Goal: Task Accomplishment & Management: Complete application form

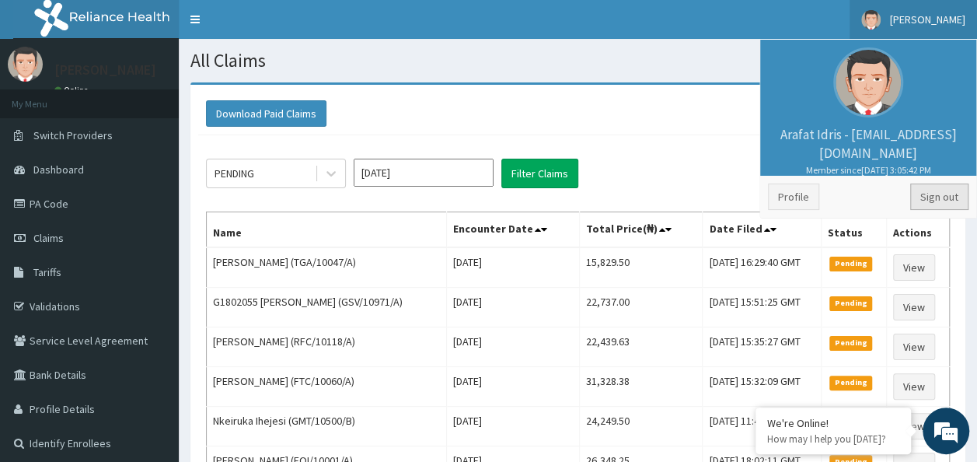
click at [926, 199] on link "Sign out" at bounding box center [939, 196] width 58 height 26
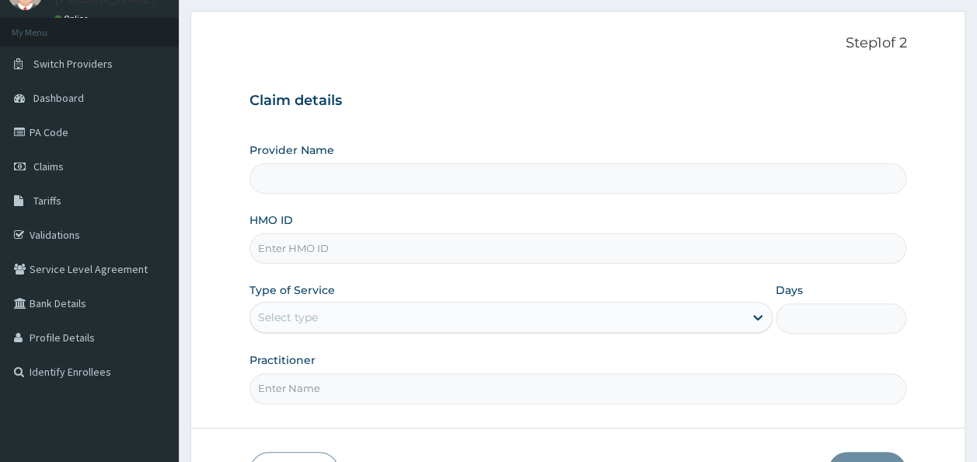
scroll to position [155, 0]
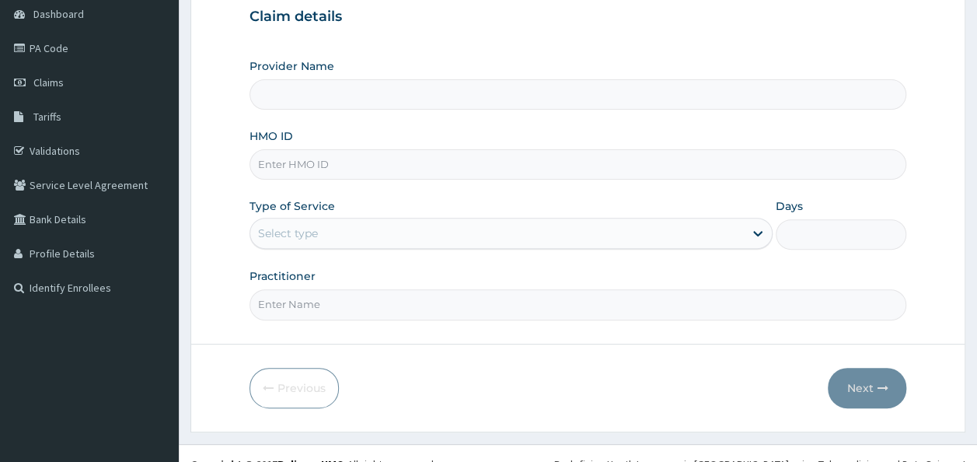
click at [381, 172] on input "HMO ID" at bounding box center [577, 164] width 657 height 30
paste input "RFC/10115/A"
type input "RFC/10115/A"
drag, startPoint x: 378, startPoint y: 182, endPoint x: 376, endPoint y: 197, distance: 15.6
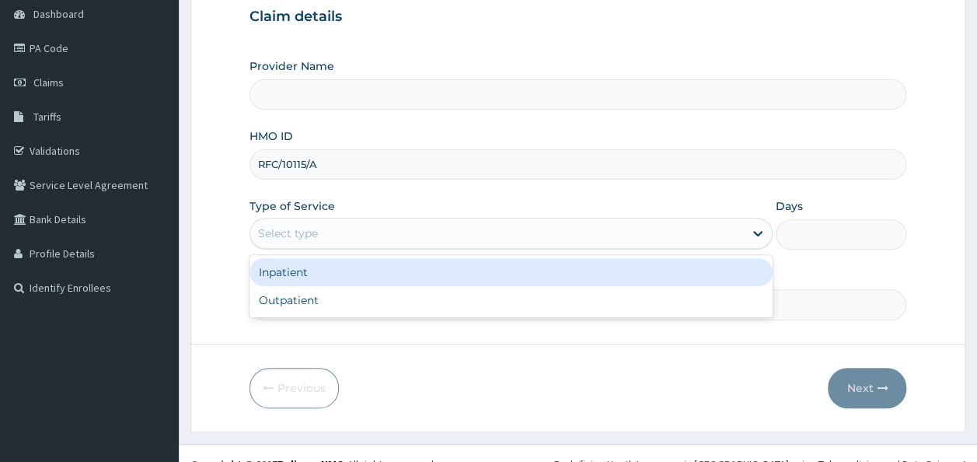
drag, startPoint x: 376, startPoint y: 197, endPoint x: 347, endPoint y: 233, distance: 46.4
click at [347, 233] on div "Select type" at bounding box center [496, 233] width 493 height 25
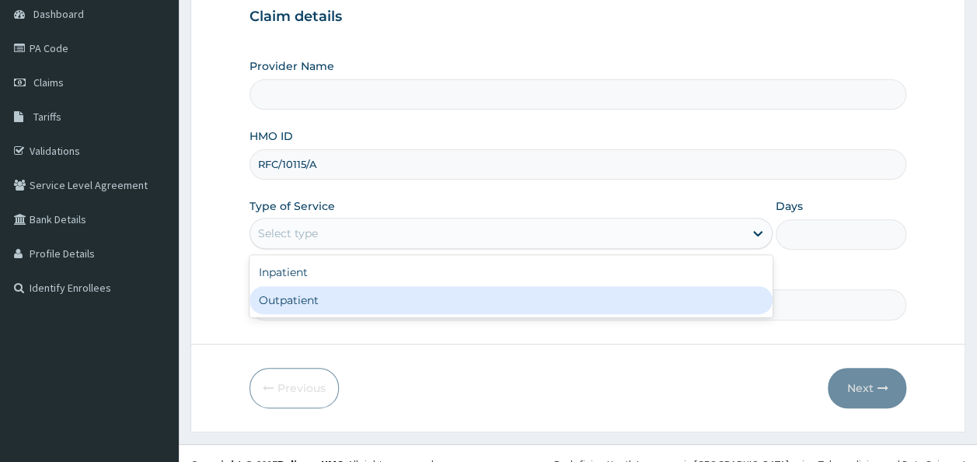
click at [336, 305] on div "Outpatient" at bounding box center [510, 300] width 523 height 28
type input "1"
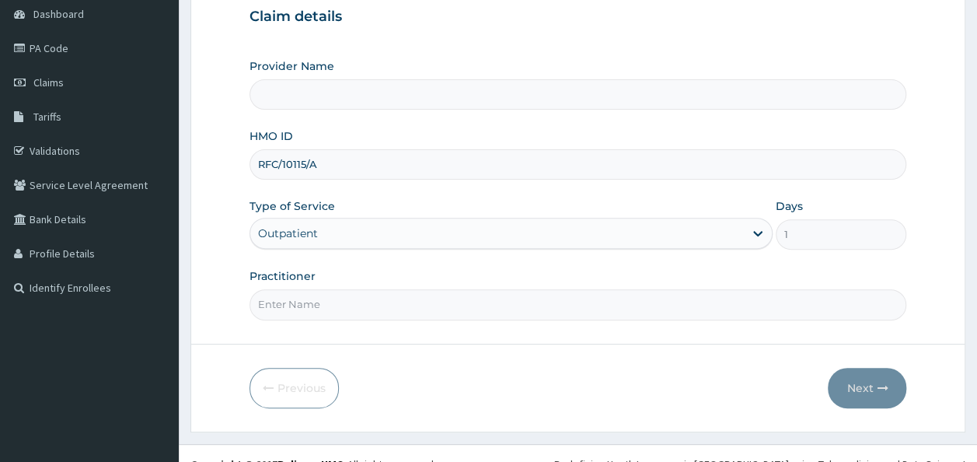
click at [337, 304] on input "Practitioner" at bounding box center [577, 304] width 657 height 30
type input "Drv"
type input "Reliance Family Clinics (RFC)- [GEOGRAPHIC_DATA]"
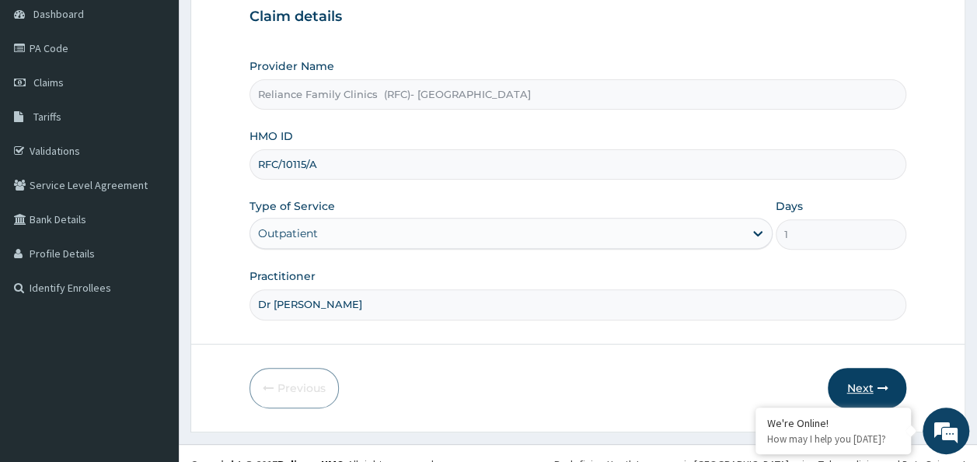
type input "Dr [PERSON_NAME]"
click at [896, 375] on button "Next" at bounding box center [866, 388] width 78 height 40
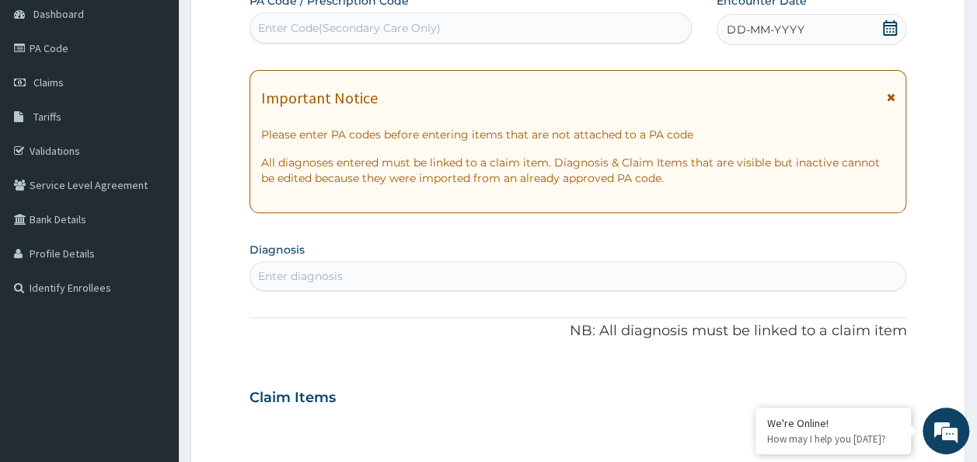
click at [885, 20] on icon at bounding box center [890, 28] width 16 height 16
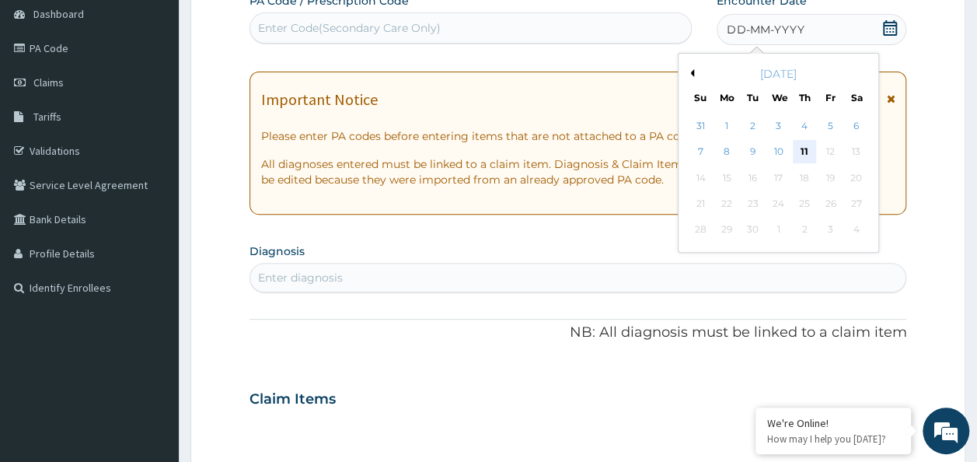
click at [810, 155] on div "11" at bounding box center [804, 152] width 23 height 23
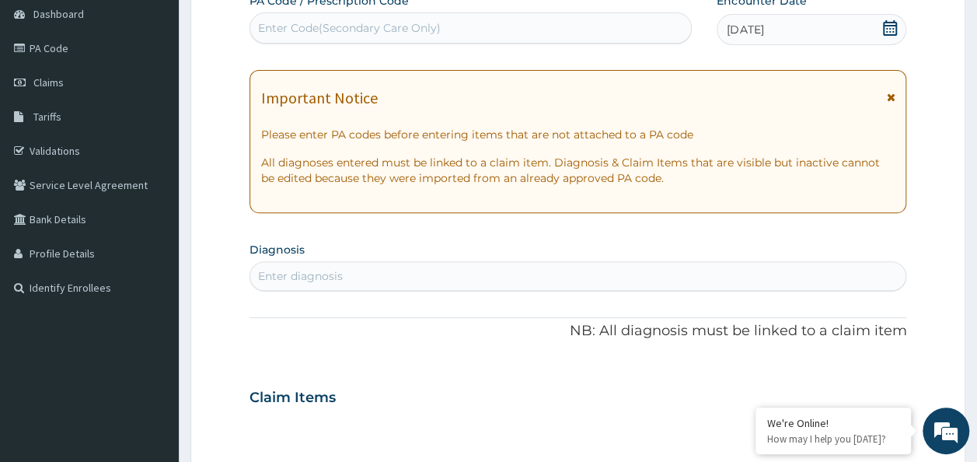
click at [320, 269] on div "Enter diagnosis" at bounding box center [300, 276] width 85 height 16
type input "anemia"
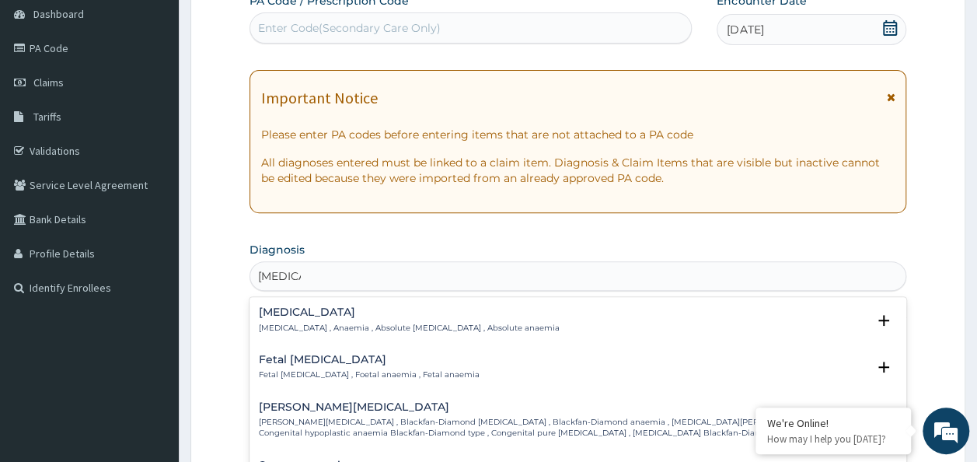
click at [344, 329] on p "Anemia , Anaemia , Absolute anemia , Absolute anaemia" at bounding box center [409, 327] width 301 height 11
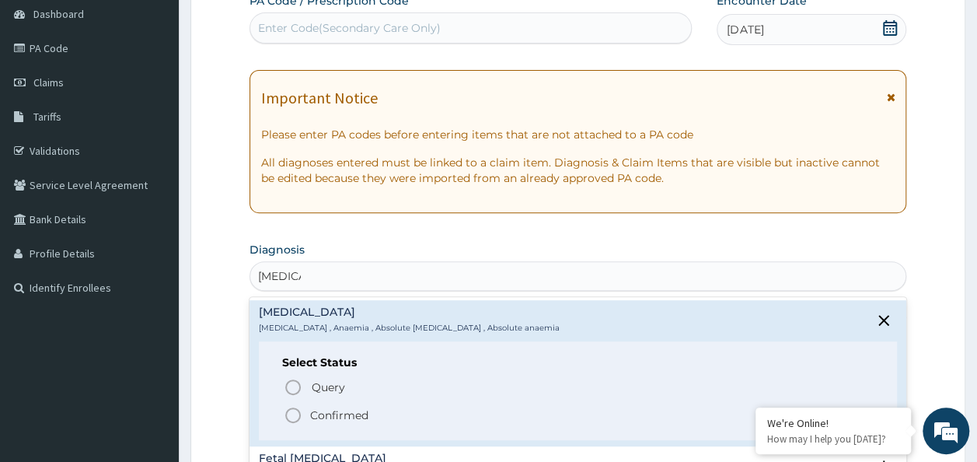
scroll to position [311, 0]
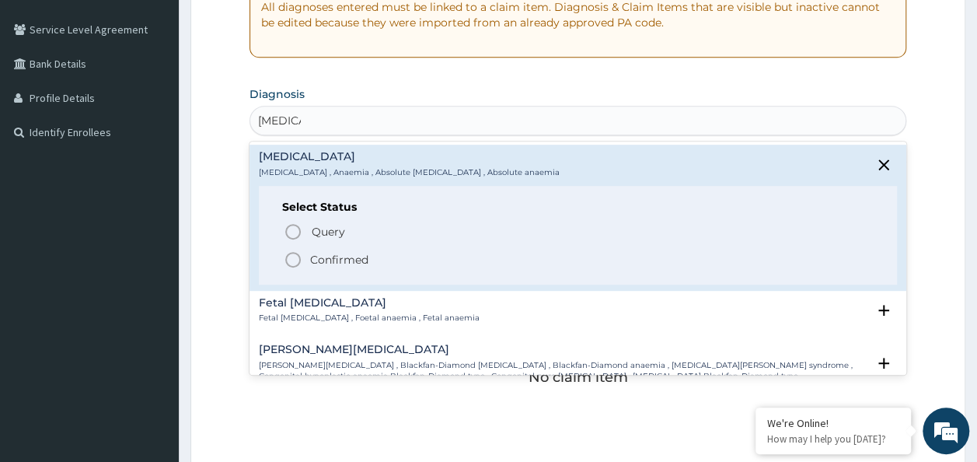
click at [347, 257] on p "Confirmed" at bounding box center [339, 260] width 58 height 16
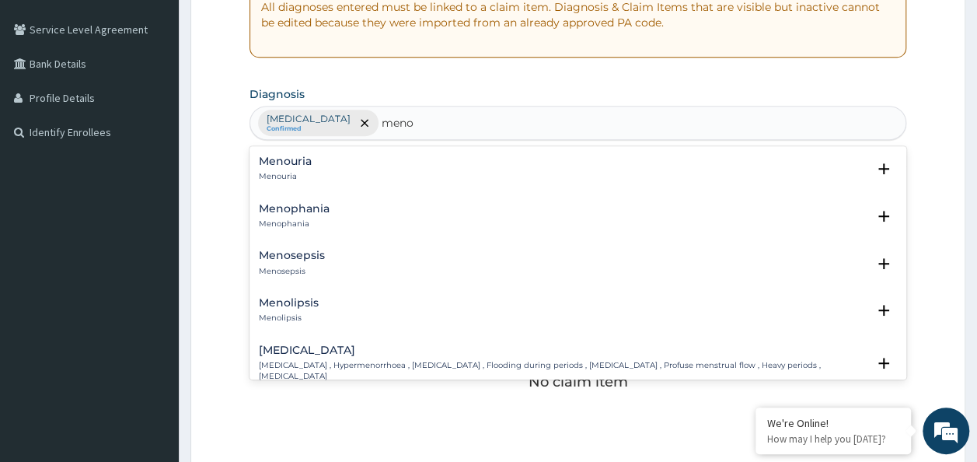
type input "menor"
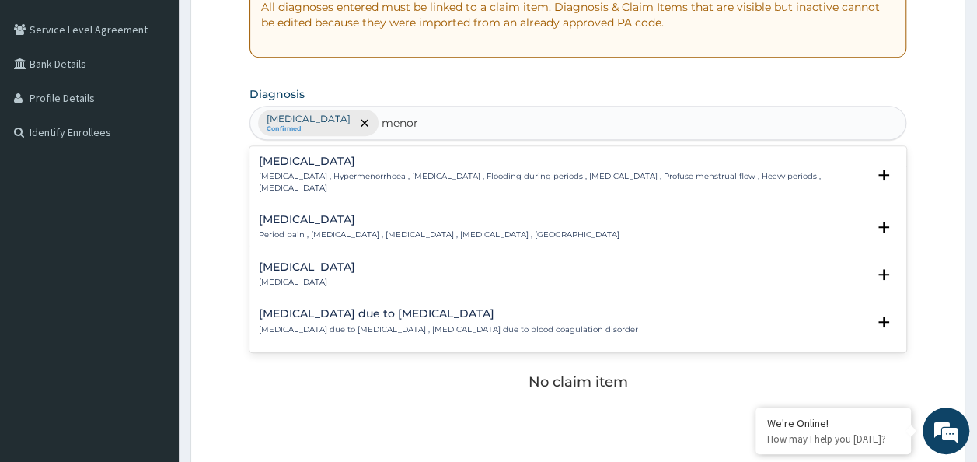
click at [378, 162] on h4 "Menorrhagia" at bounding box center [563, 161] width 608 height 12
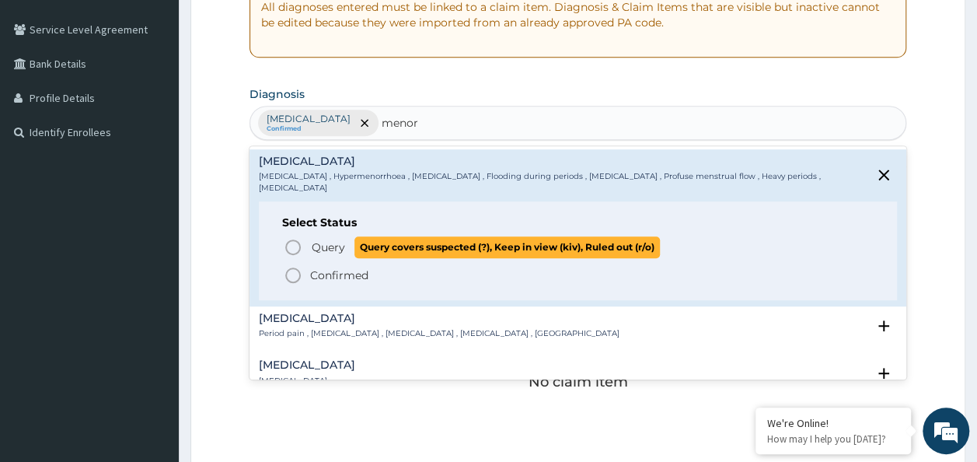
click at [334, 241] on span "Query" at bounding box center [328, 247] width 33 height 16
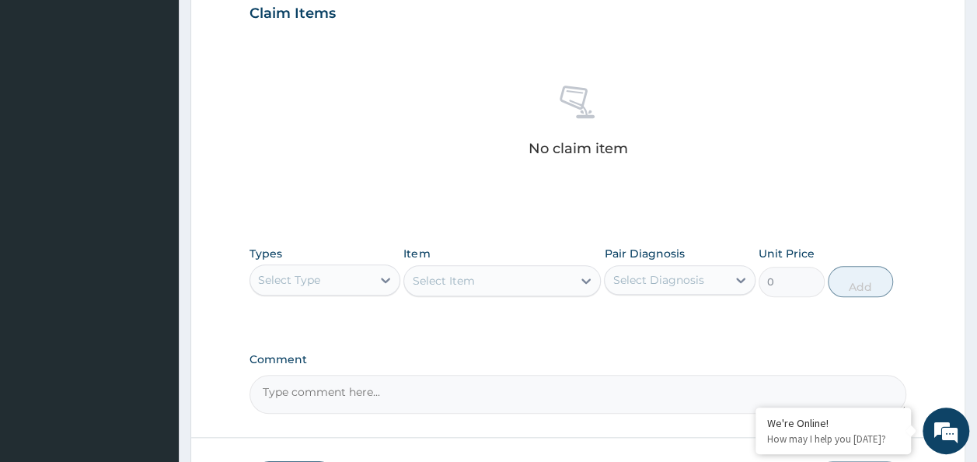
scroll to position [656, 0]
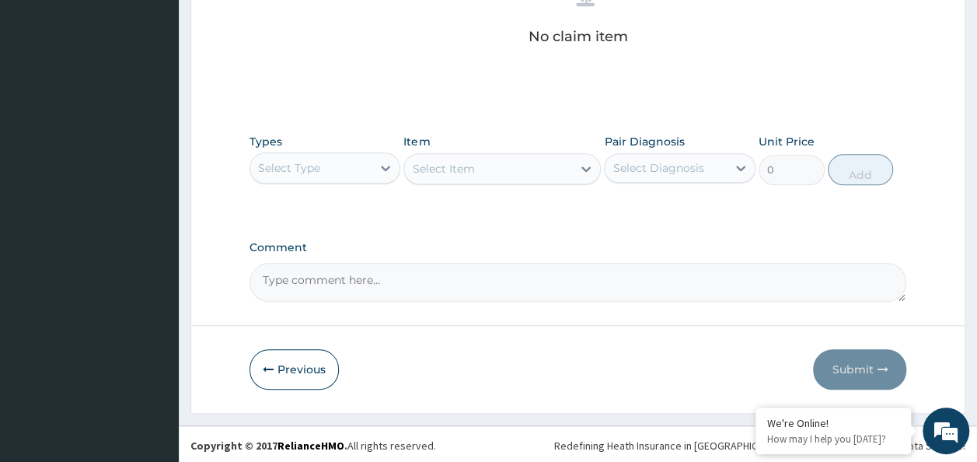
click at [354, 169] on div "Select Type" at bounding box center [311, 167] width 122 height 25
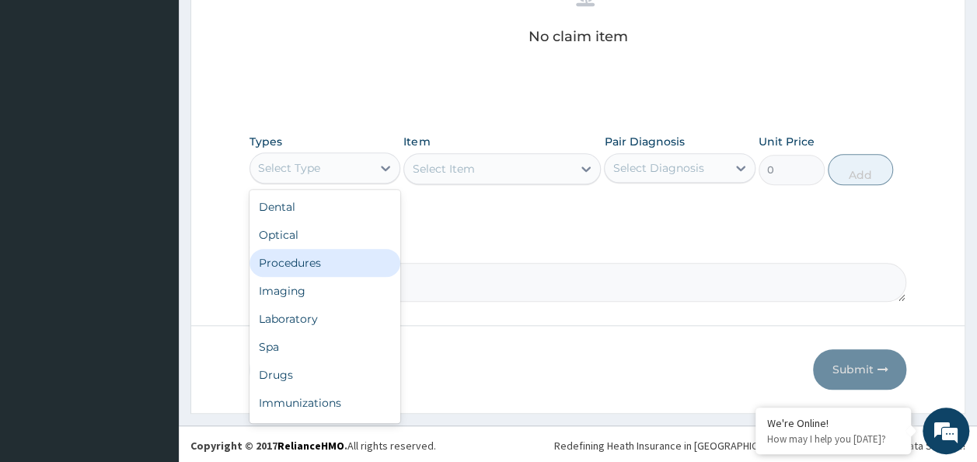
drag, startPoint x: 354, startPoint y: 256, endPoint x: 431, endPoint y: 247, distance: 77.4
click at [354, 256] on div "Procedures" at bounding box center [325, 263] width 152 height 28
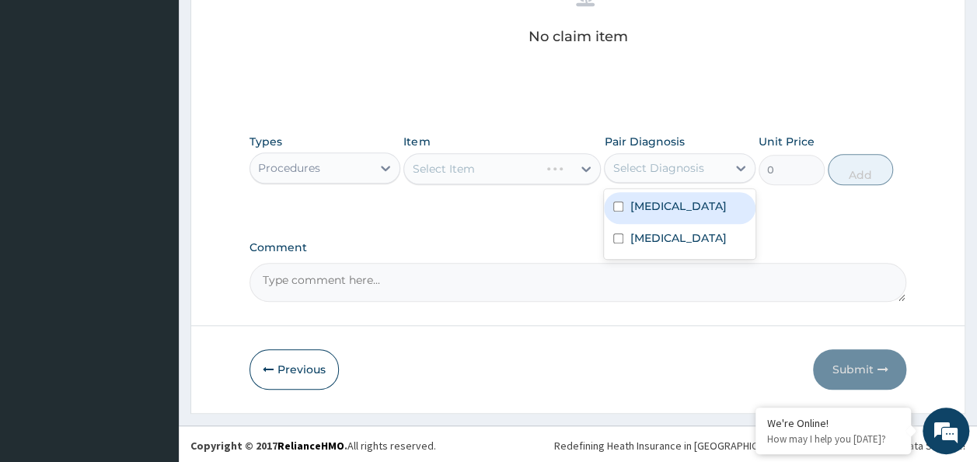
click at [646, 166] on div "Select Diagnosis" at bounding box center [657, 168] width 91 height 16
drag, startPoint x: 645, startPoint y: 194, endPoint x: 645, endPoint y: 206, distance: 11.7
click at [645, 203] on div "Anemia" at bounding box center [680, 208] width 152 height 32
checkbox input "true"
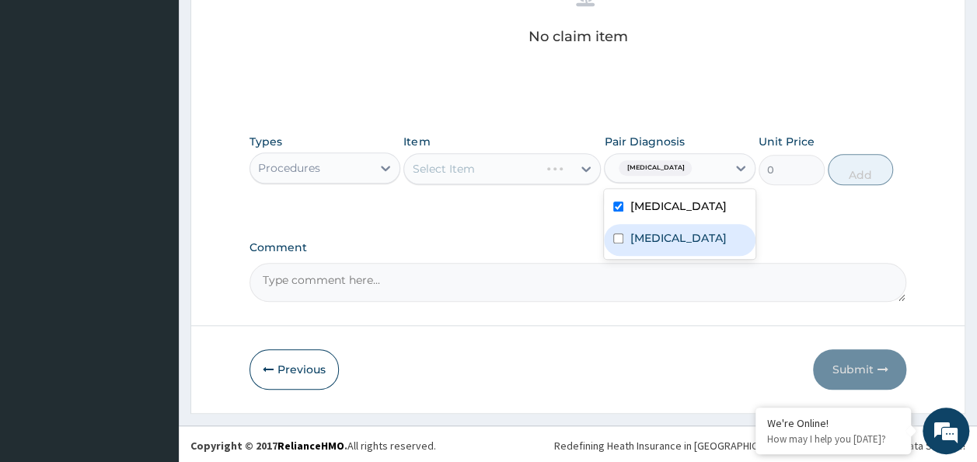
drag, startPoint x: 635, startPoint y: 242, endPoint x: 617, endPoint y: 241, distance: 17.9
click at [632, 242] on label "Menorrhagia" at bounding box center [677, 238] width 96 height 16
checkbox input "true"
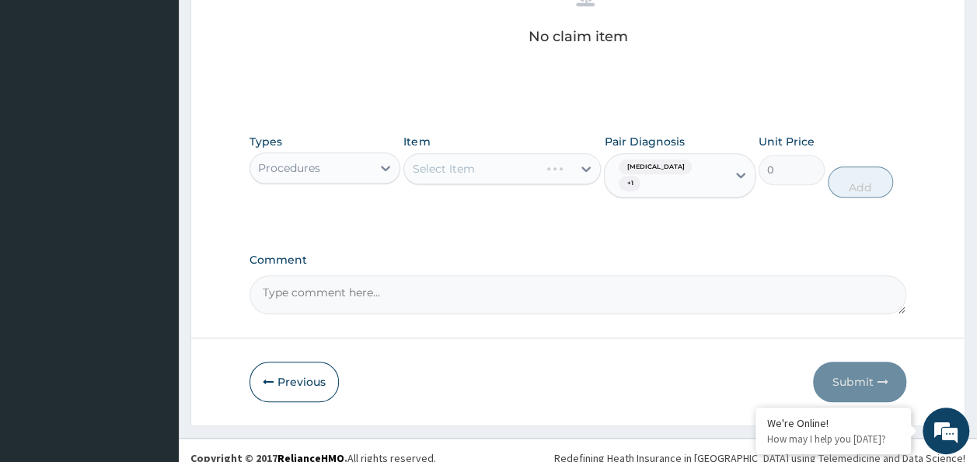
click at [537, 253] on label "Comment" at bounding box center [577, 259] width 657 height 13
click at [537, 275] on textarea "Comment" at bounding box center [577, 294] width 657 height 39
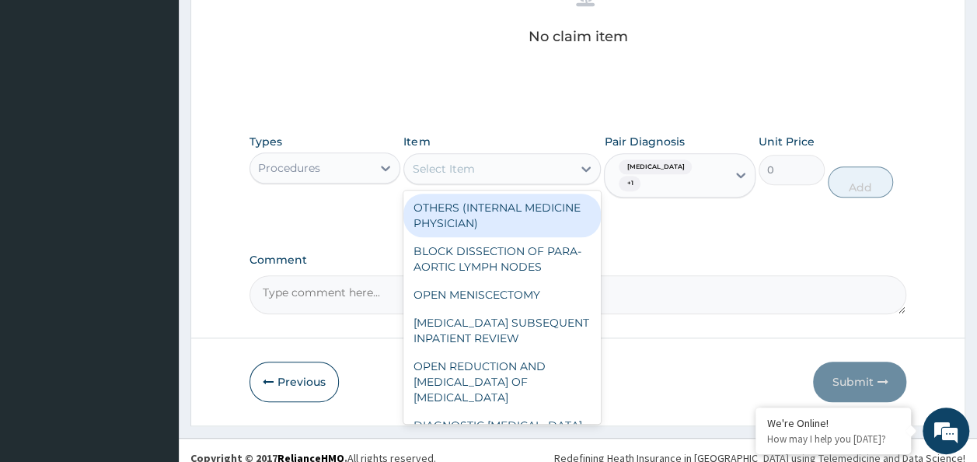
click at [493, 172] on div "Select Item" at bounding box center [488, 168] width 168 height 25
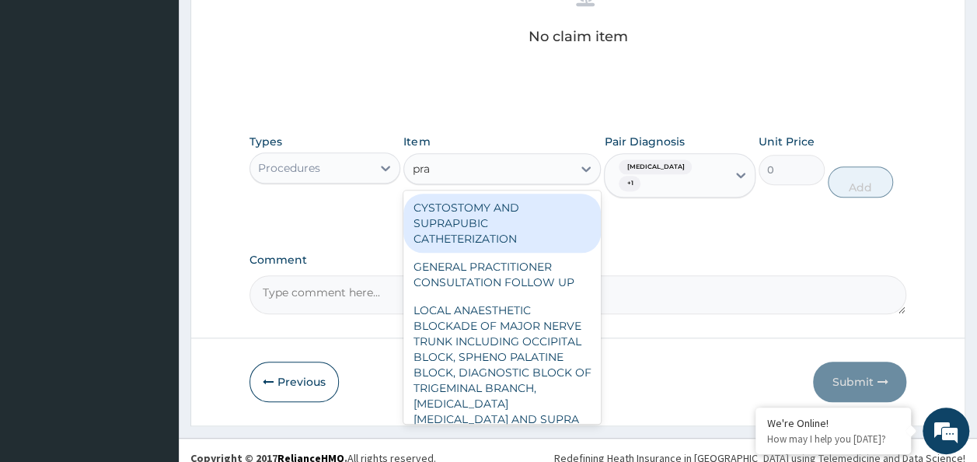
type input "prac"
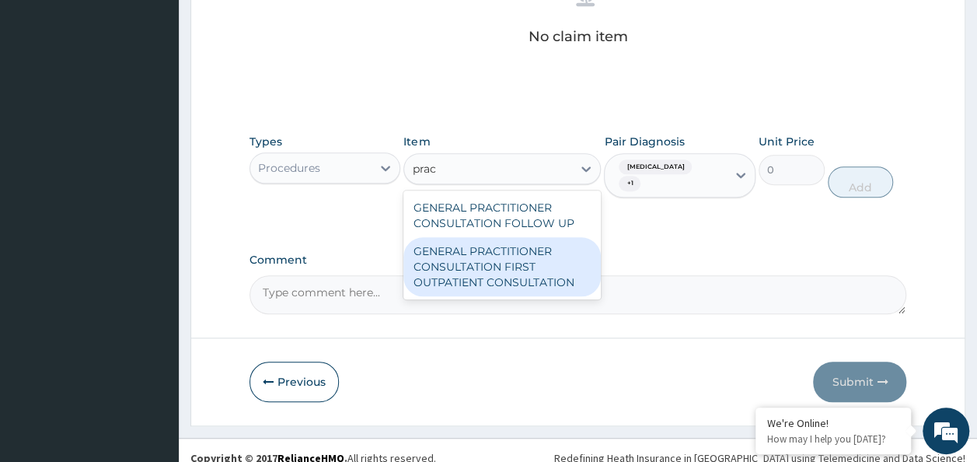
click at [497, 258] on div "GENERAL PRACTITIONER CONSULTATION FIRST OUTPATIENT CONSULTATION" at bounding box center [501, 266] width 197 height 59
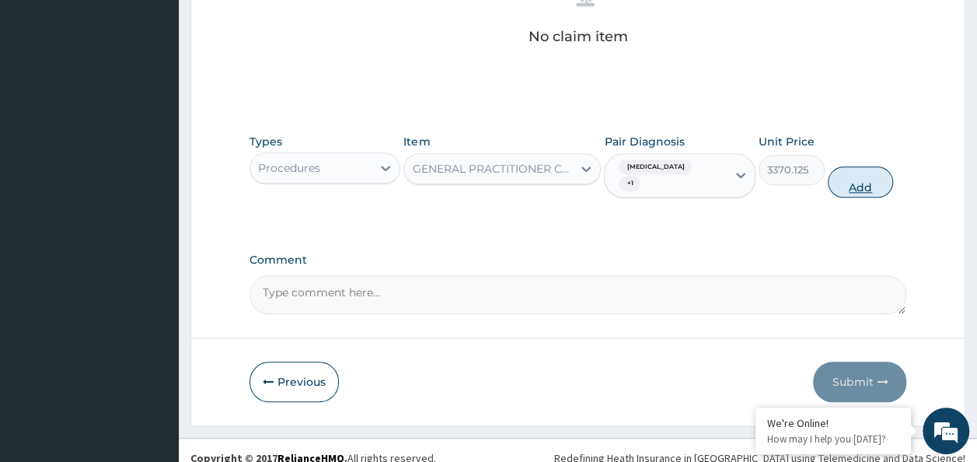
click at [833, 169] on button "Add" at bounding box center [860, 181] width 66 height 31
type input "0"
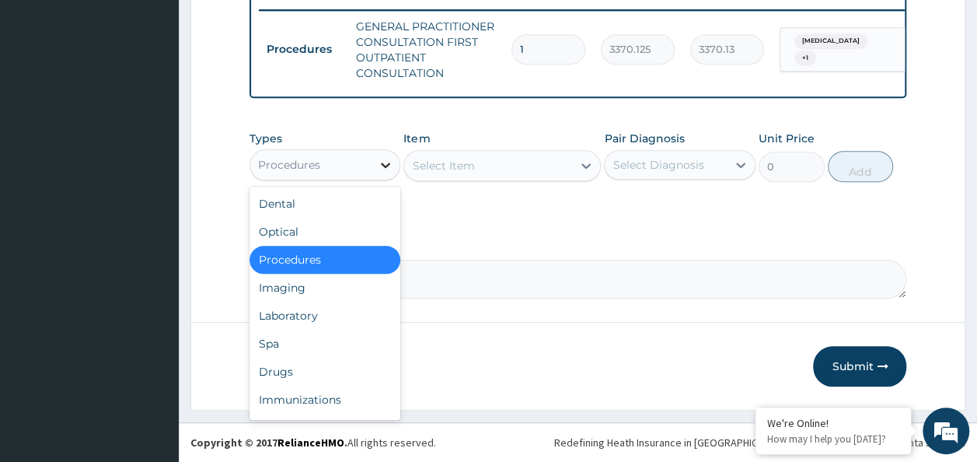
click at [378, 176] on div at bounding box center [385, 165] width 28 height 28
click at [328, 306] on div "Laboratory" at bounding box center [325, 315] width 152 height 28
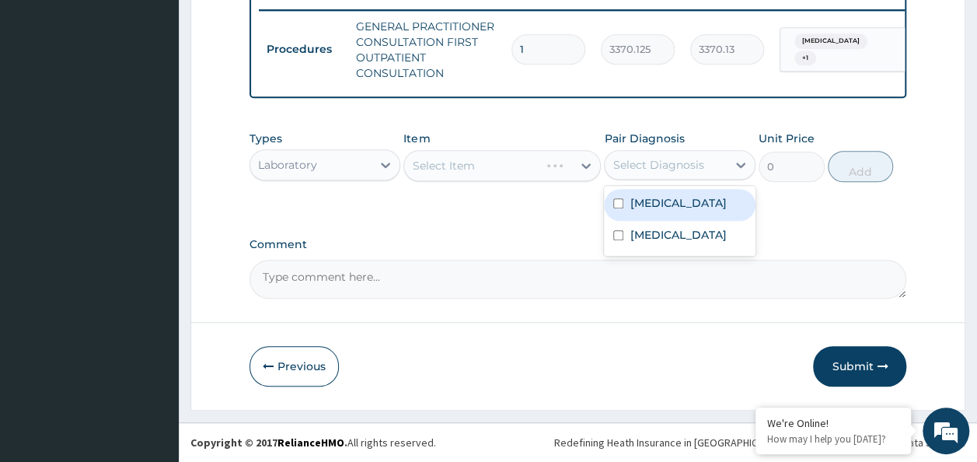
click at [659, 165] on div "Select Diagnosis" at bounding box center [657, 165] width 91 height 16
click at [661, 197] on div "Anemia" at bounding box center [680, 205] width 152 height 32
checkbox input "true"
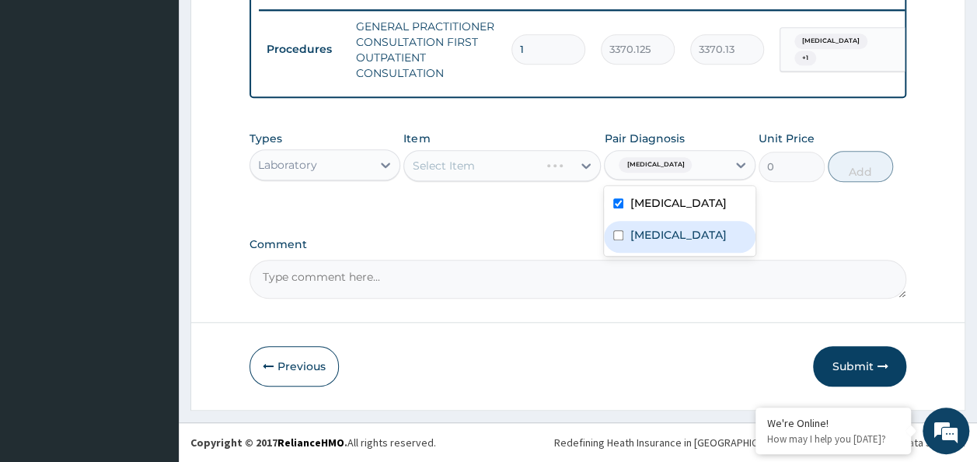
click at [646, 241] on label "Menorrhagia" at bounding box center [677, 235] width 96 height 16
checkbox input "true"
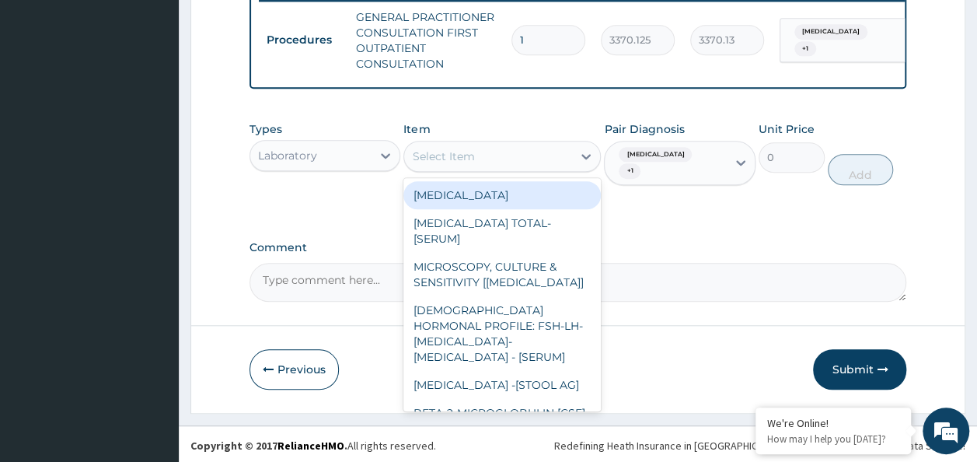
click at [465, 164] on div "Select Item" at bounding box center [443, 156] width 62 height 16
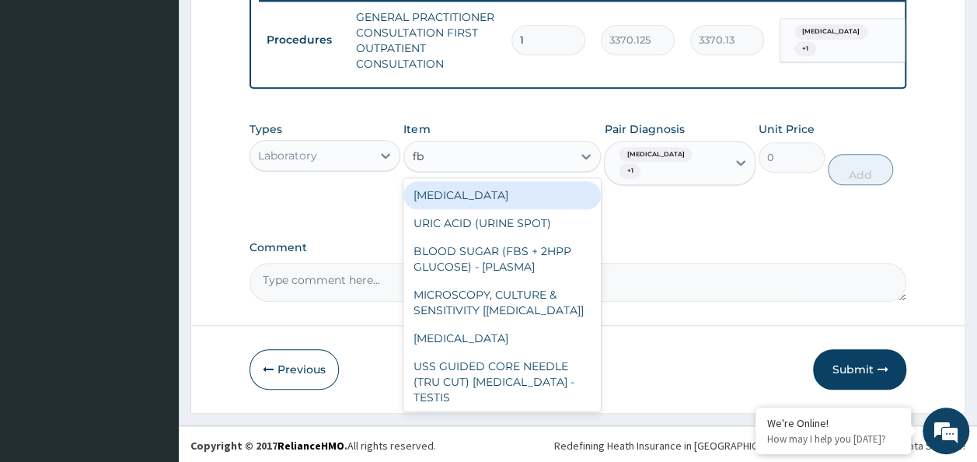
type input "fbc"
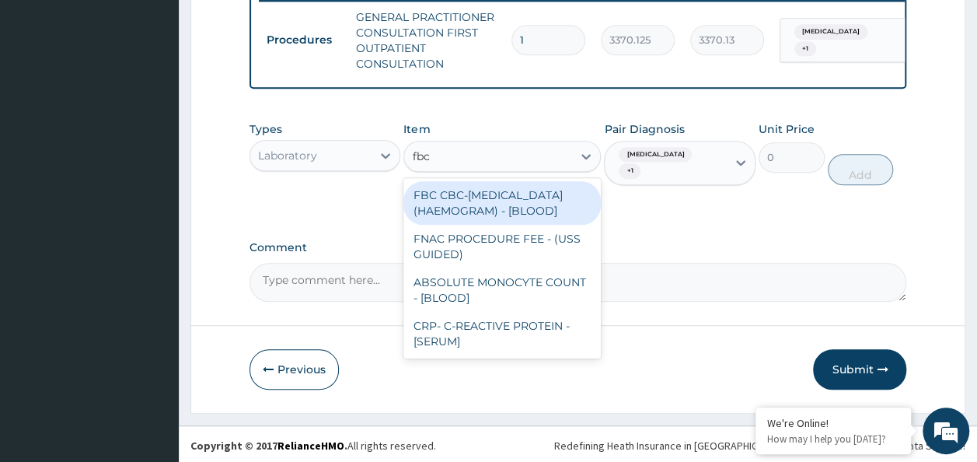
click at [513, 213] on div "FBC CBC-COMPLETE BLOOD COUNT (HAEMOGRAM) - [BLOOD]" at bounding box center [501, 203] width 197 height 44
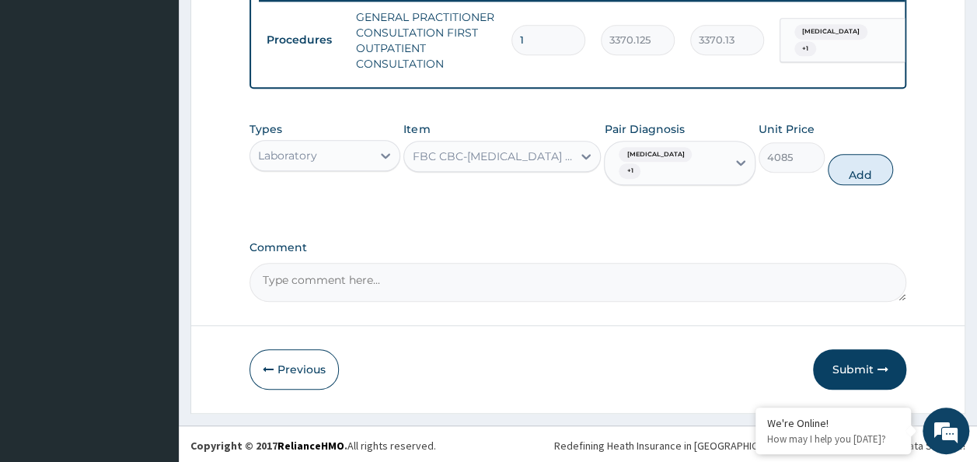
drag, startPoint x: 849, startPoint y: 164, endPoint x: 751, endPoint y: 193, distance: 102.3
click at [843, 166] on button "Add" at bounding box center [860, 169] width 66 height 31
type input "0"
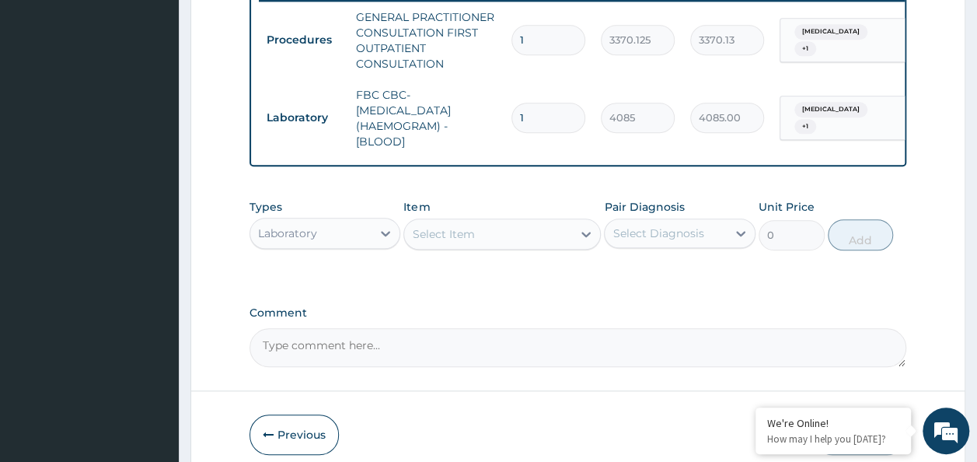
click at [364, 242] on div "Laboratory" at bounding box center [311, 233] width 122 height 25
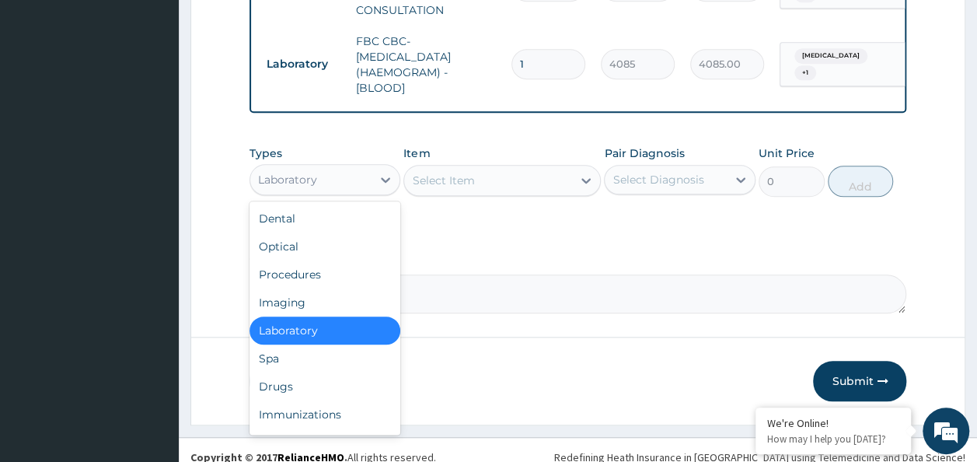
scroll to position [696, 0]
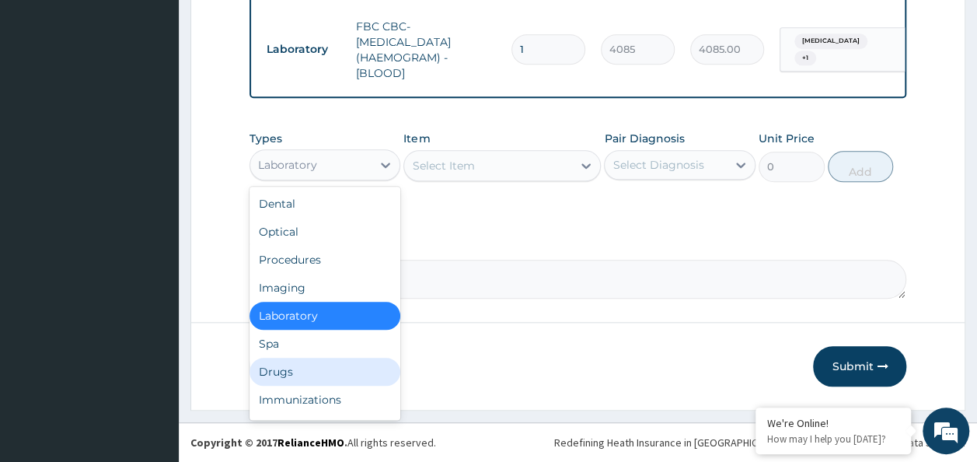
click at [329, 364] on div "Drugs" at bounding box center [325, 371] width 152 height 28
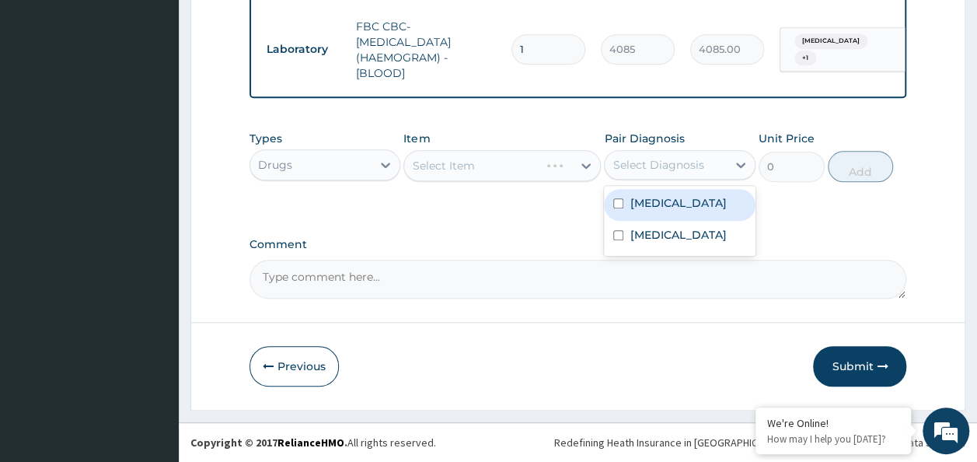
click at [673, 174] on div "Select Diagnosis" at bounding box center [665, 164] width 122 height 25
click at [657, 217] on div "Anemia" at bounding box center [680, 205] width 152 height 32
checkbox input "true"
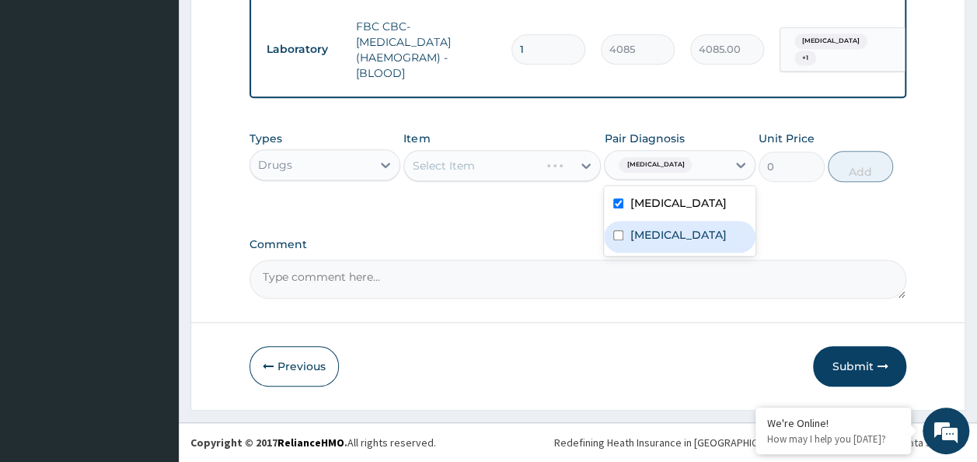
click at [653, 242] on label "Menorrhagia" at bounding box center [677, 235] width 96 height 16
checkbox input "true"
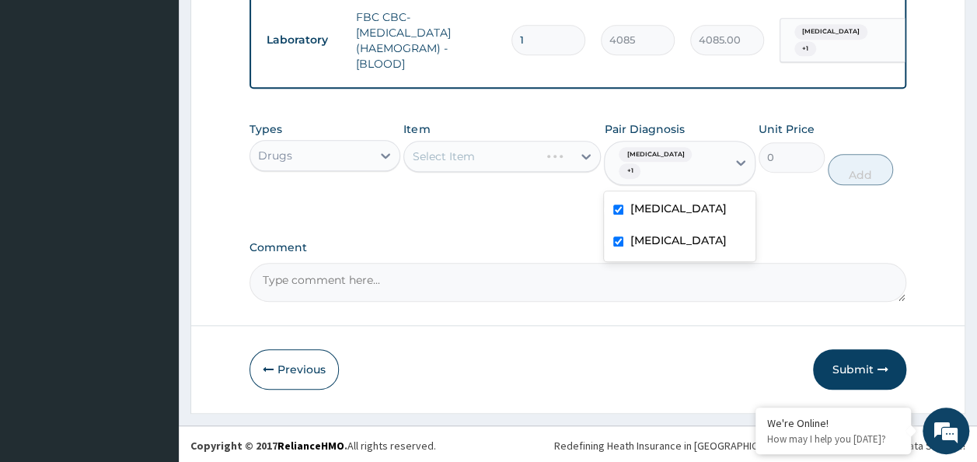
drag, startPoint x: 491, startPoint y: 217, endPoint x: 385, endPoint y: 218, distance: 105.7
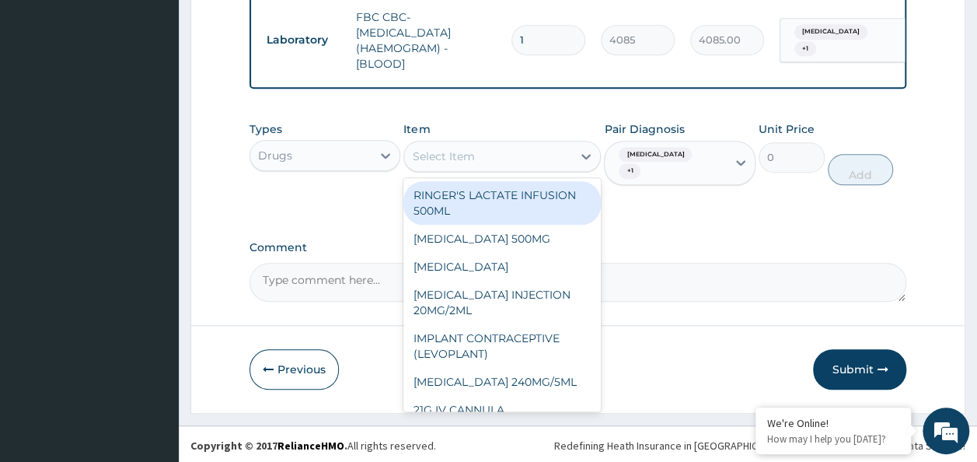
click at [506, 168] on div "Select Item" at bounding box center [488, 156] width 168 height 25
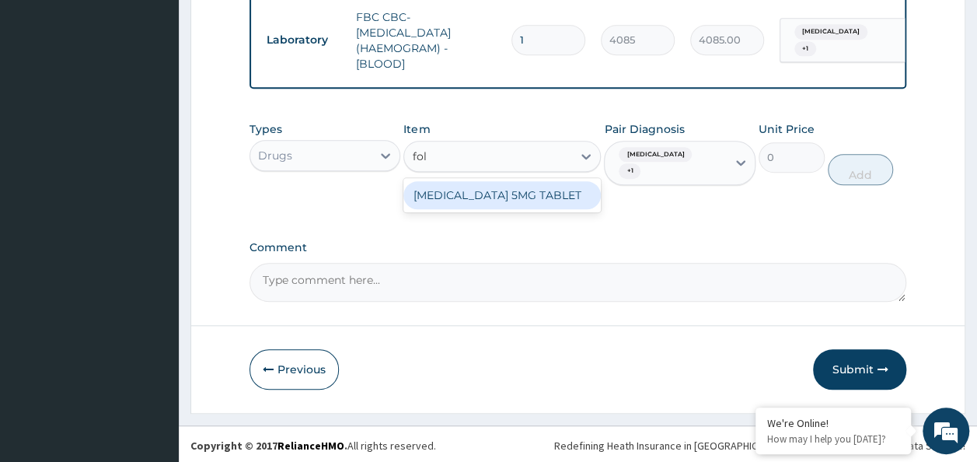
type input "foli"
click at [522, 202] on div "FOLIC ACID 5MG TABLET" at bounding box center [501, 195] width 197 height 28
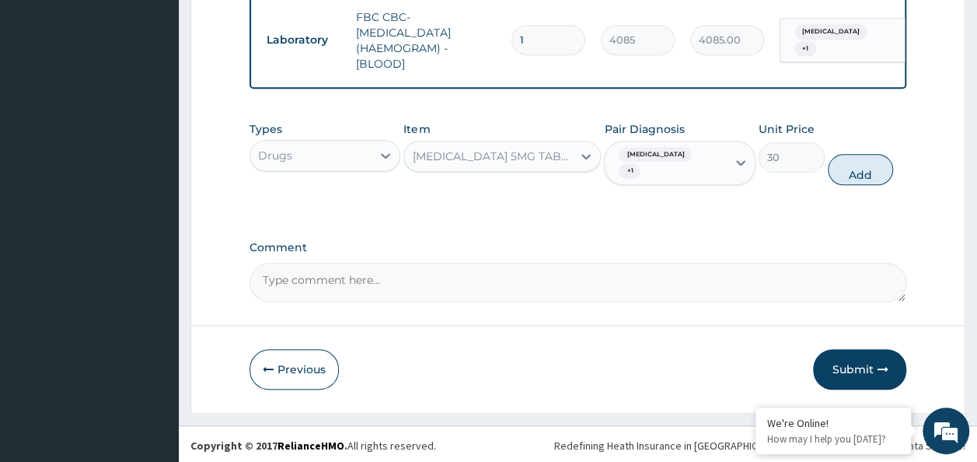
click at [855, 169] on button "Add" at bounding box center [860, 169] width 66 height 31
type input "0"
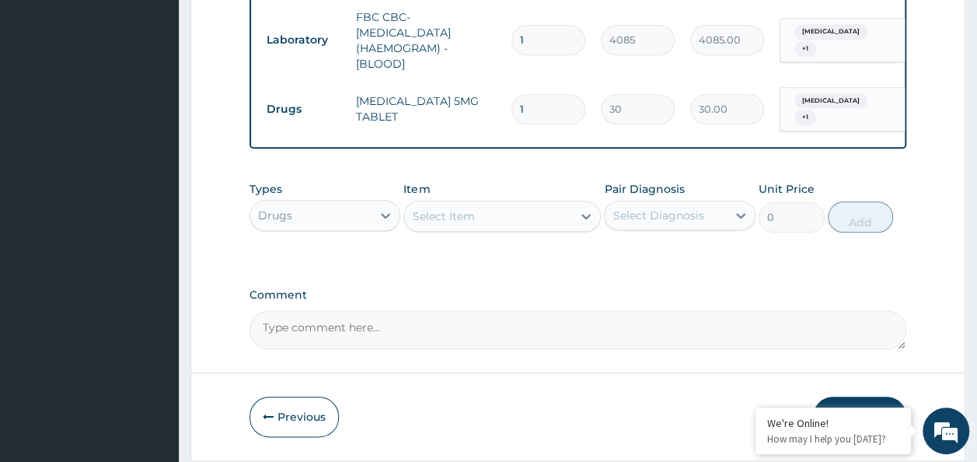
click at [478, 219] on div "Select Item" at bounding box center [488, 216] width 168 height 25
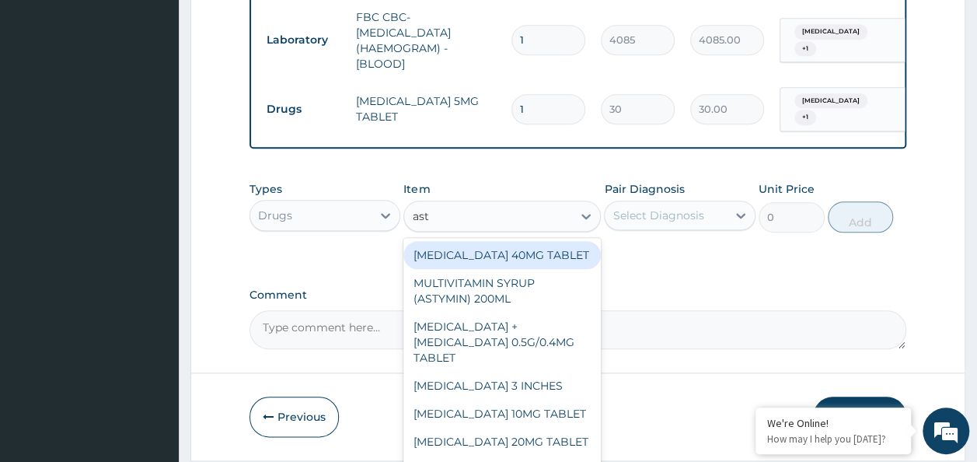
type input "asty"
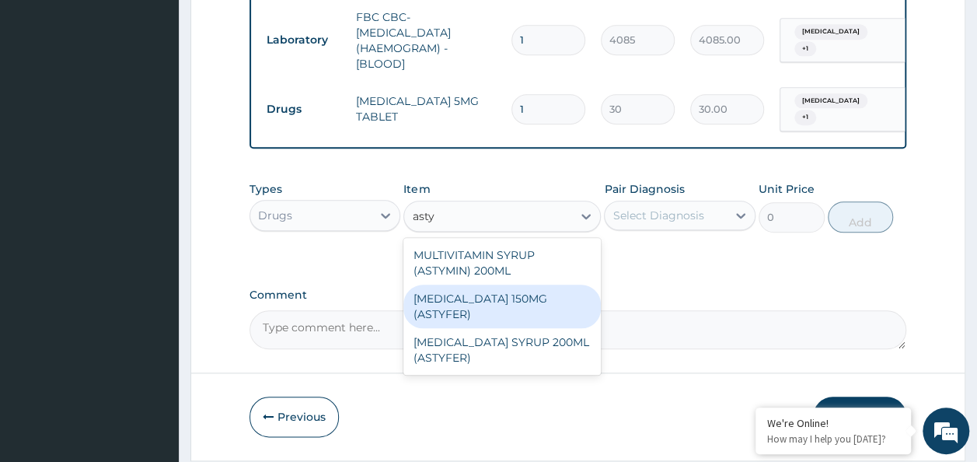
click at [503, 306] on div "FERROUS FUMARATE 150MG (ASTYFER)" at bounding box center [501, 306] width 197 height 44
type input "260"
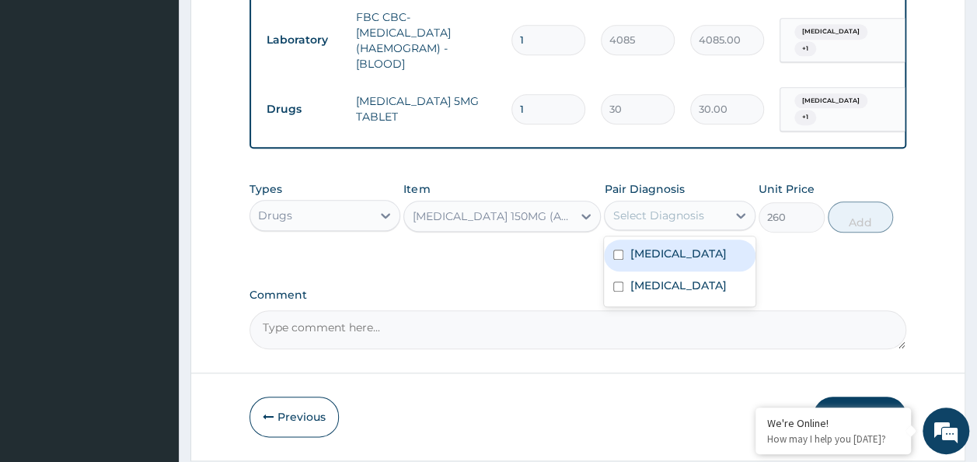
drag, startPoint x: 635, startPoint y: 231, endPoint x: 631, endPoint y: 240, distance: 10.1
click at [634, 228] on div "Select Diagnosis" at bounding box center [665, 215] width 122 height 25
drag, startPoint x: 629, startPoint y: 252, endPoint x: 629, endPoint y: 301, distance: 49.7
click at [626, 258] on div "Anemia" at bounding box center [680, 255] width 152 height 32
checkbox input "true"
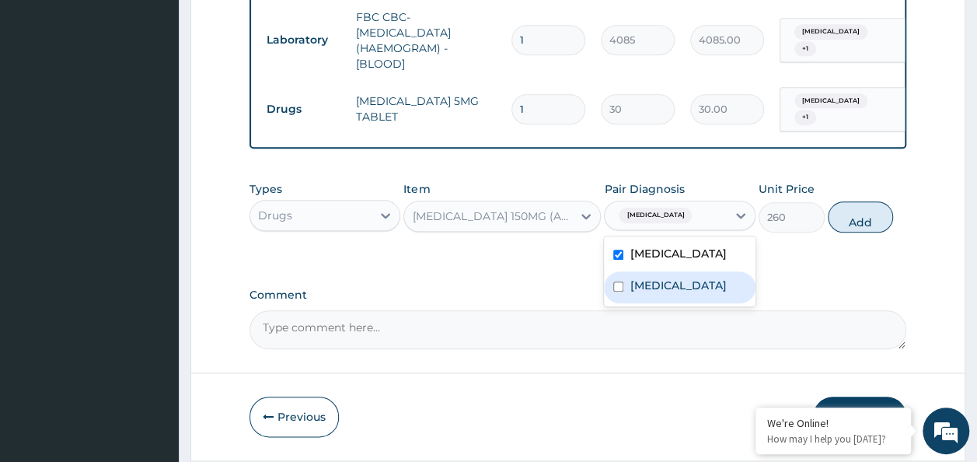
click at [631, 303] on div "Menorrhagia" at bounding box center [680, 287] width 152 height 32
checkbox input "true"
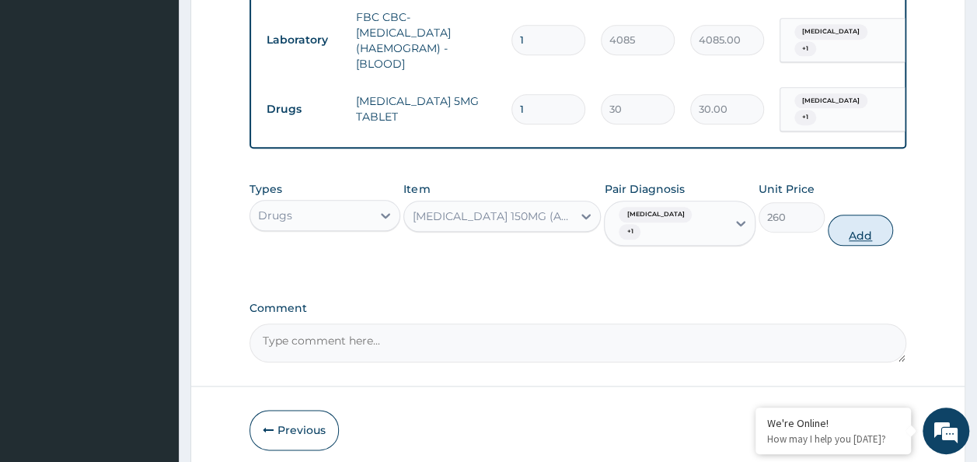
click at [849, 217] on button "Add" at bounding box center [860, 229] width 66 height 31
type input "0"
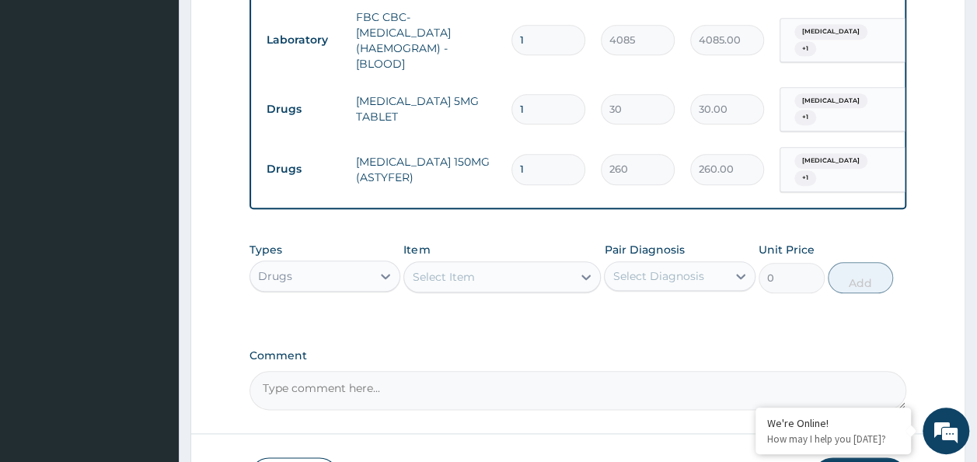
click at [559, 107] on input "1" at bounding box center [548, 109] width 74 height 30
type input "0.00"
type input "3"
type input "90.00"
type input "30"
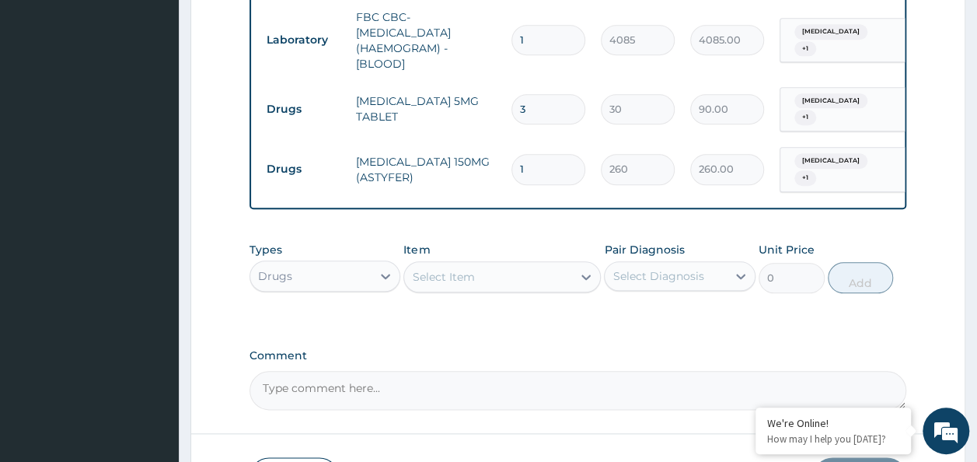
type input "900.00"
type input "30"
click at [535, 170] on input "1" at bounding box center [548, 169] width 74 height 30
type input "0.00"
type input "3"
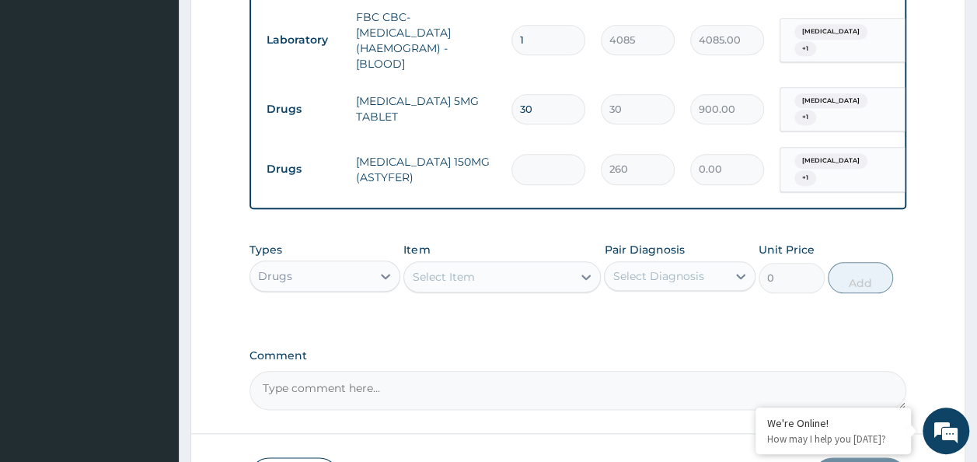
type input "780.00"
type input "30"
type input "7800.00"
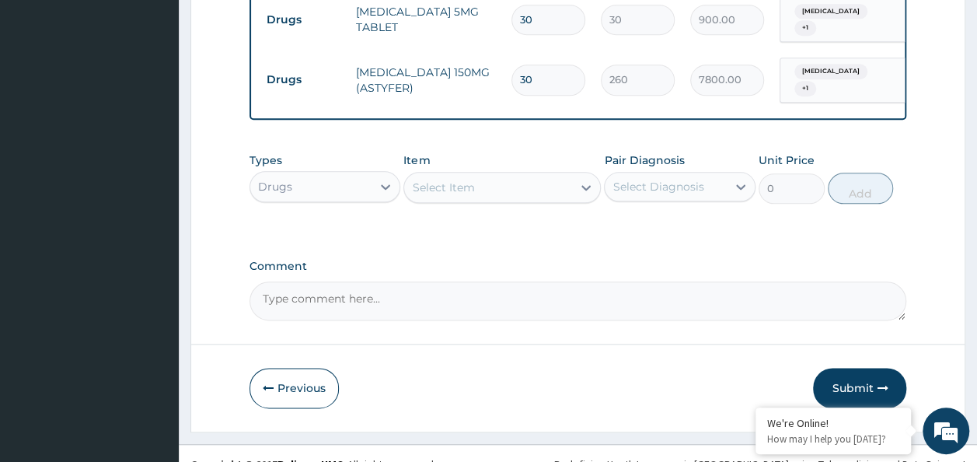
scroll to position [803, 0]
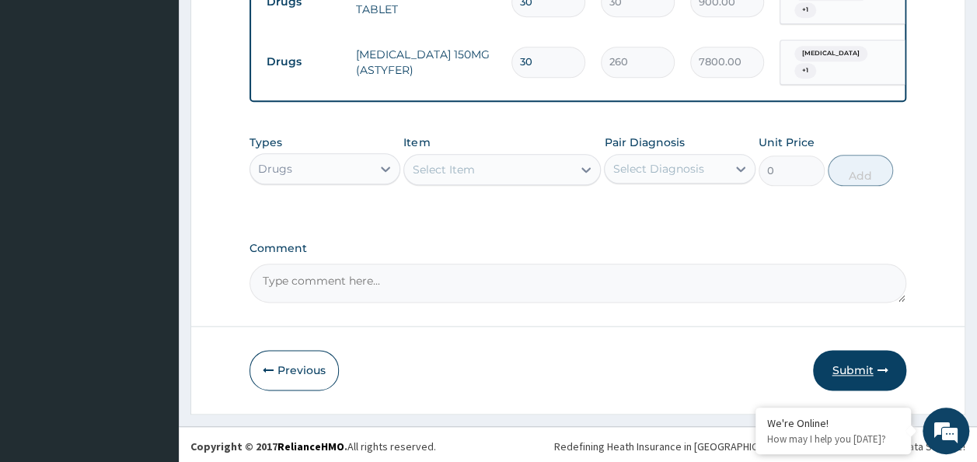
type input "30"
click at [843, 372] on button "Submit" at bounding box center [859, 370] width 93 height 40
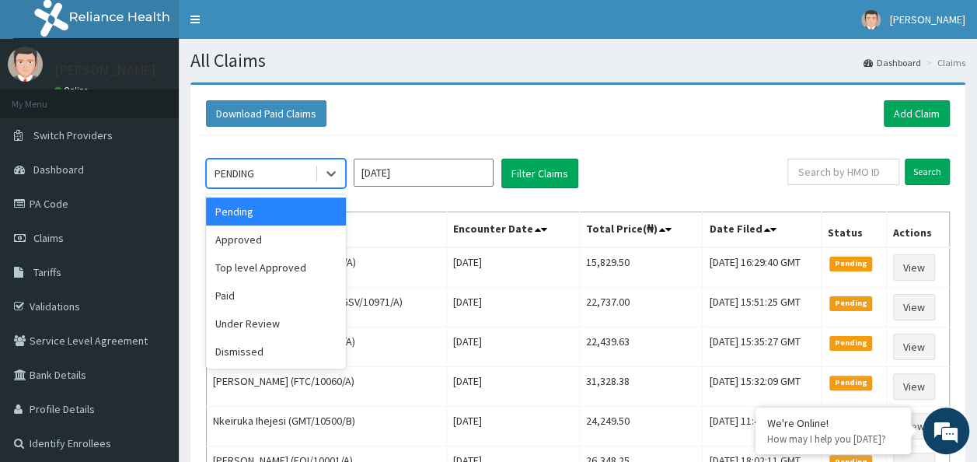
click at [294, 172] on div "PENDING" at bounding box center [261, 173] width 108 height 25
click at [289, 228] on div "Approved" at bounding box center [276, 239] width 140 height 28
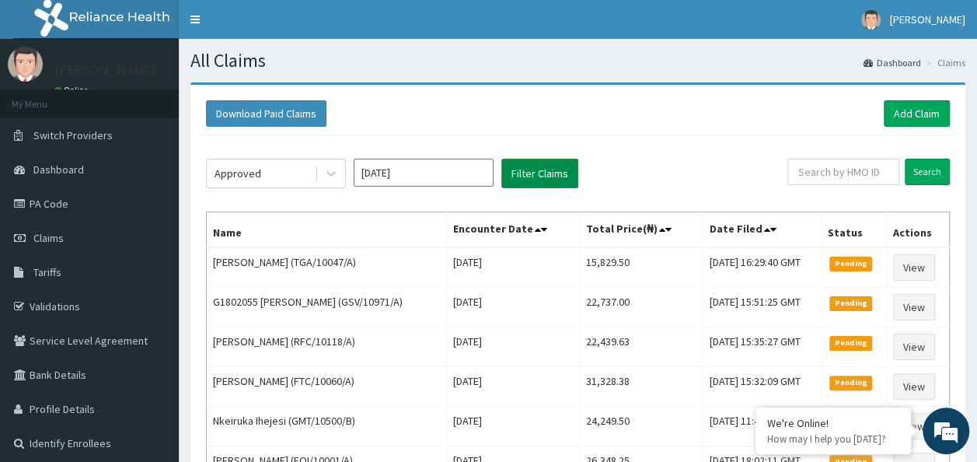
click at [540, 183] on button "Filter Claims" at bounding box center [539, 174] width 77 height 30
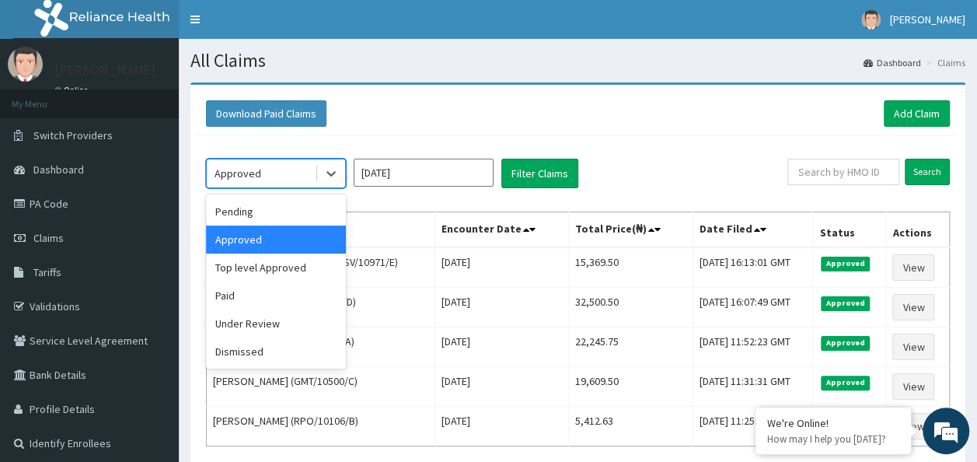
click at [253, 180] on div "Approved" at bounding box center [237, 173] width 47 height 16
click at [236, 322] on div "Under Review" at bounding box center [276, 323] width 140 height 28
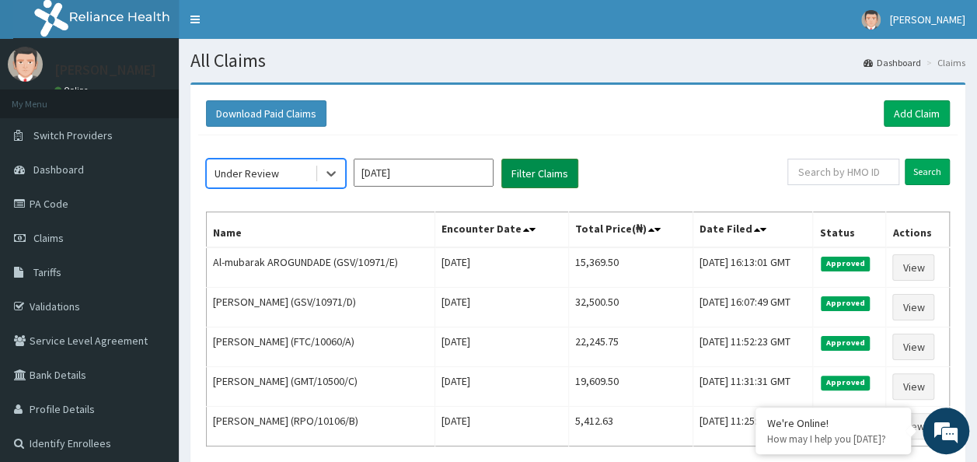
click at [521, 183] on button "Filter Claims" at bounding box center [539, 174] width 77 height 30
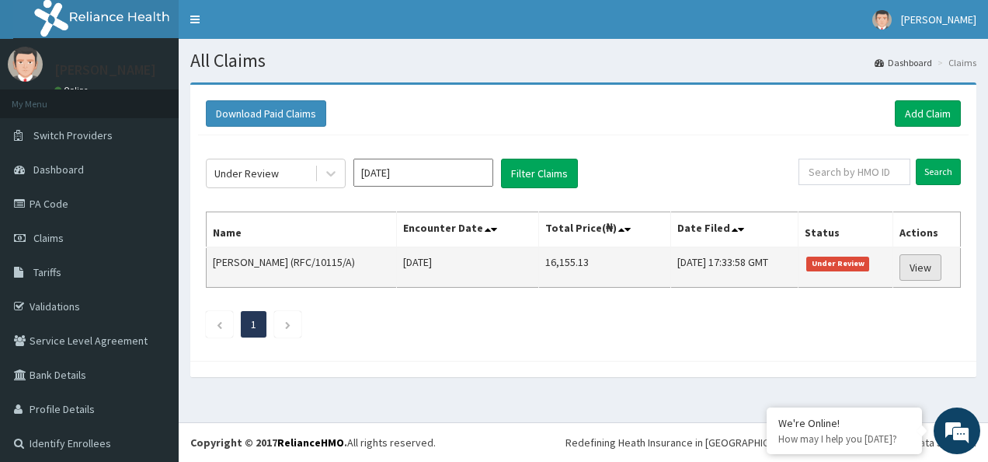
click at [904, 260] on link "View" at bounding box center [921, 267] width 42 height 26
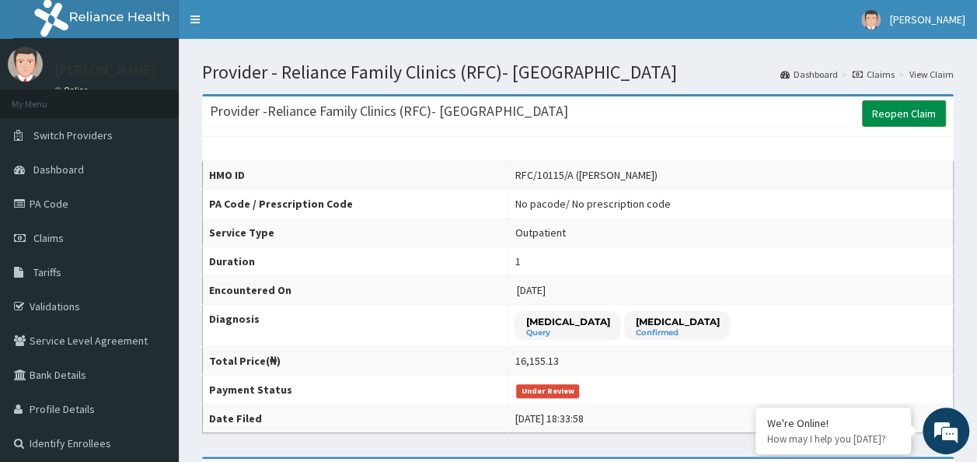
click at [903, 116] on link "Reopen Claim" at bounding box center [904, 113] width 84 height 26
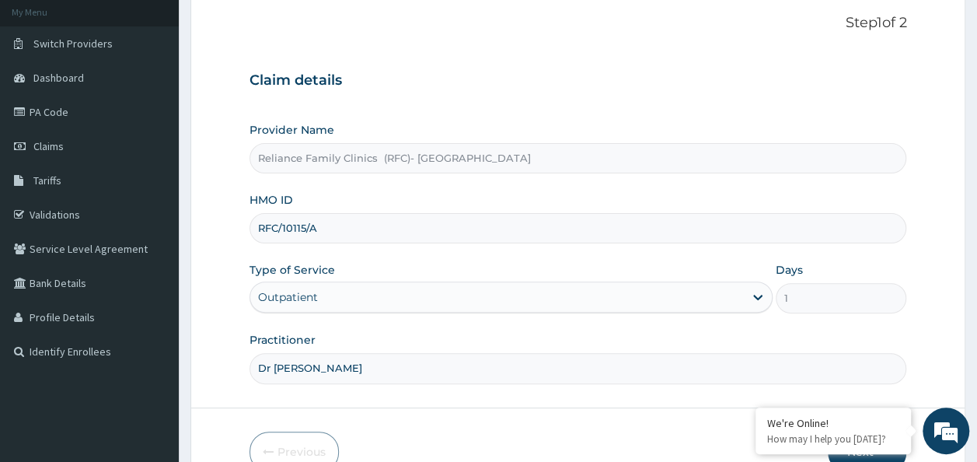
scroll to position [174, 0]
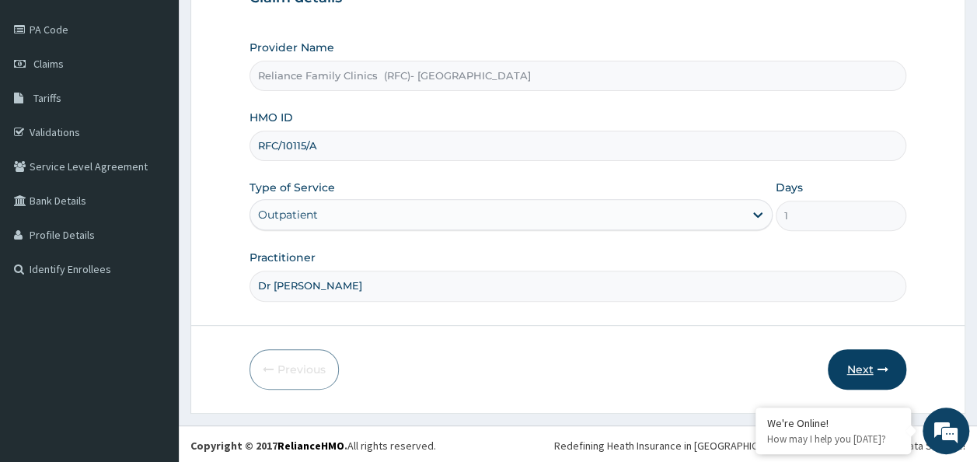
click at [866, 366] on button "Next" at bounding box center [866, 369] width 78 height 40
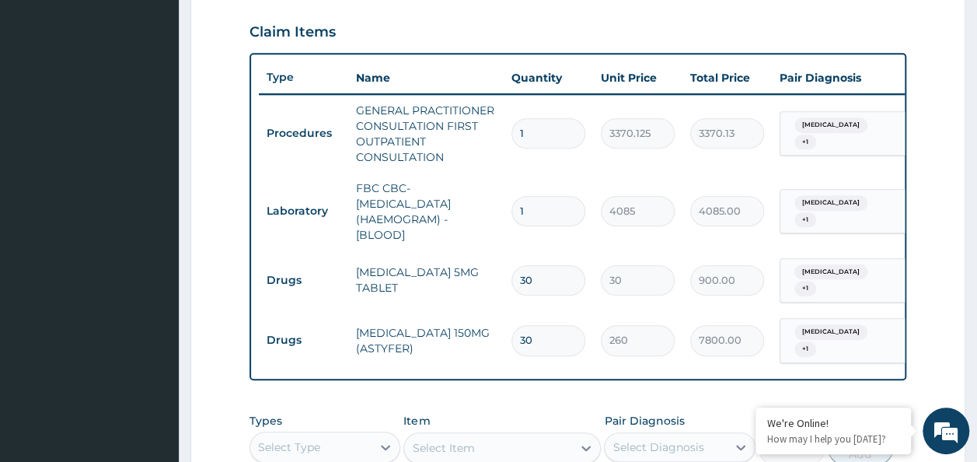
scroll to position [485, 0]
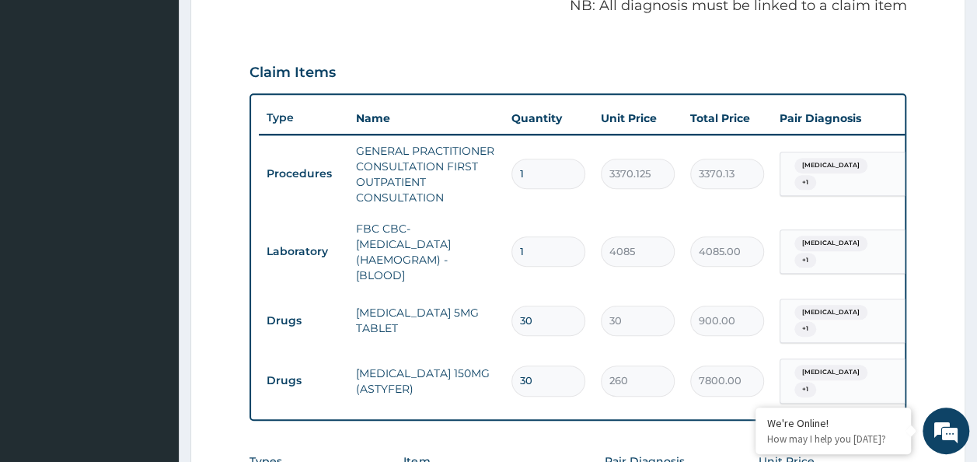
click at [563, 369] on input "30" at bounding box center [548, 380] width 74 height 30
type input "3"
type input "780.00"
type input "0.00"
type input "1"
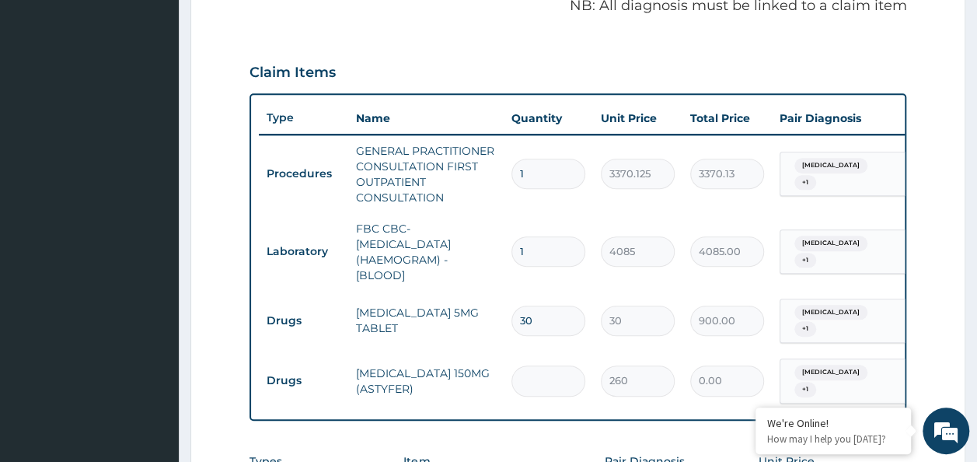
type input "260.00"
type input "15"
type input "3900.00"
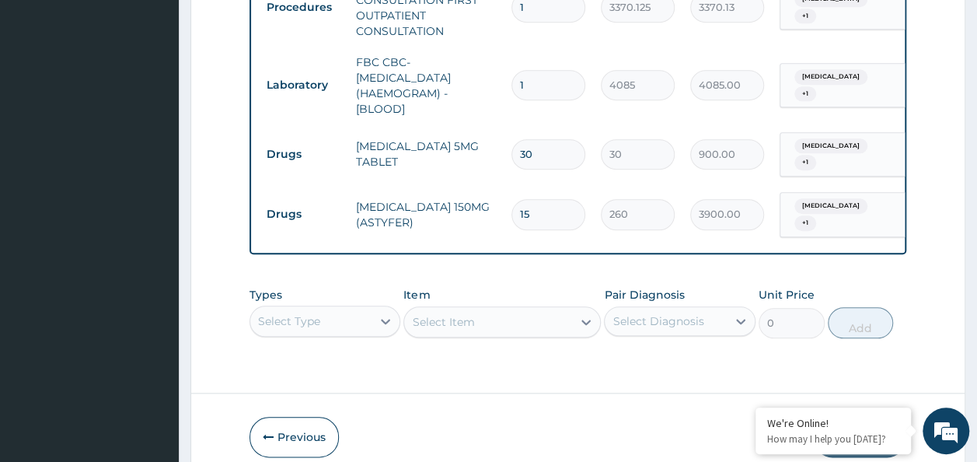
scroll to position [718, 0]
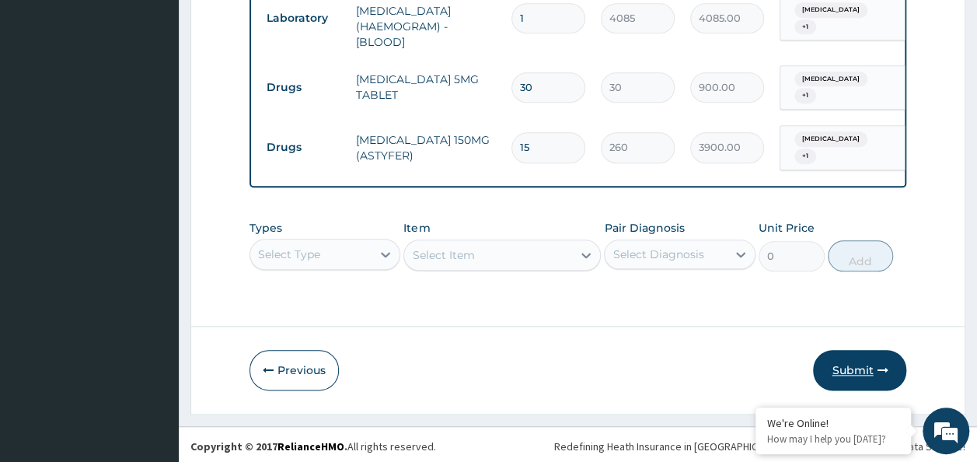
type input "15"
click at [826, 371] on button "Submit" at bounding box center [859, 370] width 93 height 40
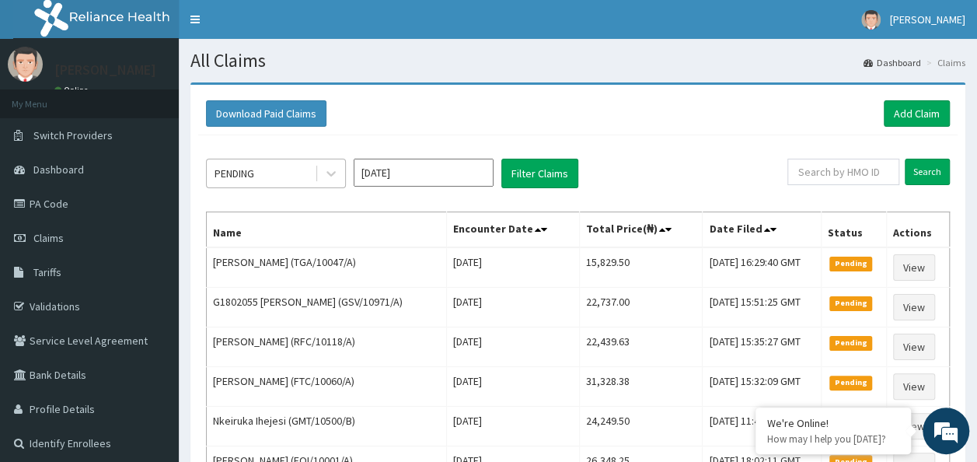
click at [267, 172] on div "PENDING" at bounding box center [261, 173] width 108 height 25
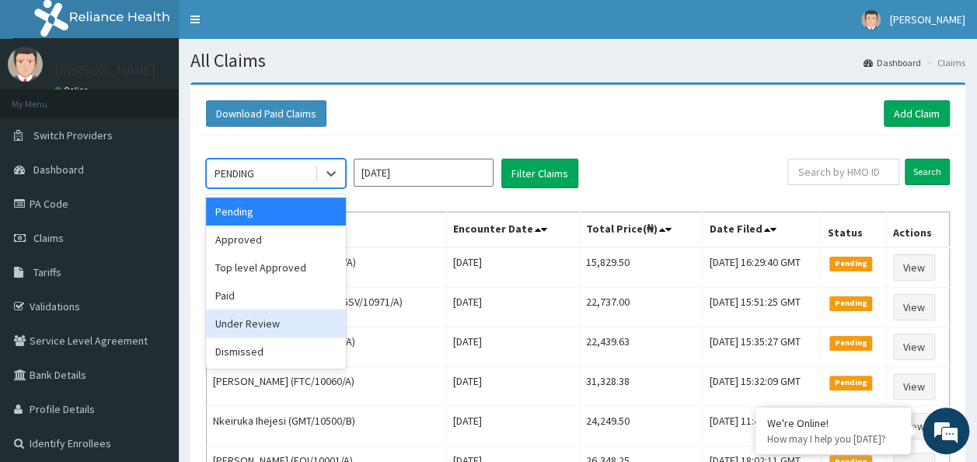
click at [299, 315] on div "Under Review" at bounding box center [276, 323] width 140 height 28
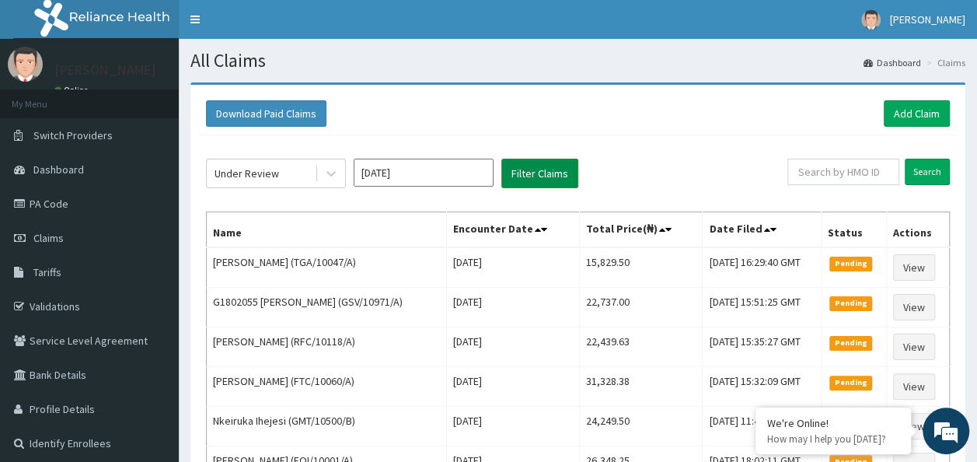
click at [514, 179] on button "Filter Claims" at bounding box center [539, 174] width 77 height 30
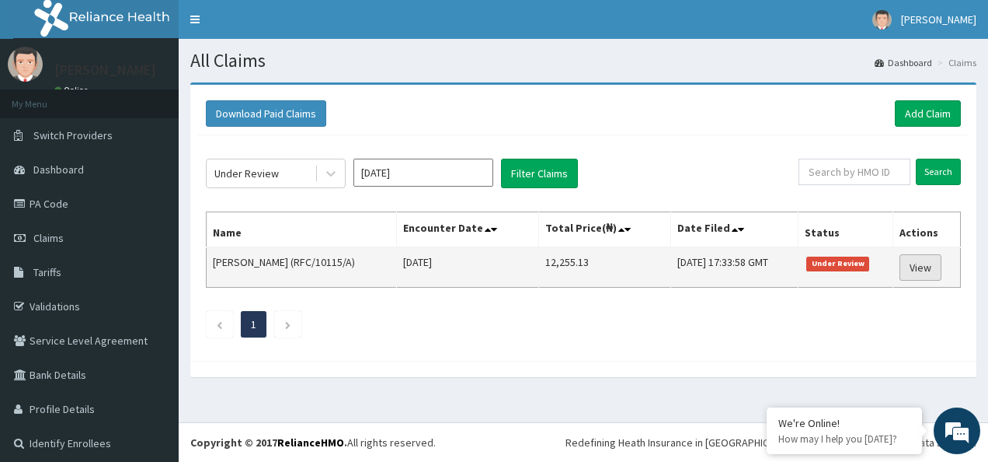
click at [909, 264] on link "View" at bounding box center [921, 267] width 42 height 26
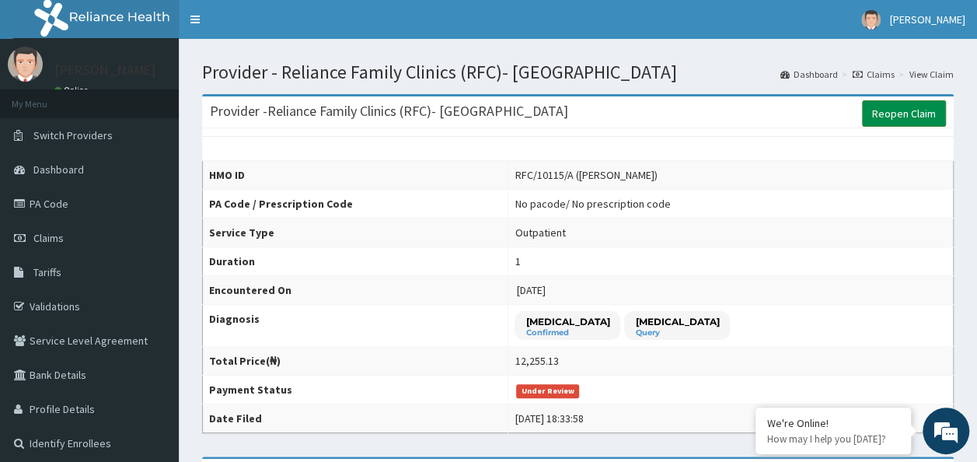
click at [916, 112] on link "Reopen Claim" at bounding box center [904, 113] width 84 height 26
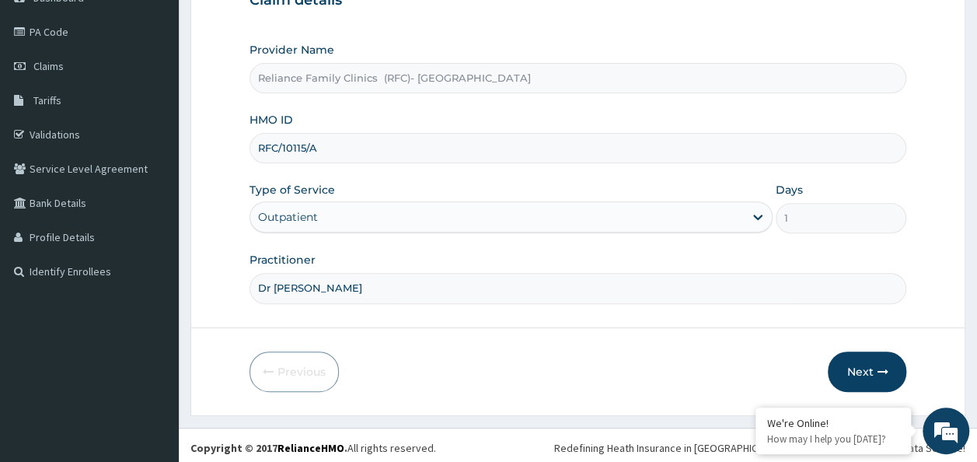
scroll to position [174, 0]
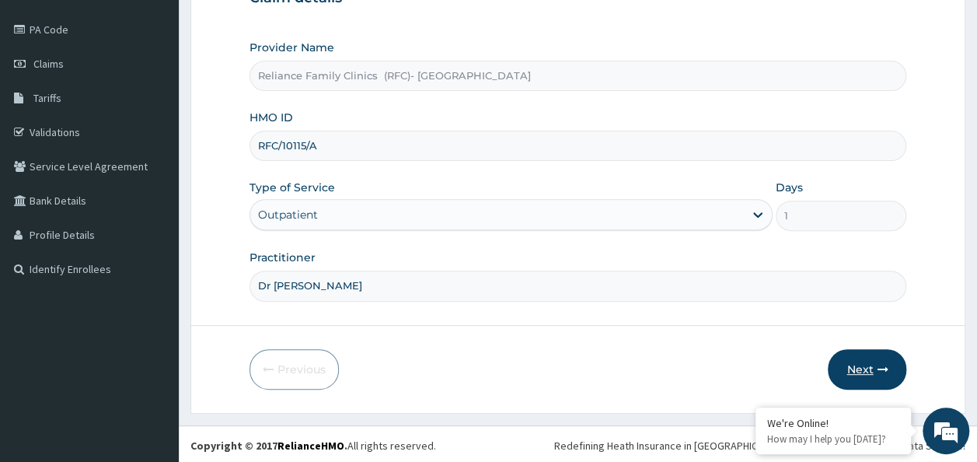
click at [876, 358] on button "Next" at bounding box center [866, 369] width 78 height 40
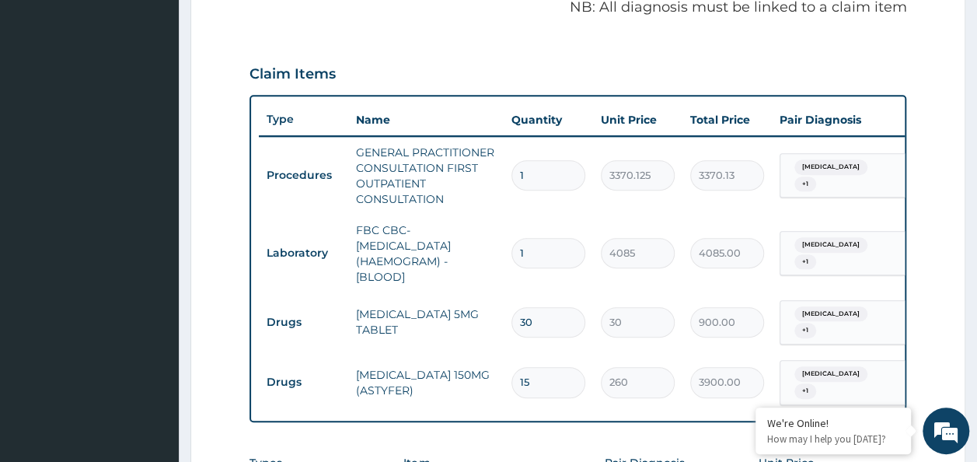
scroll to position [563, 0]
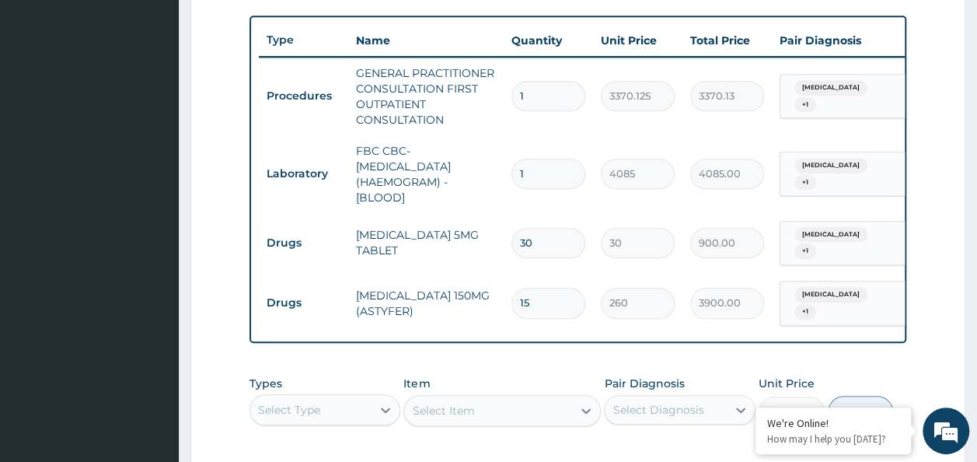
click at [545, 289] on input "15" at bounding box center [548, 302] width 74 height 30
type input "1"
type input "260.00"
type input "0.00"
type input "3"
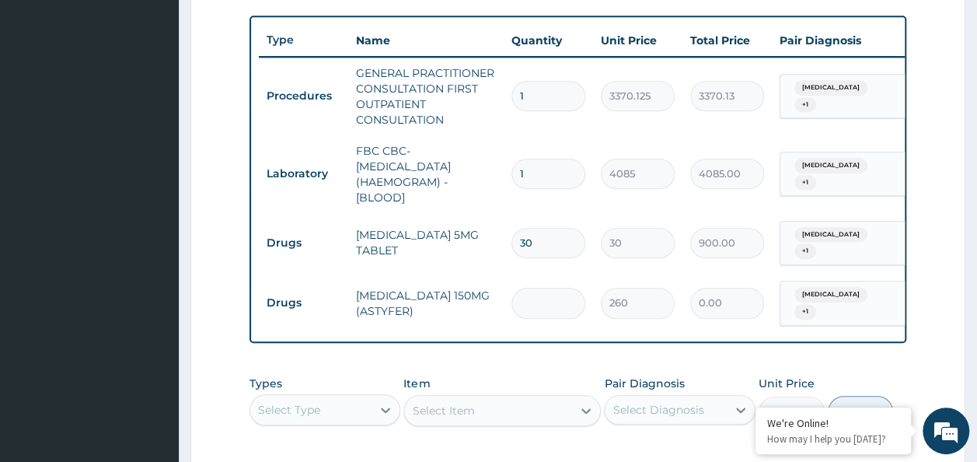
type input "780.00"
type input "30"
type input "7800.00"
type input "30"
click at [552, 241] on input "30" at bounding box center [548, 243] width 74 height 30
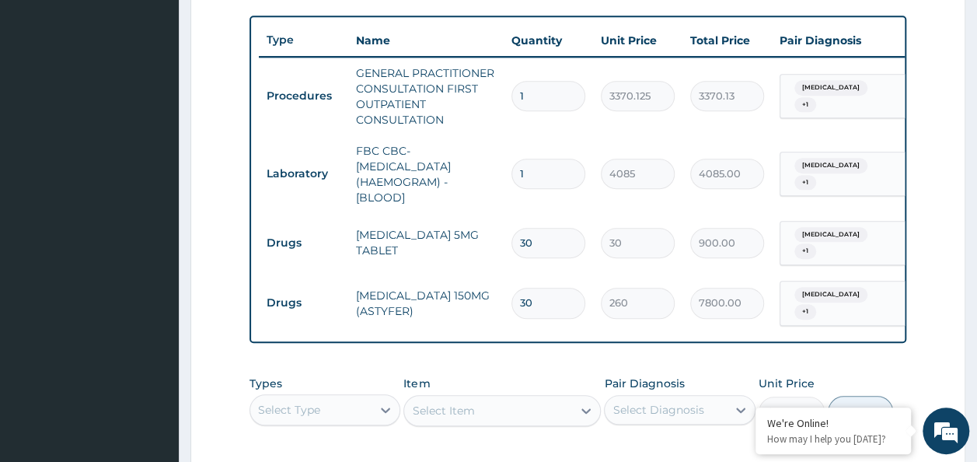
scroll to position [0, 0]
type input "3"
type input "90.00"
type input "0.00"
type input "1"
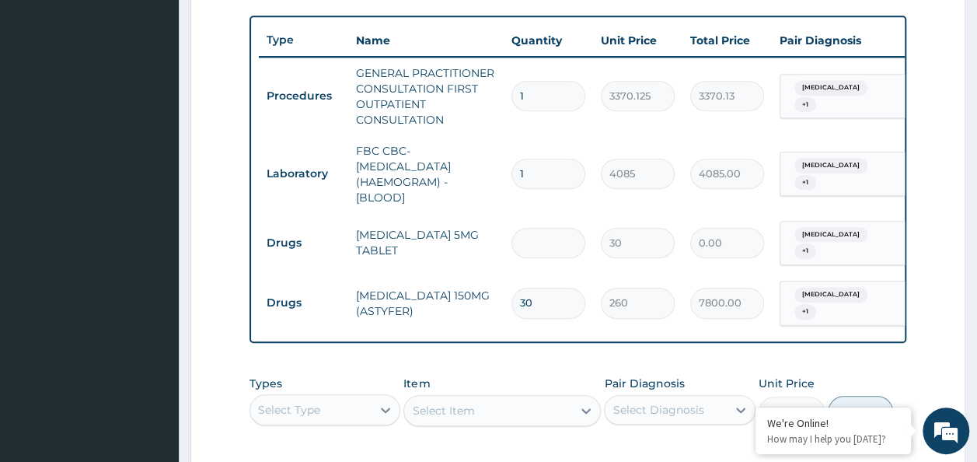
type input "30.00"
type input "15"
type input "450.00"
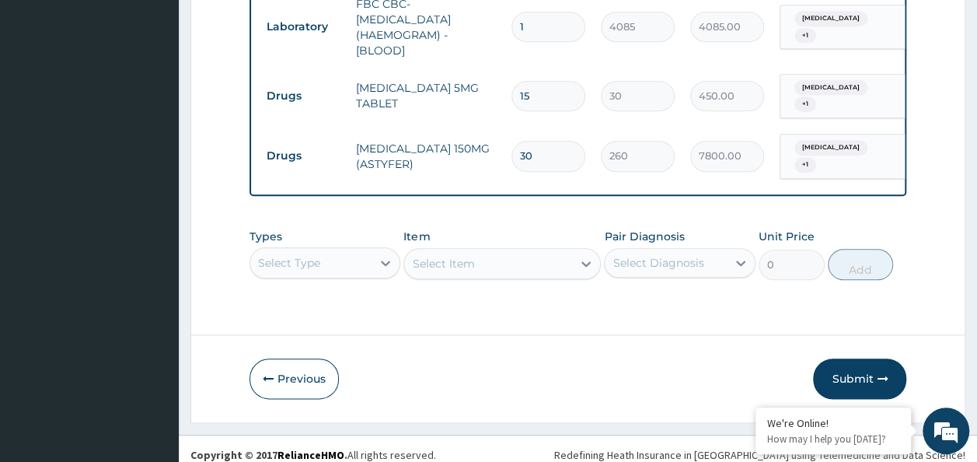
scroll to position [718, 0]
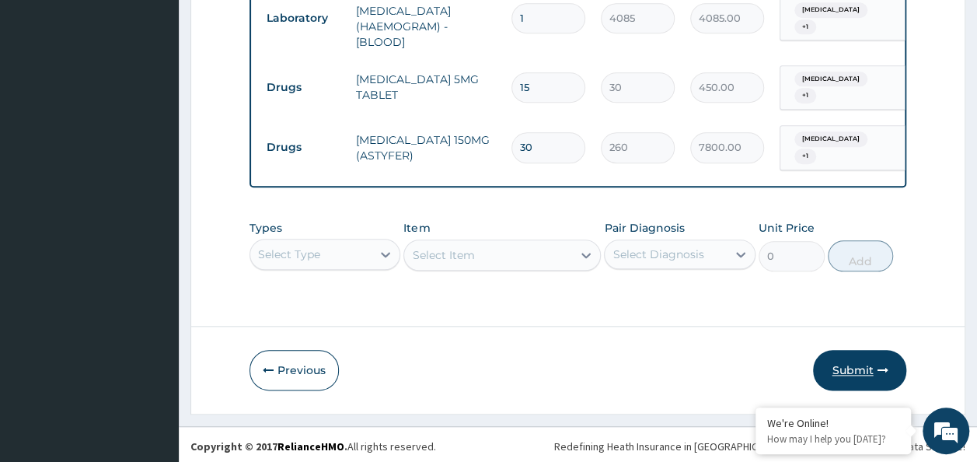
type input "15"
click at [862, 375] on button "Submit" at bounding box center [859, 370] width 93 height 40
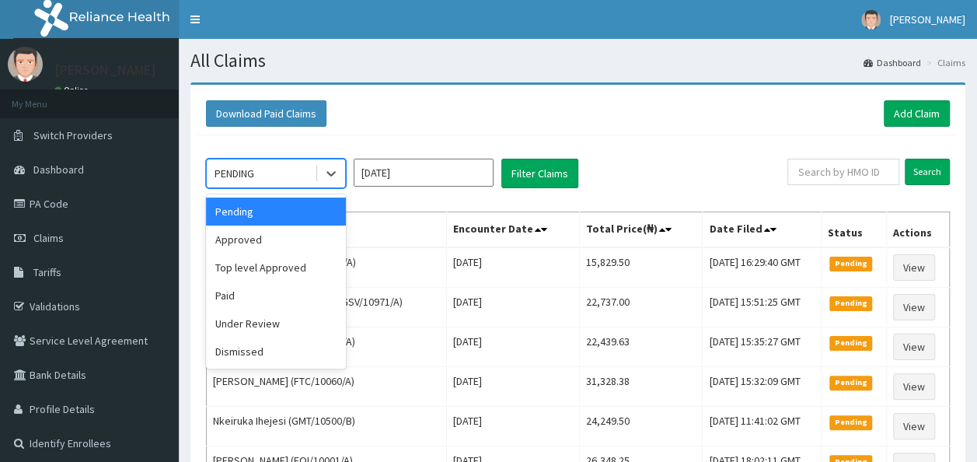
click at [291, 181] on div "PENDING" at bounding box center [261, 173] width 108 height 25
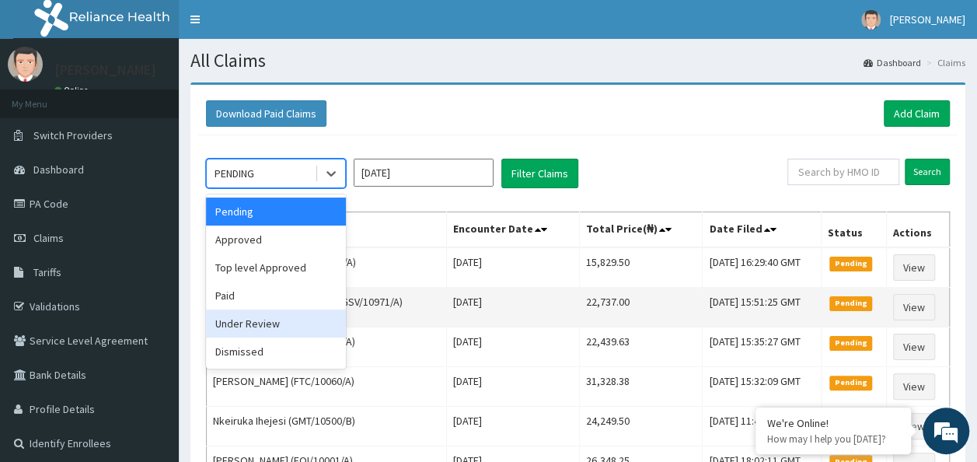
click at [290, 312] on div "Under Review" at bounding box center [276, 323] width 140 height 28
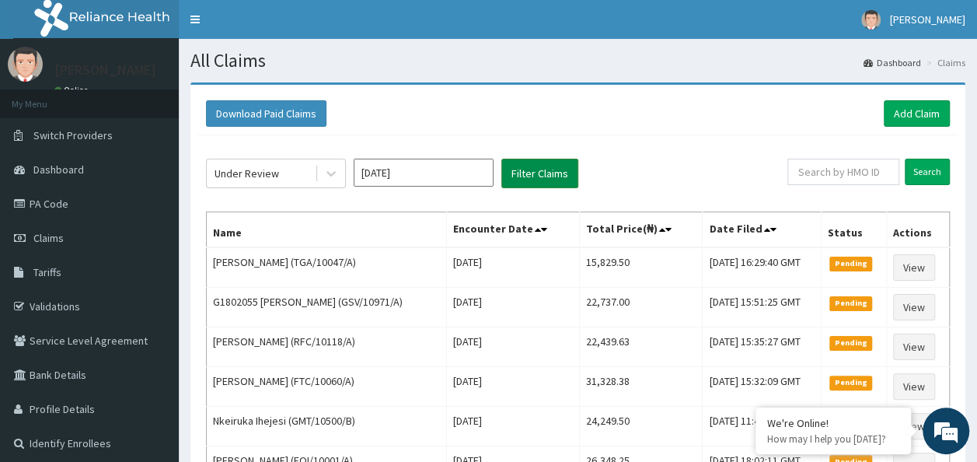
click at [534, 172] on button "Filter Claims" at bounding box center [539, 174] width 77 height 30
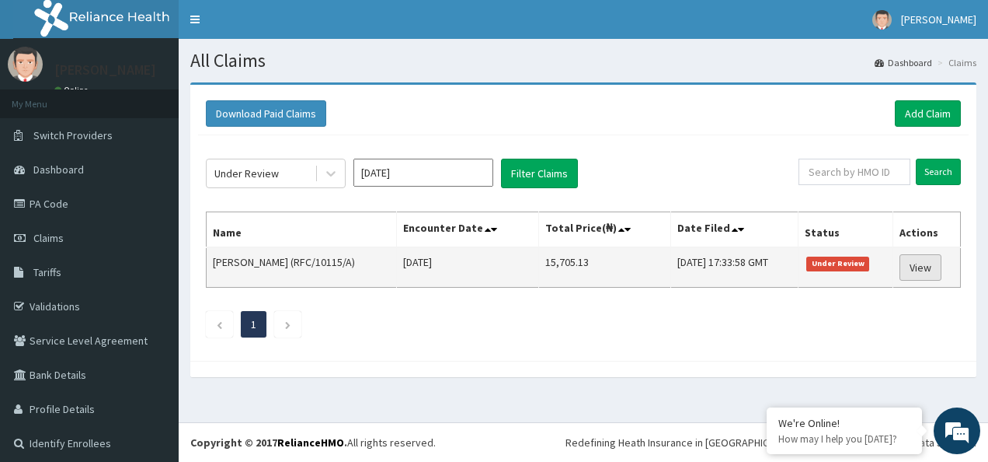
click at [904, 263] on link "View" at bounding box center [921, 267] width 42 height 26
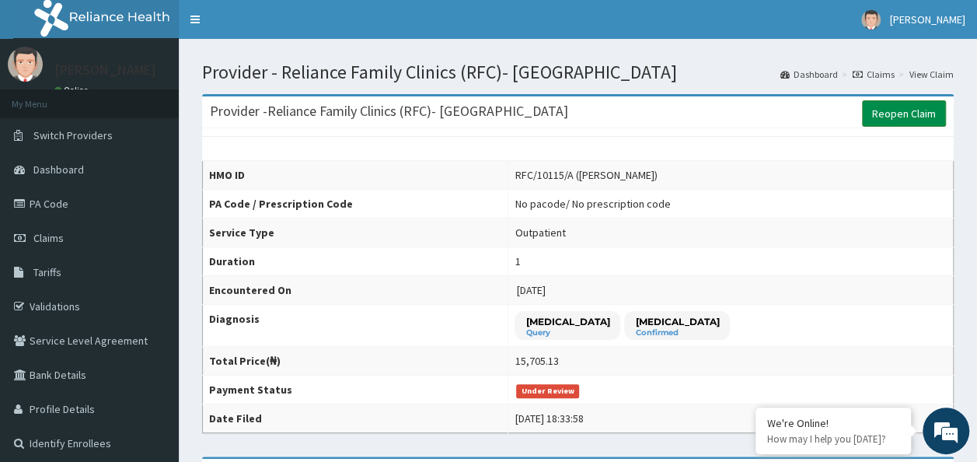
click at [925, 110] on link "Reopen Claim" at bounding box center [904, 113] width 84 height 26
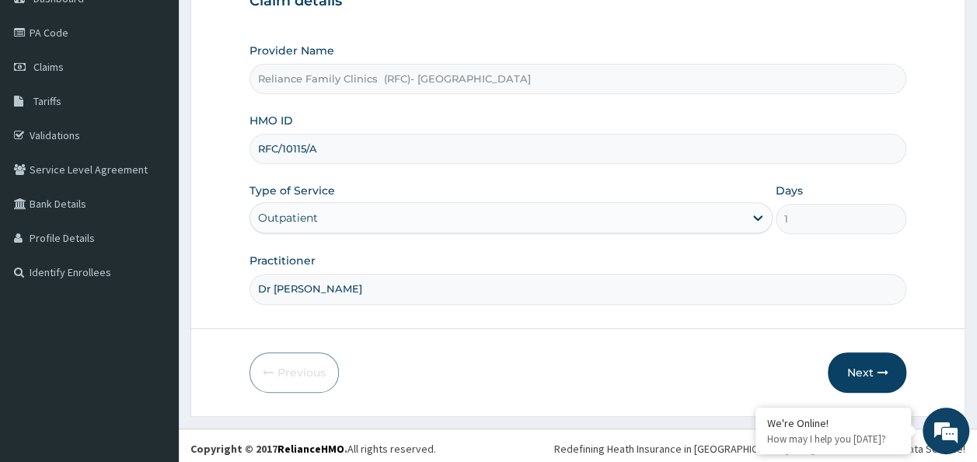
scroll to position [174, 0]
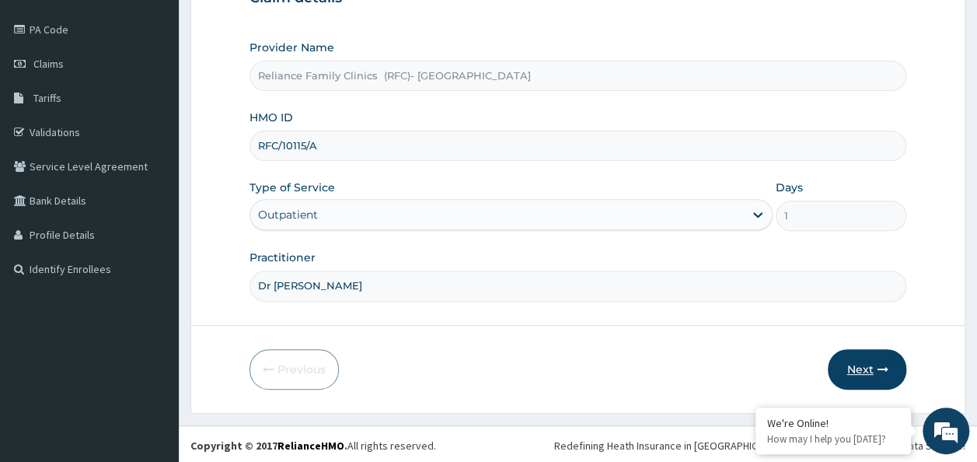
drag, startPoint x: 826, startPoint y: 348, endPoint x: 843, endPoint y: 347, distance: 17.1
click at [843, 349] on button "Next" at bounding box center [866, 369] width 78 height 40
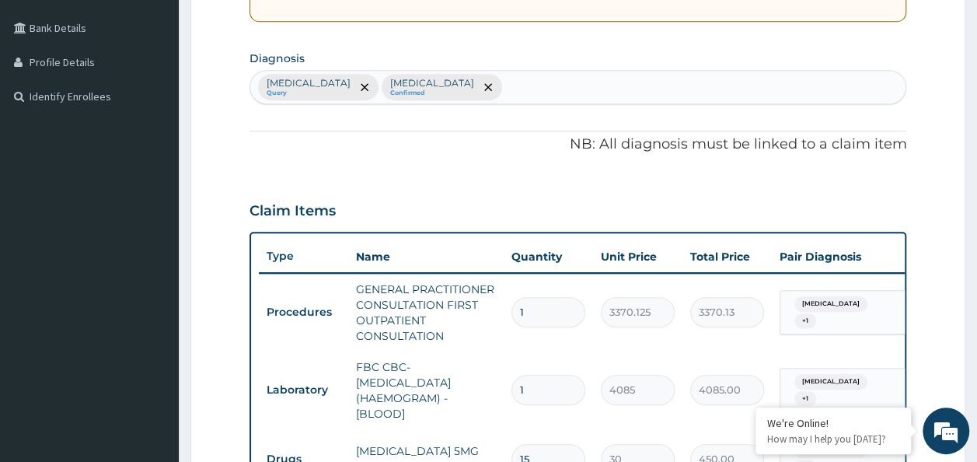
scroll to position [563, 0]
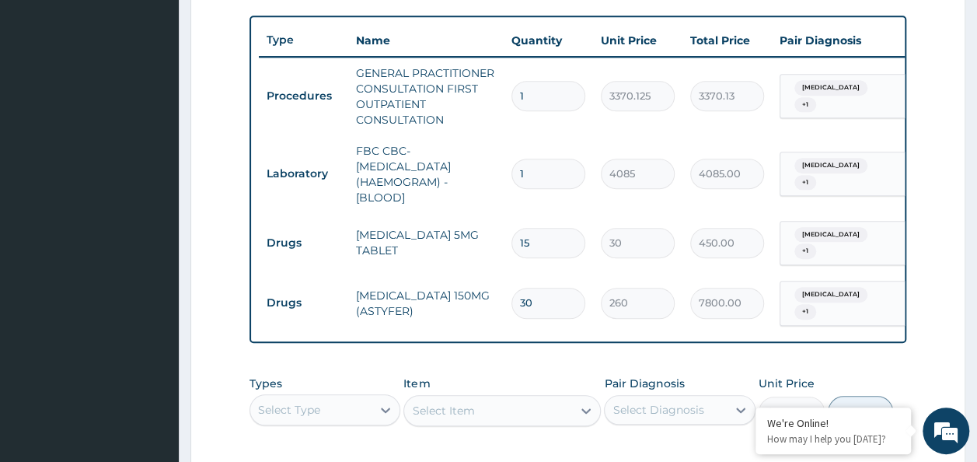
click at [565, 242] on input "15" at bounding box center [548, 243] width 74 height 30
type input "1"
type input "30.00"
type input "14"
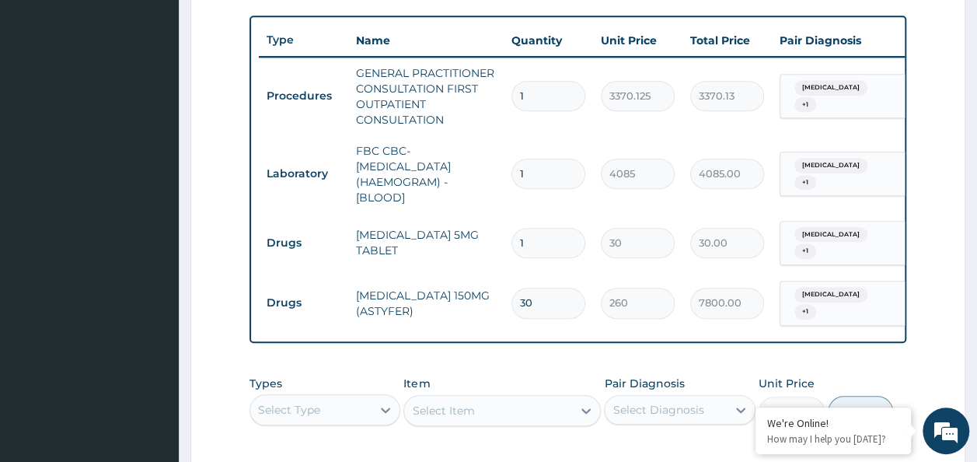
type input "420.00"
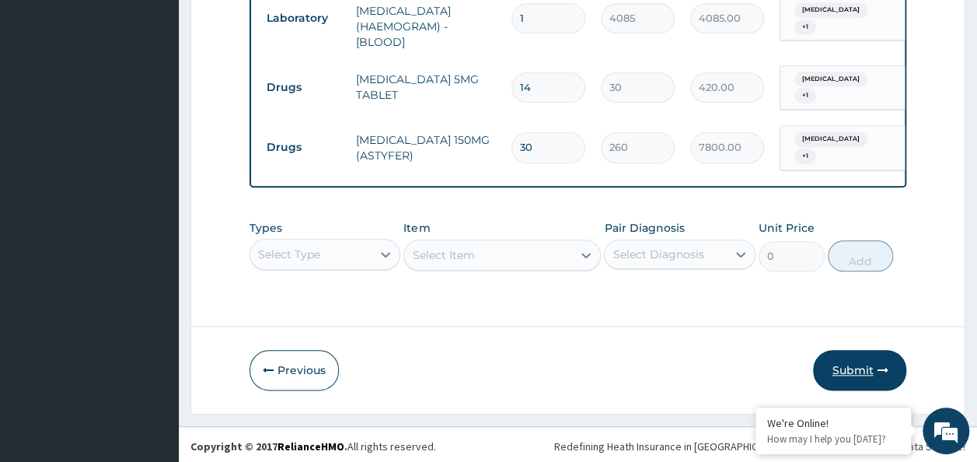
type input "14"
click at [850, 359] on button "Submit" at bounding box center [859, 370] width 93 height 40
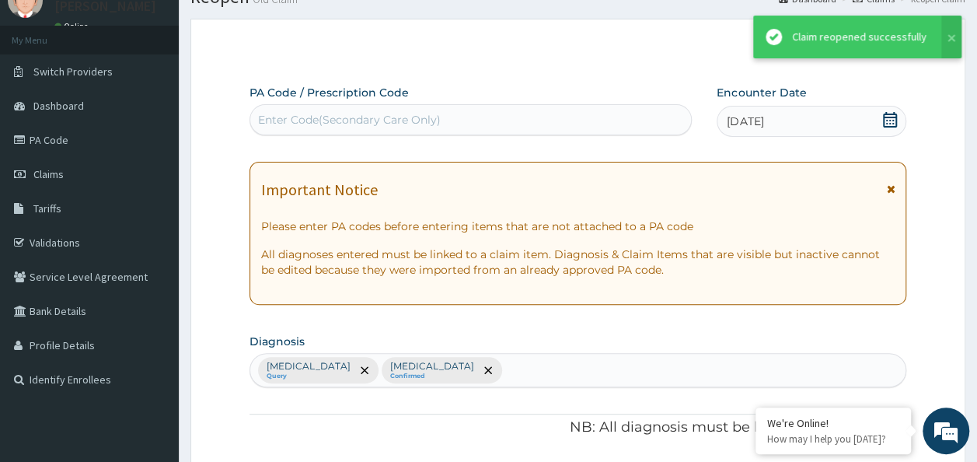
scroll to position [718, 0]
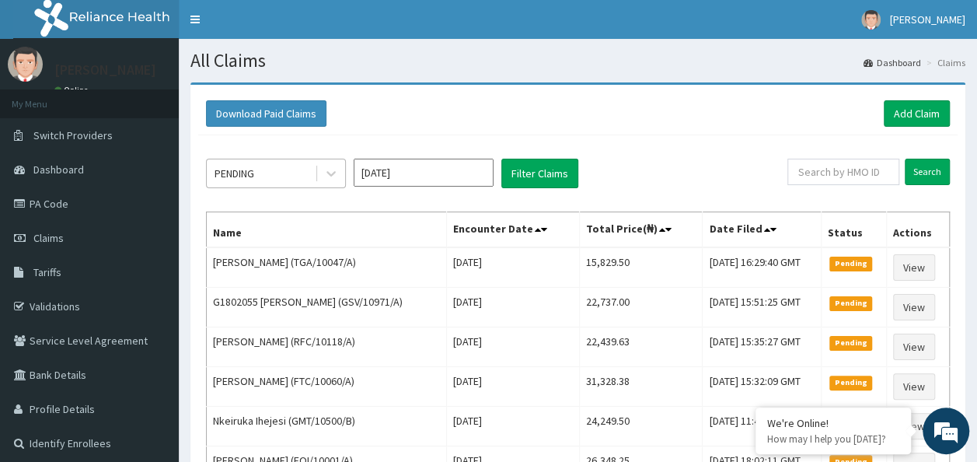
click at [284, 162] on div "PENDING" at bounding box center [261, 173] width 108 height 25
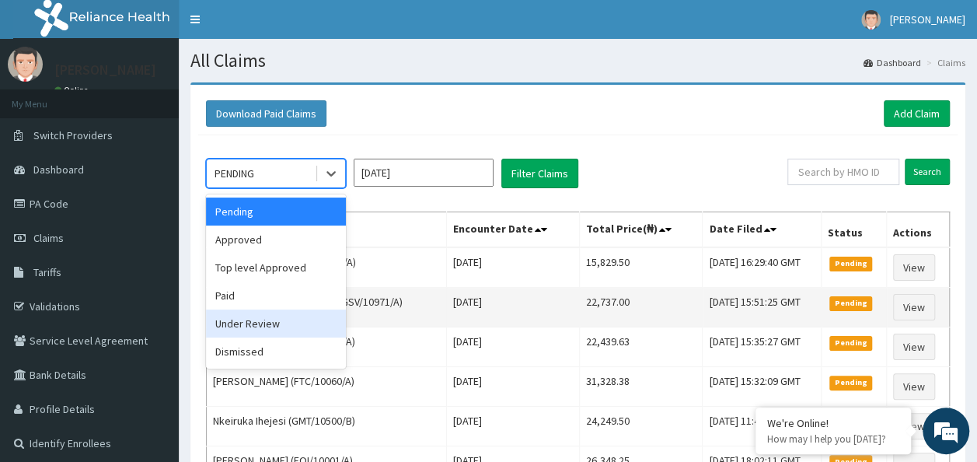
click at [325, 314] on div "Under Review" at bounding box center [276, 323] width 140 height 28
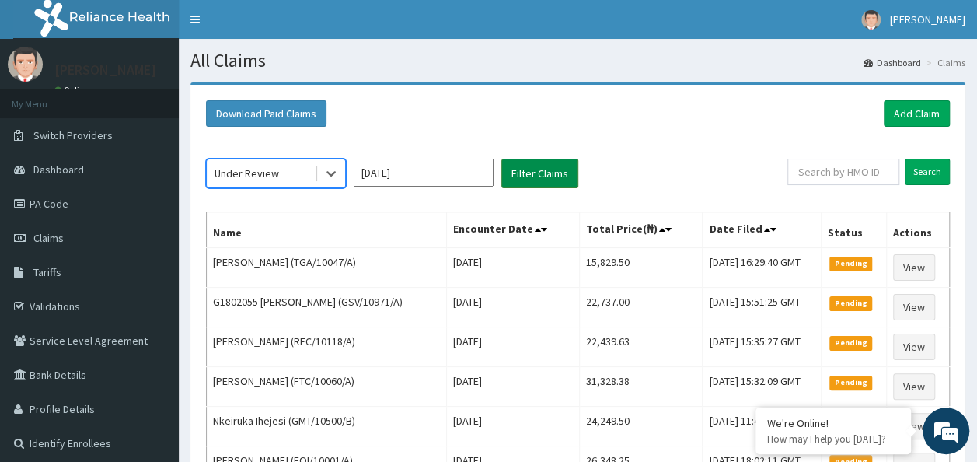
click at [544, 165] on button "Filter Claims" at bounding box center [539, 174] width 77 height 30
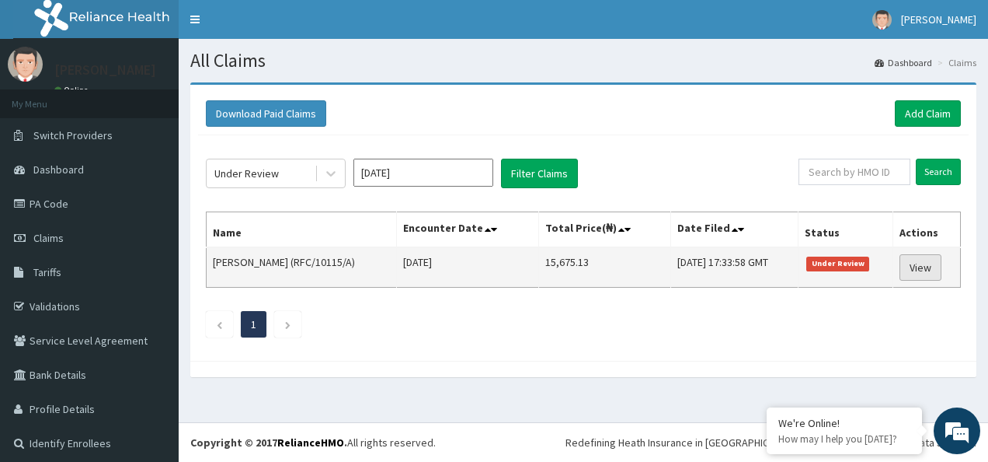
drag, startPoint x: 945, startPoint y: 261, endPoint x: 930, endPoint y: 267, distance: 15.7
click at [932, 266] on td "View" at bounding box center [928, 267] width 68 height 40
click at [929, 267] on link "View" at bounding box center [921, 267] width 42 height 26
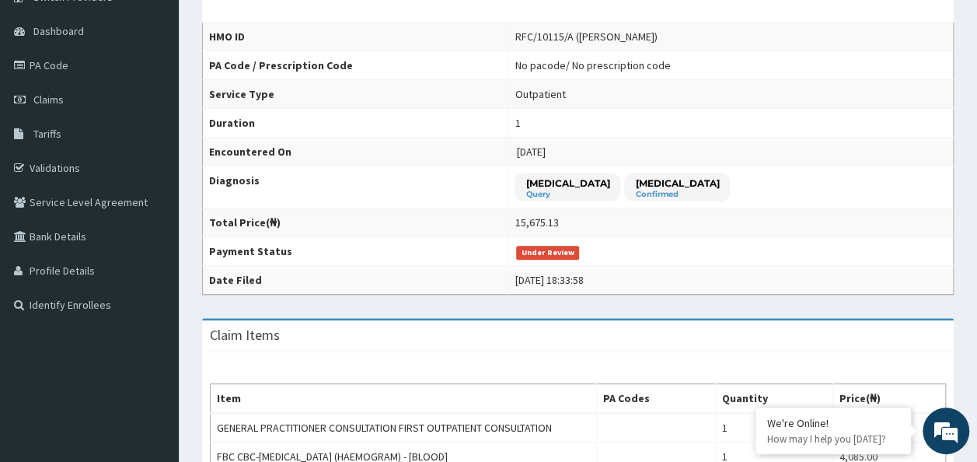
scroll to position [64, 0]
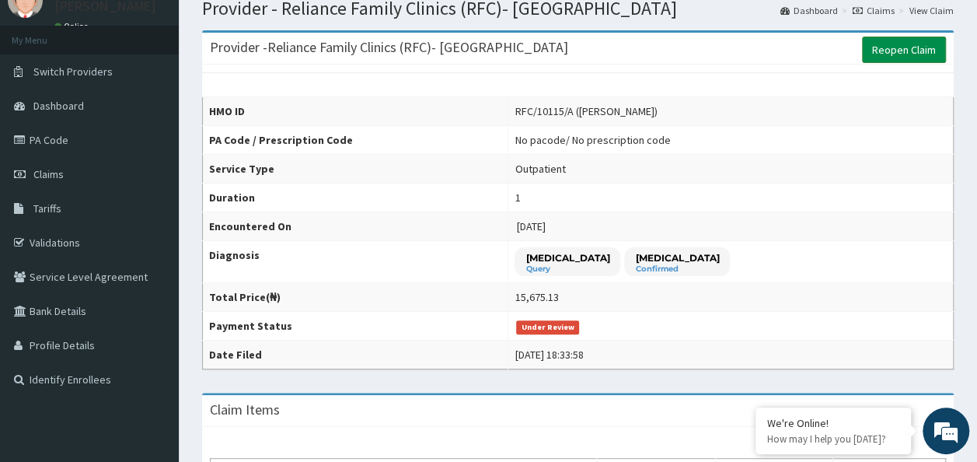
click at [895, 46] on link "Reopen Claim" at bounding box center [904, 50] width 84 height 26
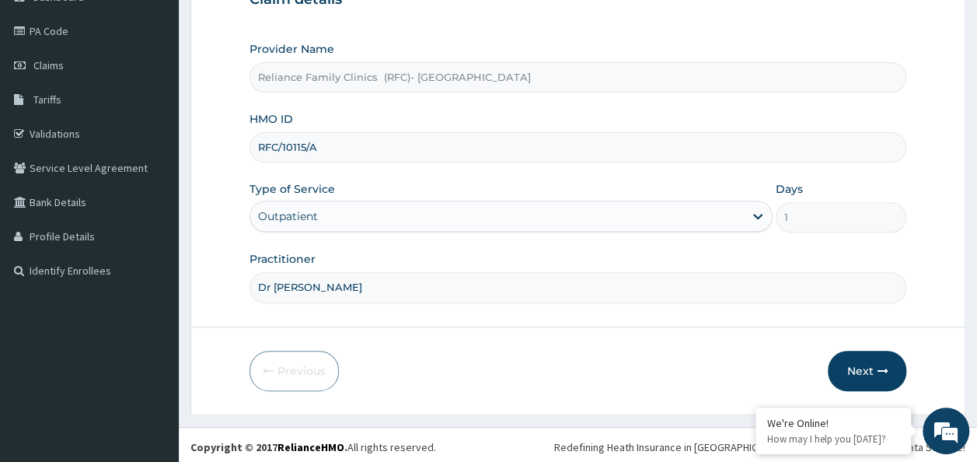
scroll to position [174, 0]
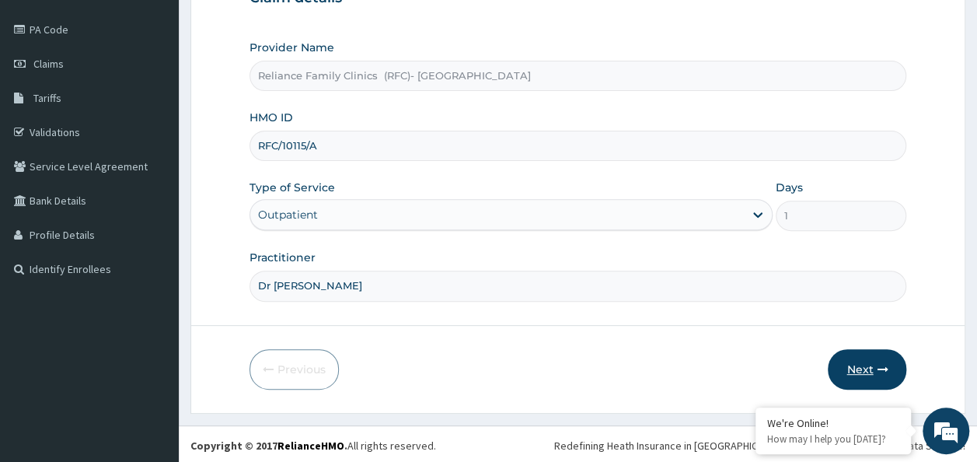
click at [847, 357] on button "Next" at bounding box center [866, 369] width 78 height 40
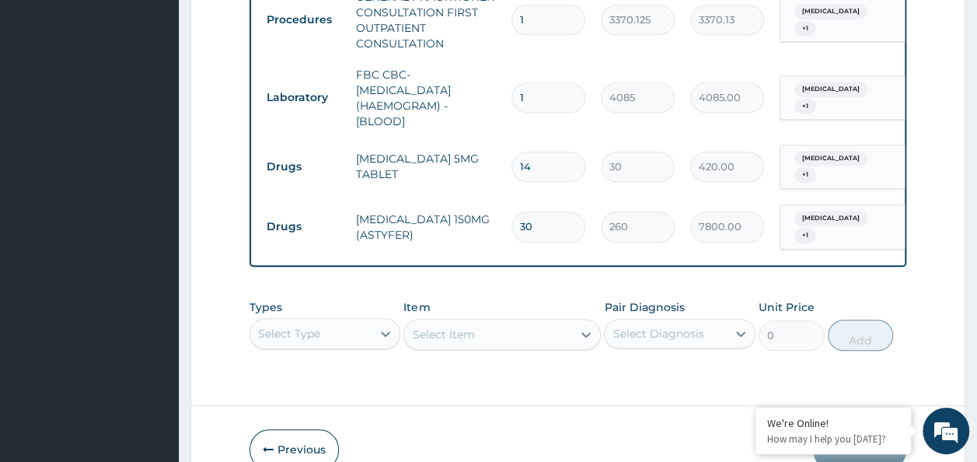
scroll to position [718, 0]
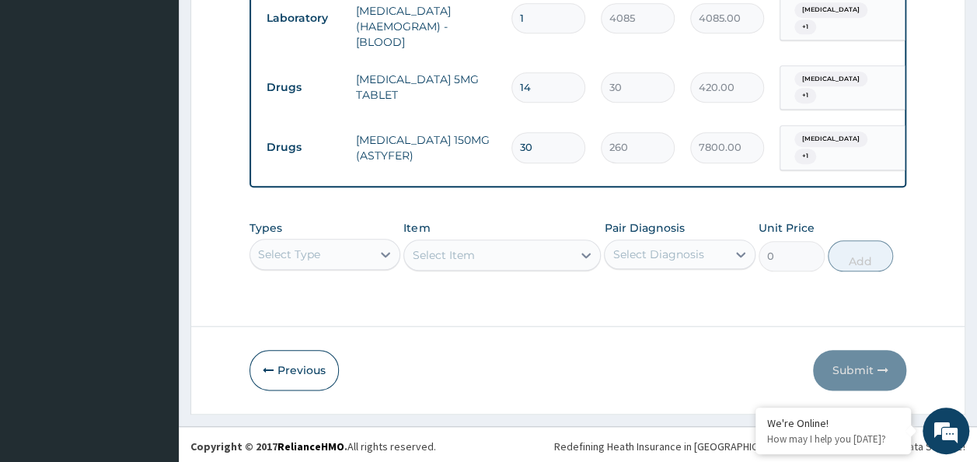
click at [532, 85] on input "14" at bounding box center [548, 87] width 74 height 30
type input "1"
type input "30.00"
type input "10"
type input "300.00"
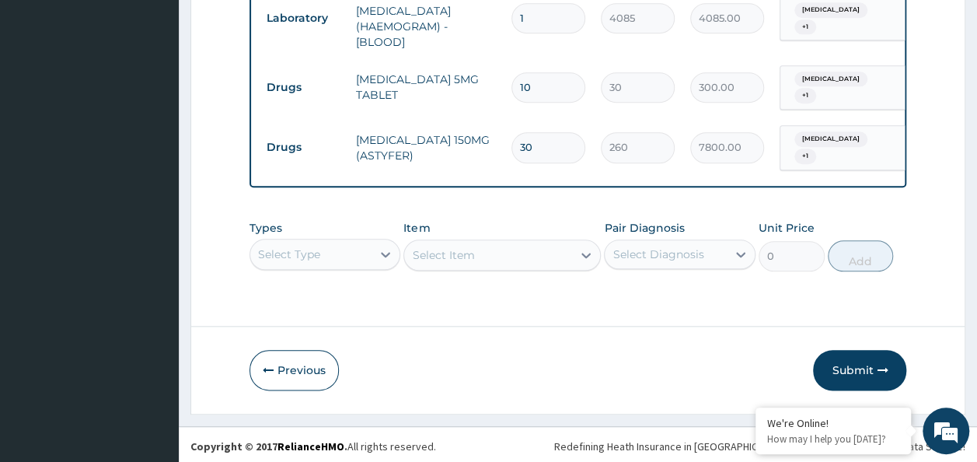
scroll to position [0, 0]
type input "10"
click at [556, 141] on input "30" at bounding box center [548, 147] width 74 height 30
type input "3"
type input "780.00"
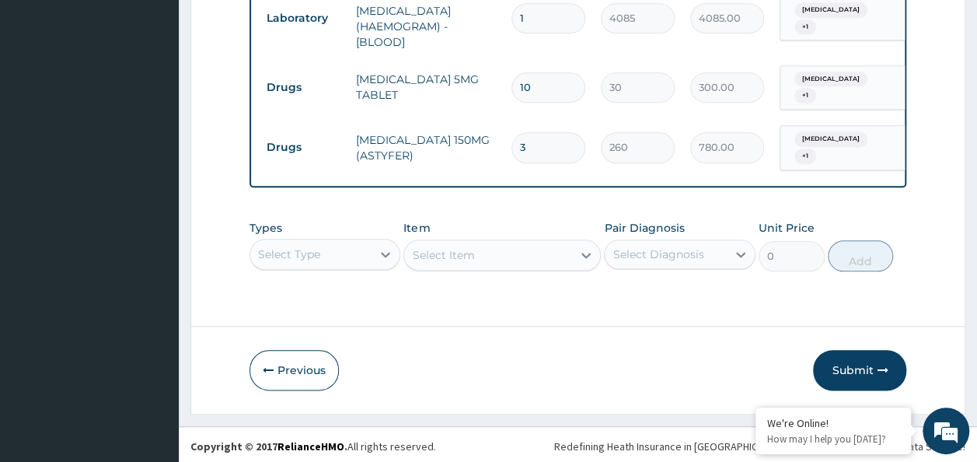
type input "0.00"
type input "1"
type input "260.00"
type input "15"
type input "3900.00"
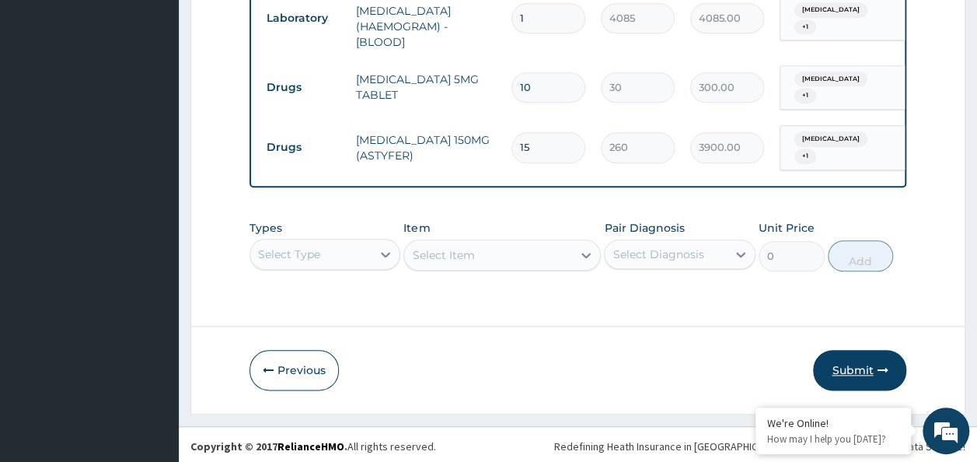
type input "15"
click at [859, 364] on button "Submit" at bounding box center [859, 370] width 93 height 40
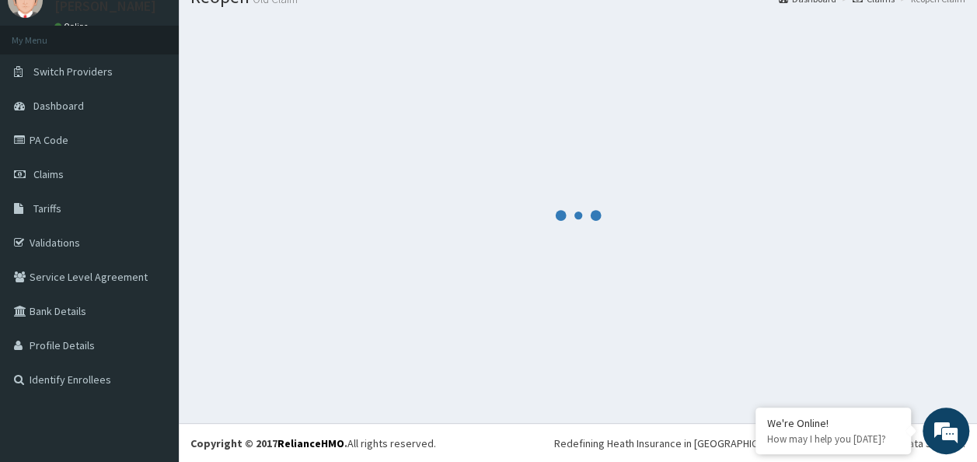
scroll to position [718, 0]
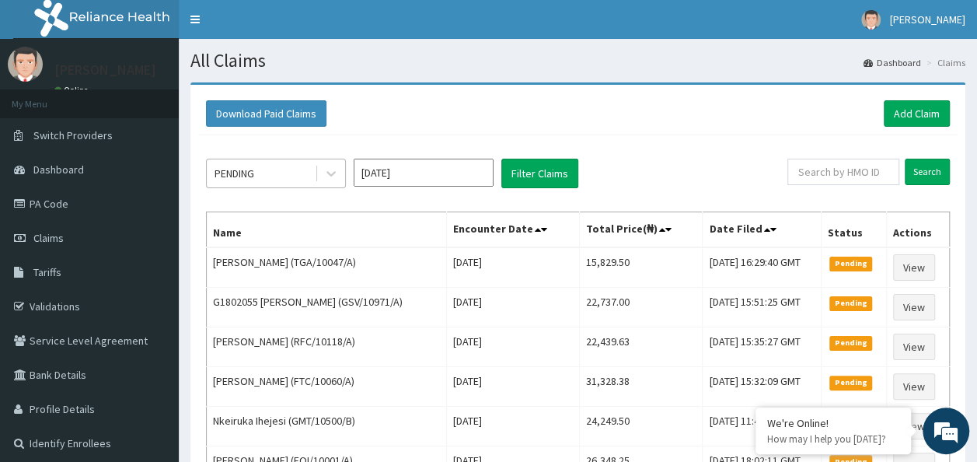
click at [285, 162] on div "PENDING" at bounding box center [261, 173] width 108 height 25
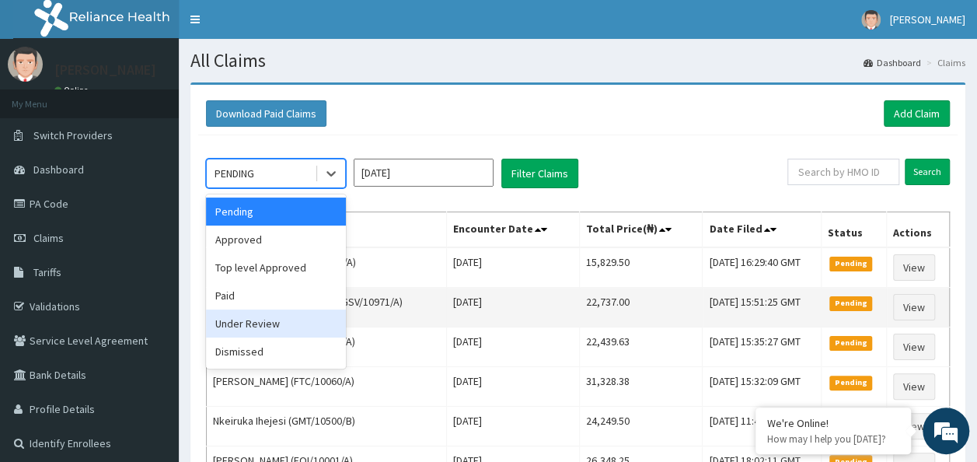
drag, startPoint x: 325, startPoint y: 326, endPoint x: 329, endPoint y: 317, distance: 10.4
click at [326, 325] on div "Under Review" at bounding box center [276, 323] width 140 height 28
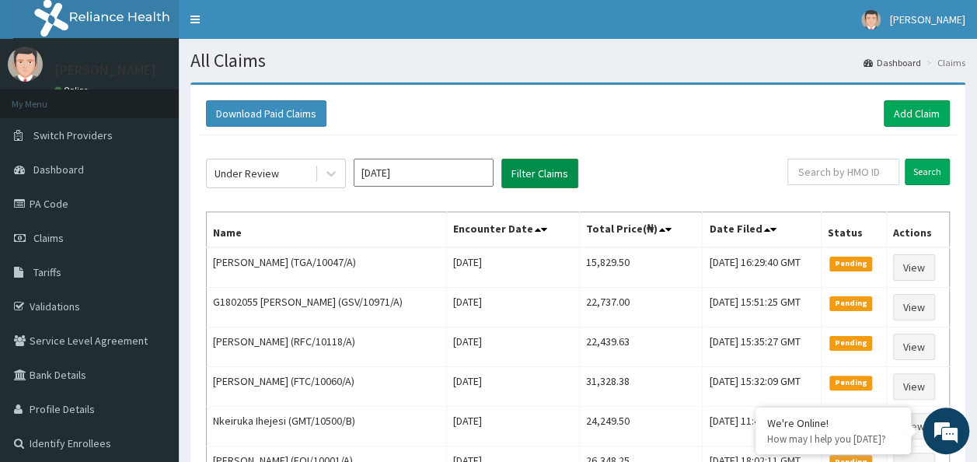
click at [566, 176] on button "Filter Claims" at bounding box center [539, 174] width 77 height 30
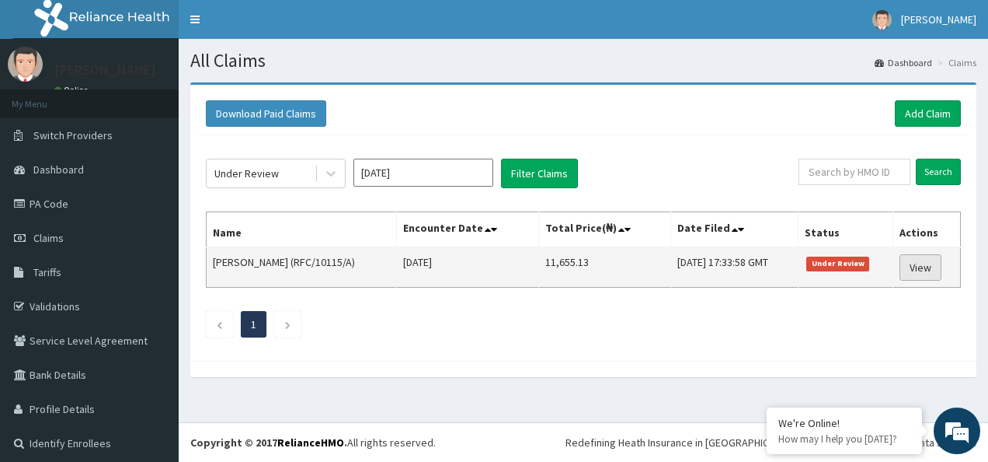
click at [903, 270] on link "View" at bounding box center [921, 267] width 42 height 26
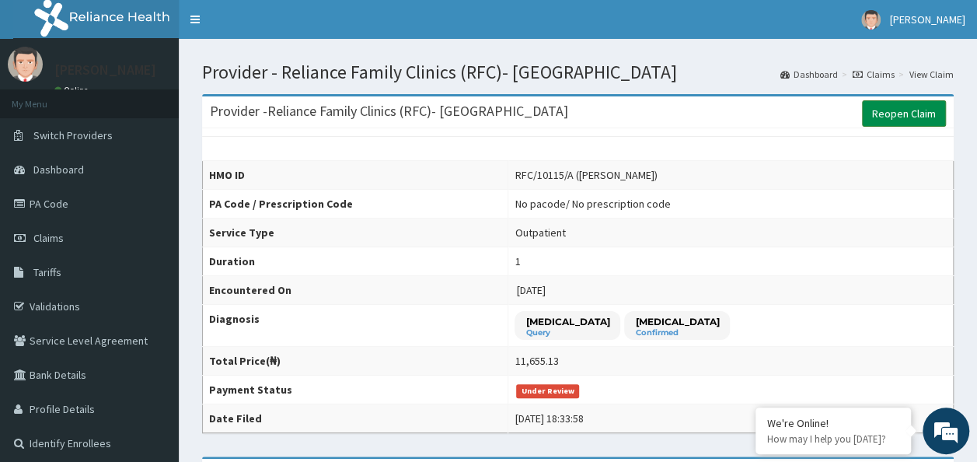
click at [923, 113] on link "Reopen Claim" at bounding box center [904, 113] width 84 height 26
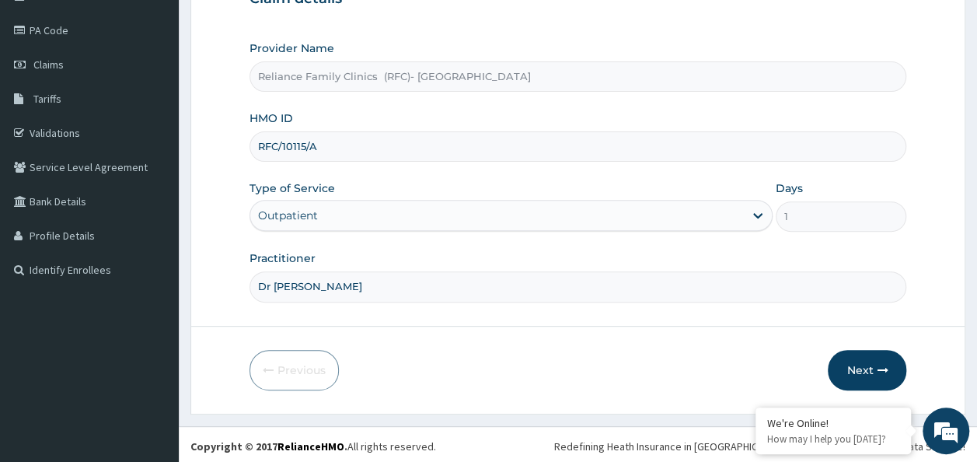
scroll to position [174, 0]
click at [901, 364] on button "Next" at bounding box center [866, 369] width 78 height 40
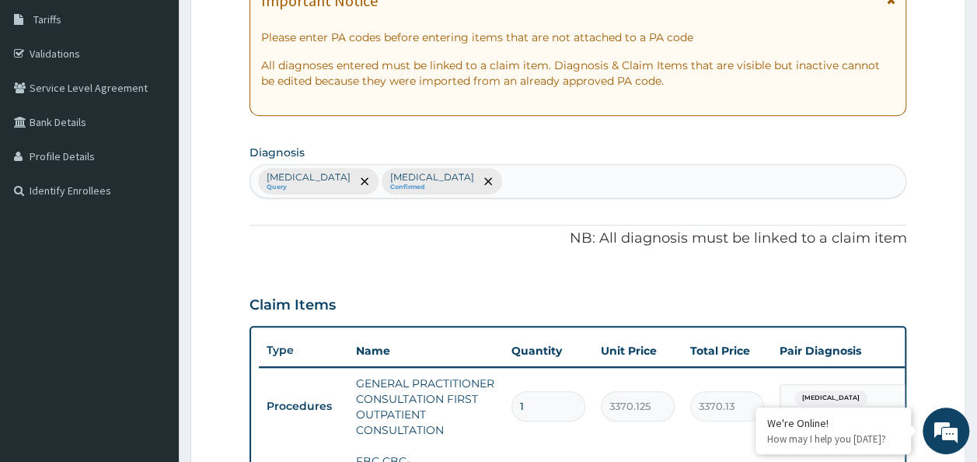
scroll to position [407, 0]
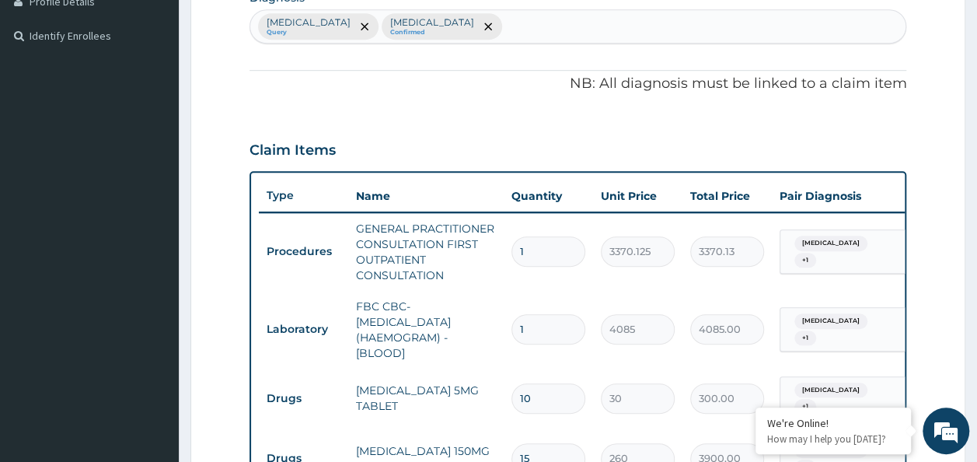
drag, startPoint x: 607, startPoint y: 255, endPoint x: 572, endPoint y: 98, distance: 160.8
click at [572, 98] on div "PA Code / Prescription Code Enter Code(Secondary Care Only) Encounter Date 11-0…" at bounding box center [577, 176] width 657 height 871
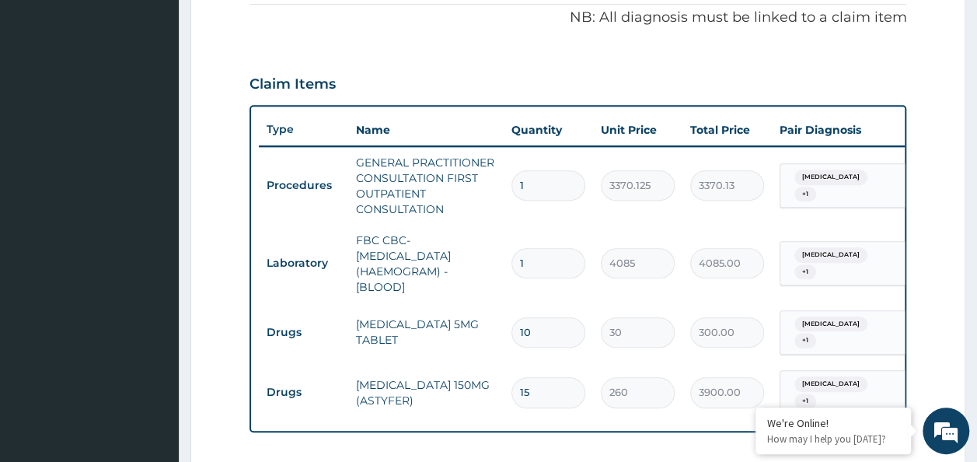
scroll to position [640, 0]
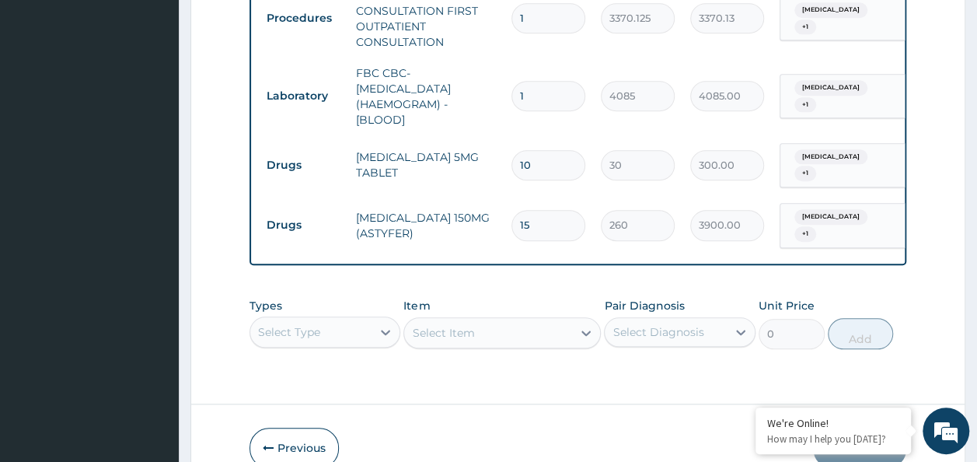
click at [589, 219] on td "15" at bounding box center [547, 225] width 89 height 46
click at [570, 214] on input "15" at bounding box center [548, 225] width 74 height 30
type input "1"
type input "260.00"
type input "10"
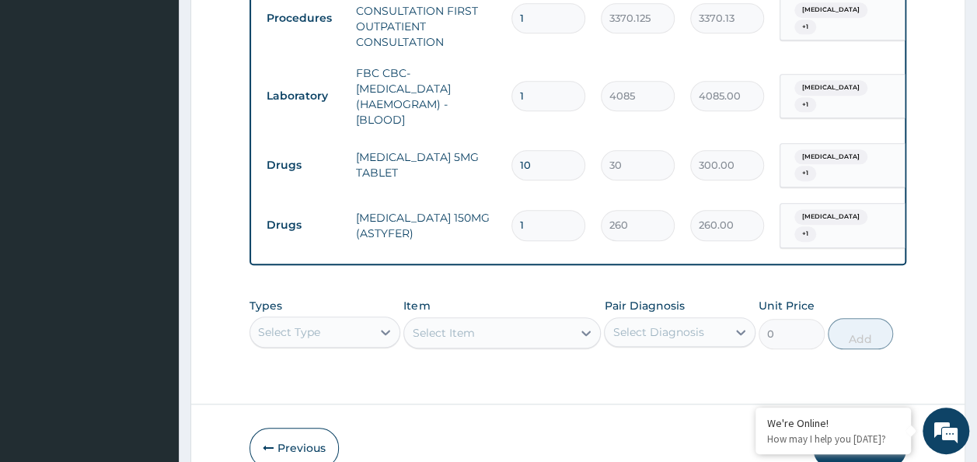
type input "2600.00"
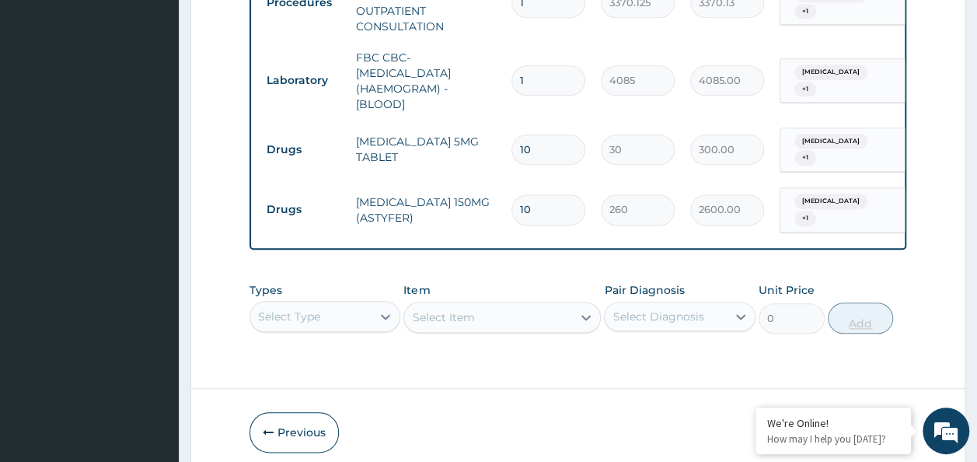
scroll to position [718, 0]
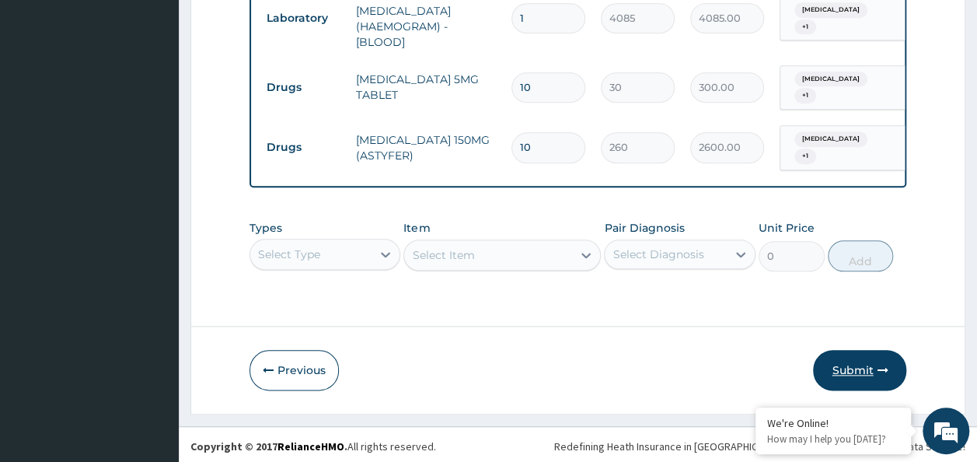
type input "10"
click at [866, 365] on button "Submit" at bounding box center [859, 370] width 93 height 40
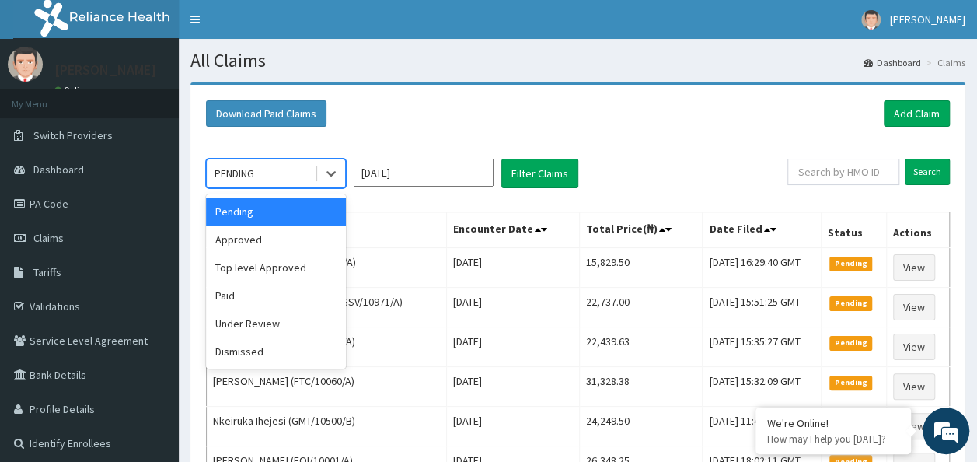
click at [252, 182] on div "PENDING" at bounding box center [261, 173] width 108 height 25
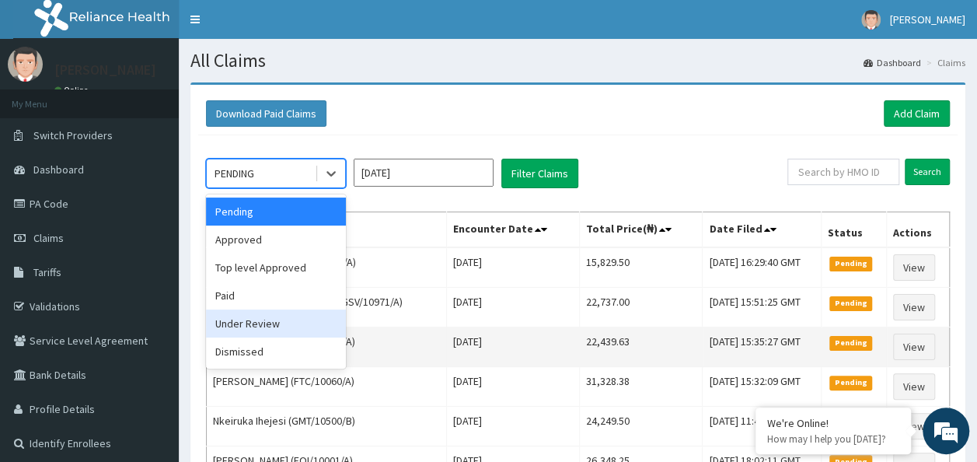
click at [312, 329] on div "Under Review" at bounding box center [276, 323] width 140 height 28
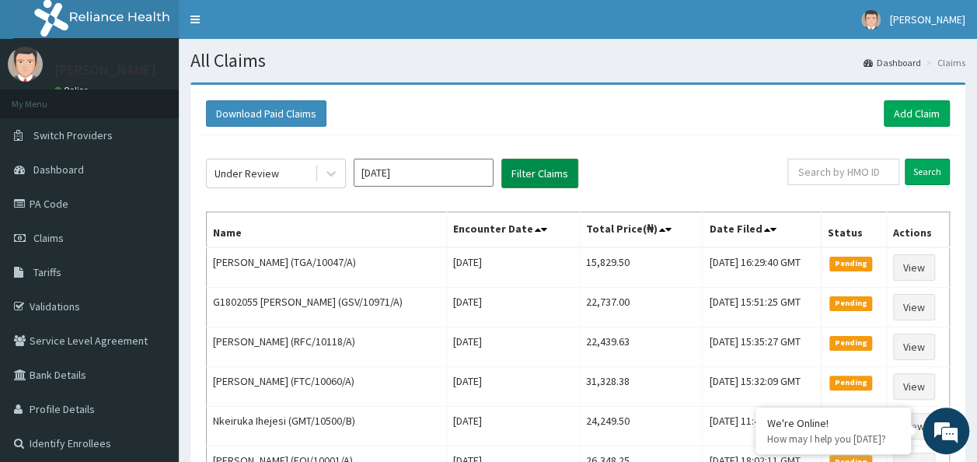
click at [570, 177] on button "Filter Claims" at bounding box center [539, 174] width 77 height 30
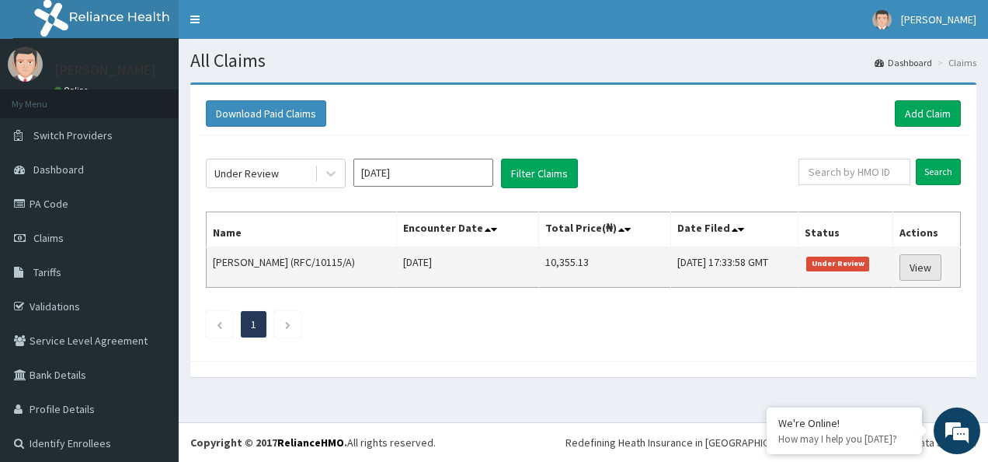
click at [900, 262] on link "View" at bounding box center [921, 267] width 42 height 26
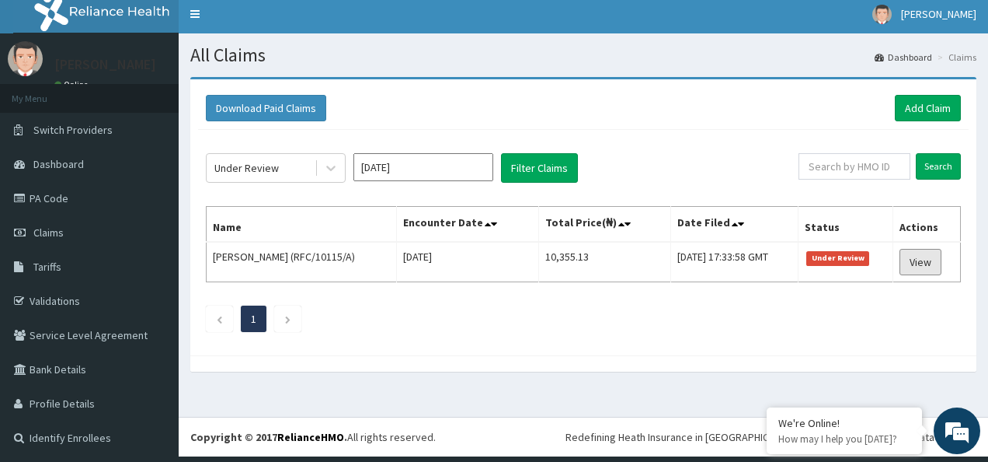
scroll to position [6, 0]
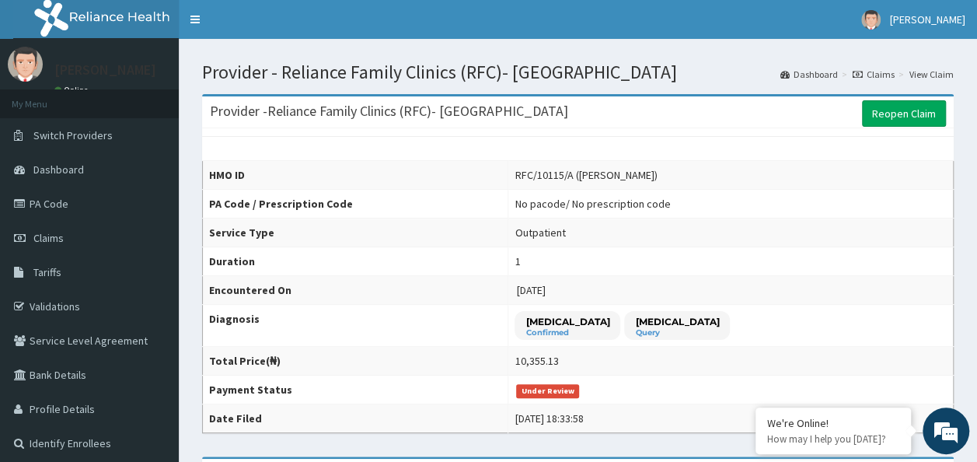
click at [880, 71] on link "Claims" at bounding box center [873, 74] width 42 height 13
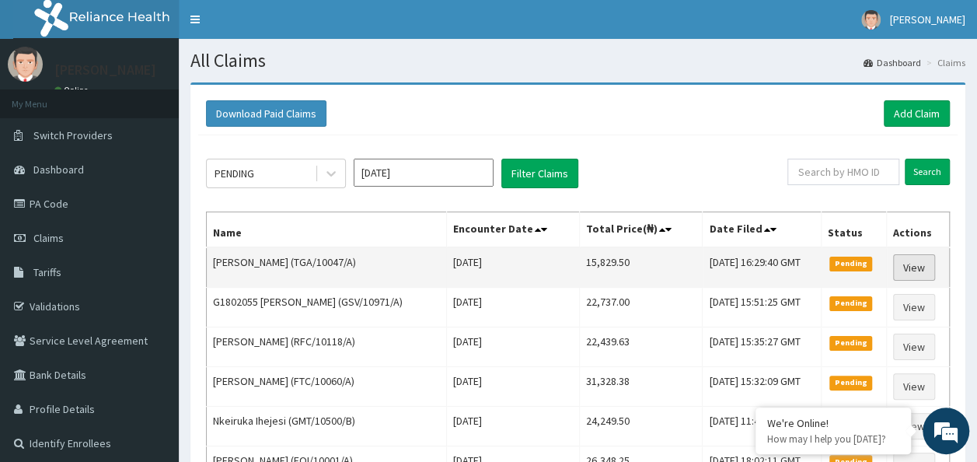
click at [922, 269] on link "View" at bounding box center [914, 267] width 42 height 26
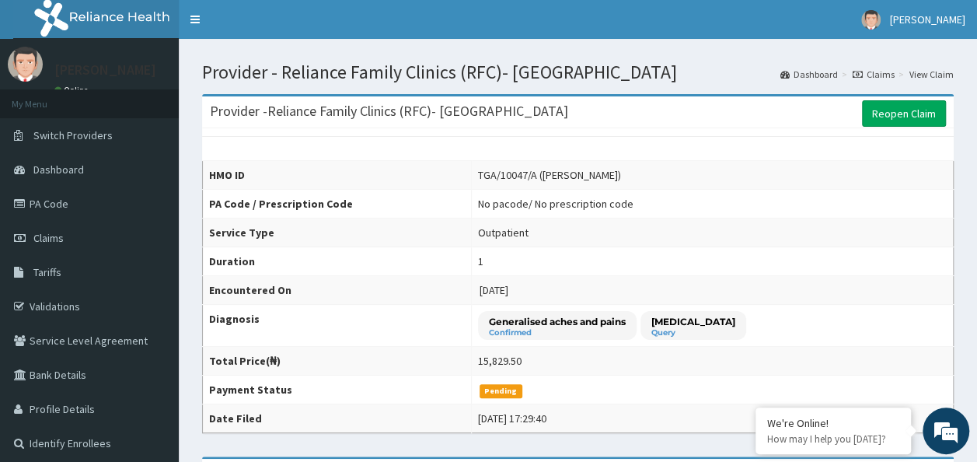
click at [889, 70] on link "Claims" at bounding box center [873, 74] width 42 height 13
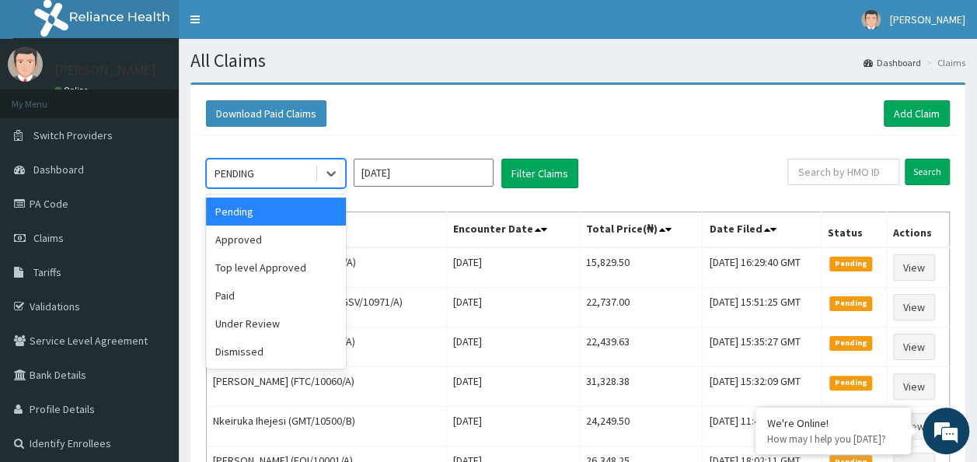
click at [316, 166] on span at bounding box center [316, 173] width 1 height 16
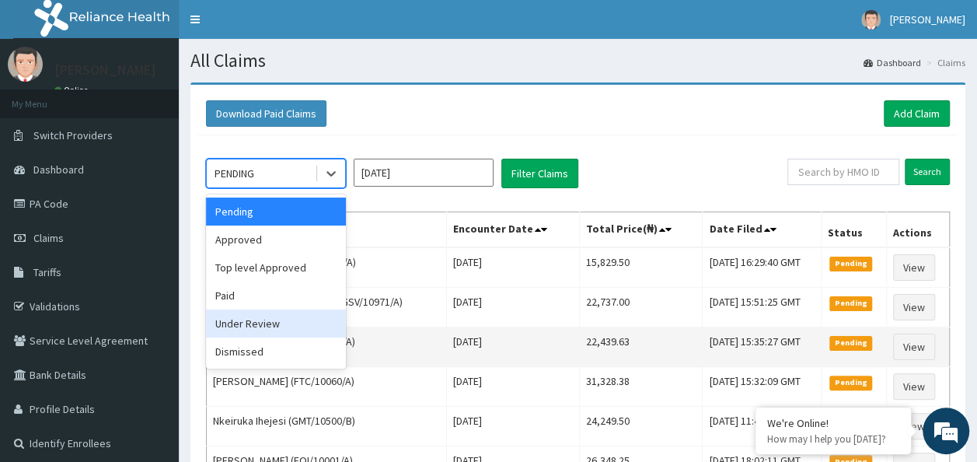
click at [270, 326] on div "Under Review" at bounding box center [276, 323] width 140 height 28
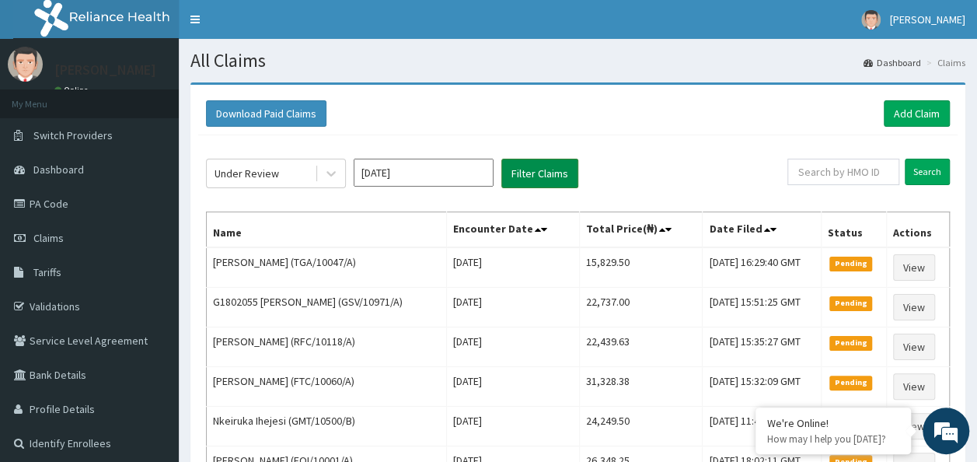
click at [574, 179] on button "Filter Claims" at bounding box center [539, 174] width 77 height 30
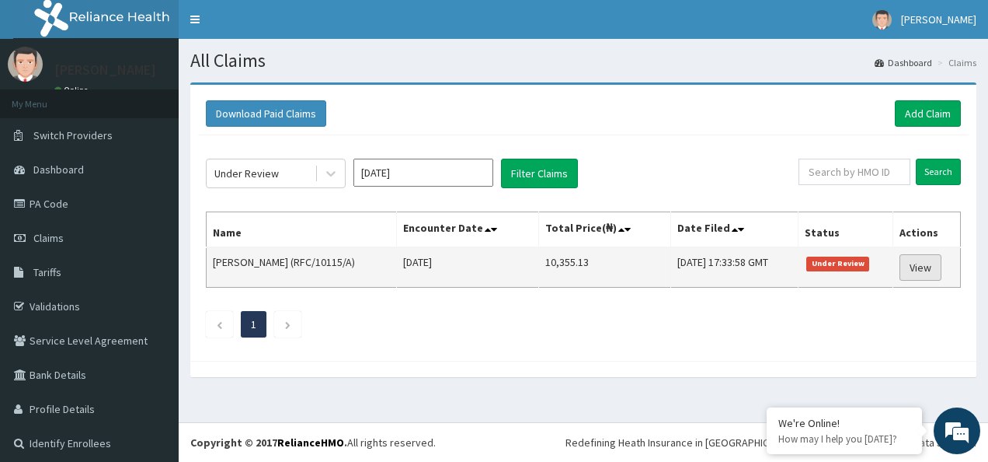
click at [920, 274] on link "View" at bounding box center [921, 267] width 42 height 26
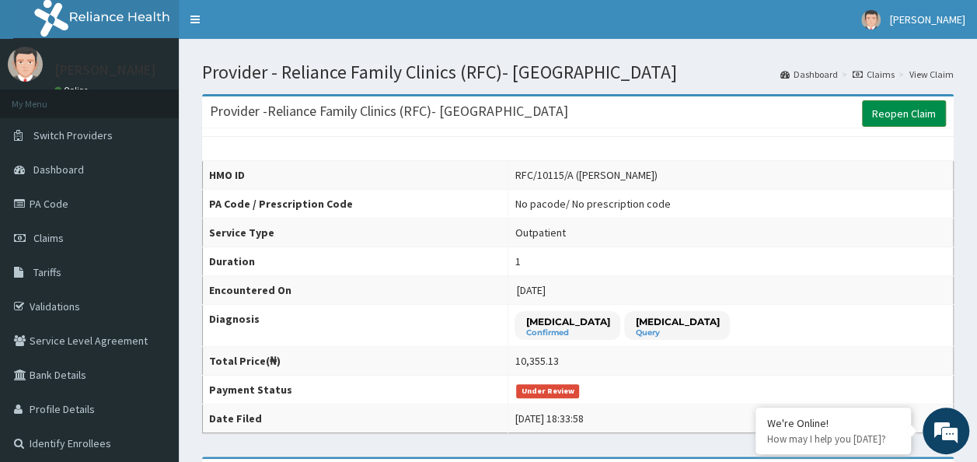
click at [934, 122] on link "Reopen Claim" at bounding box center [904, 113] width 84 height 26
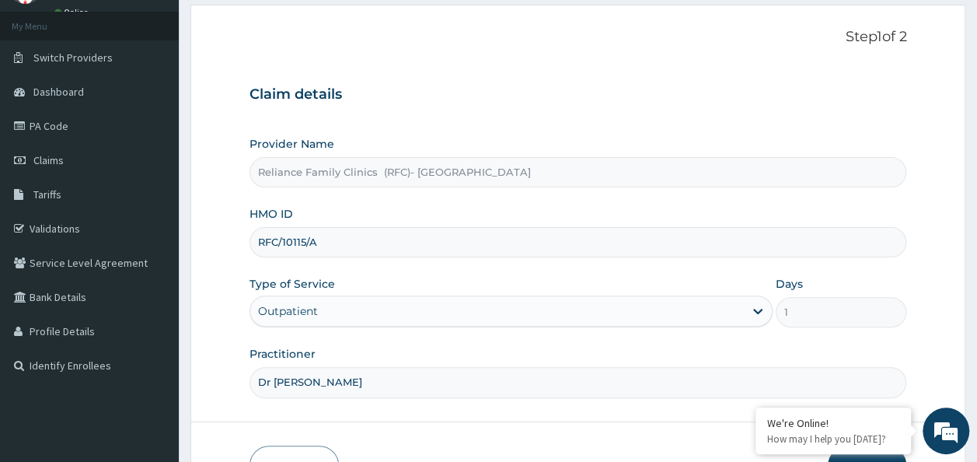
scroll to position [174, 0]
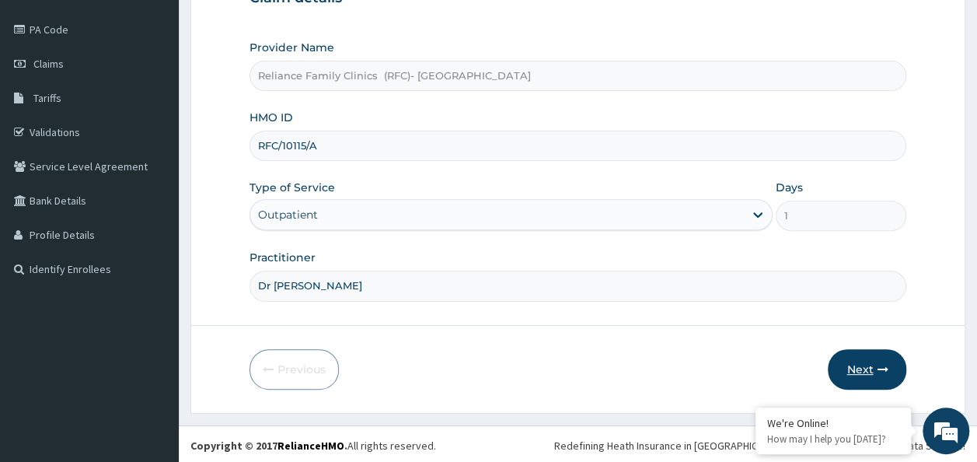
click at [856, 361] on button "Next" at bounding box center [866, 369] width 78 height 40
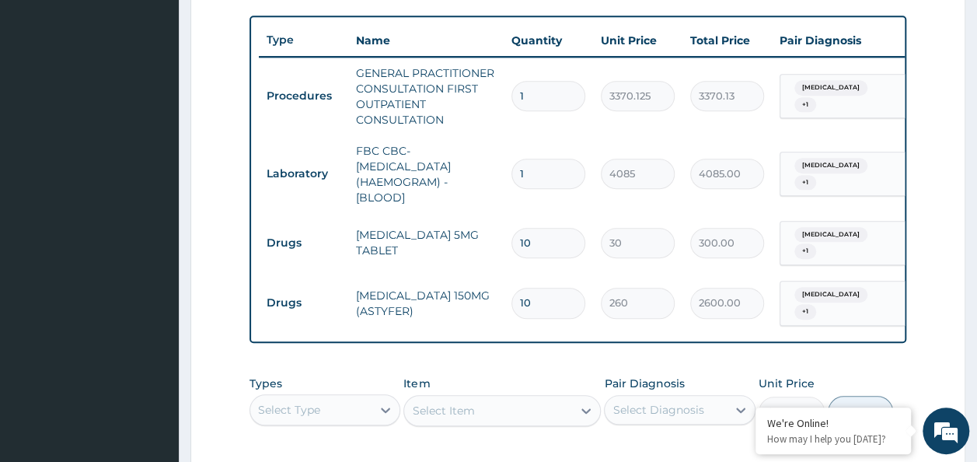
scroll to position [0, 0]
click at [564, 295] on input "10" at bounding box center [548, 302] width 74 height 30
type input "1"
type input "260.00"
type input "15"
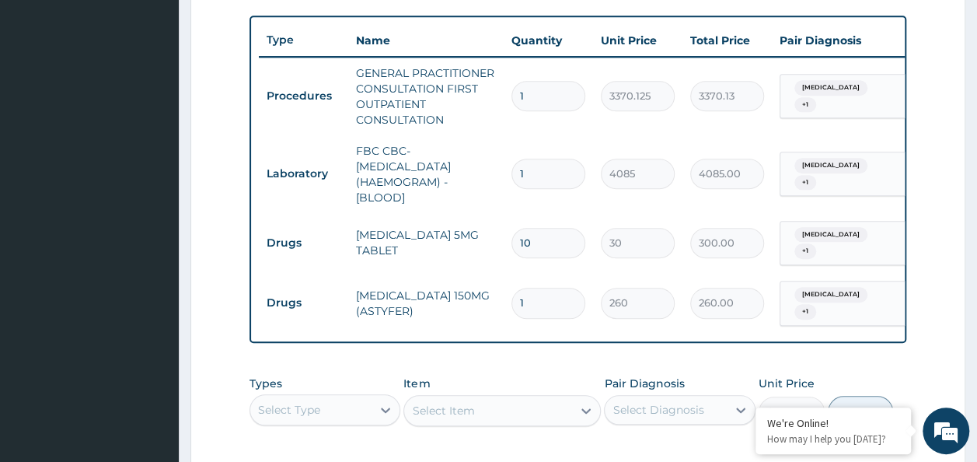
type input "3900.00"
type input "15"
click at [545, 238] on input "10" at bounding box center [548, 243] width 74 height 30
type input "1"
type input "30.00"
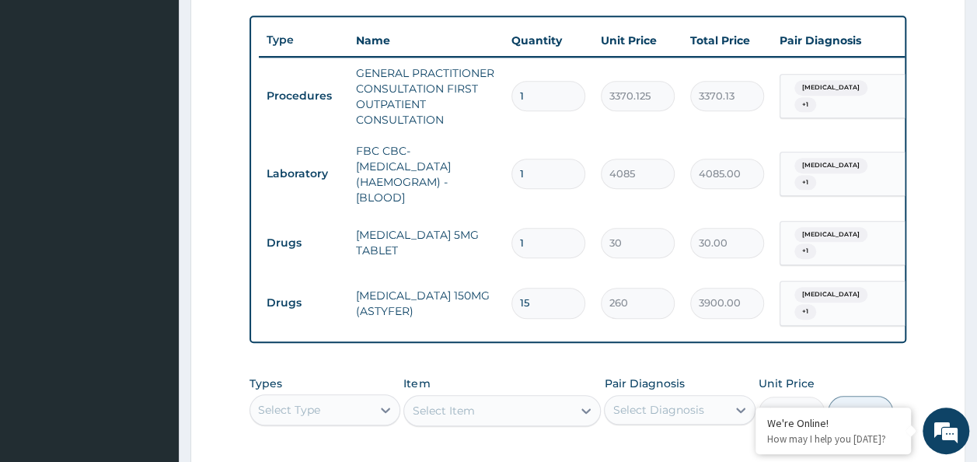
type input "0.00"
type input "3"
type input "90.00"
type input "30"
type input "900.00"
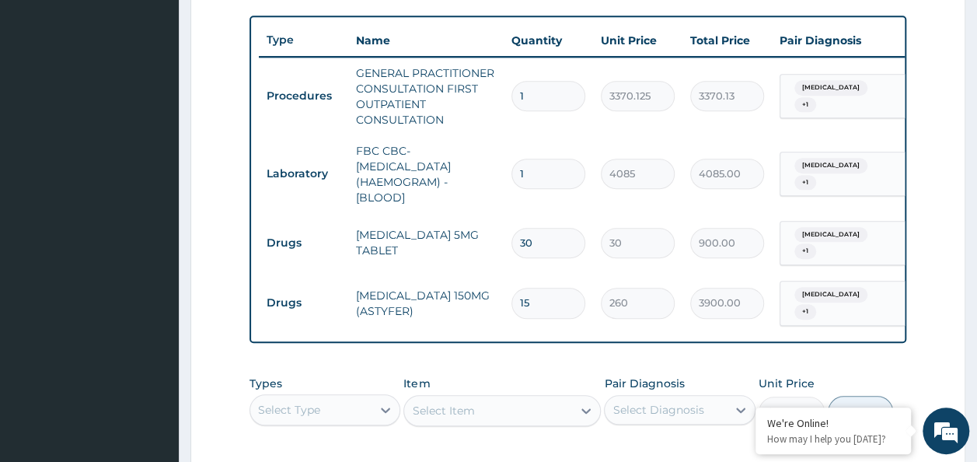
type input "30"
click at [577, 294] on input "15" at bounding box center [548, 302] width 74 height 30
type input "1"
type input "260.00"
type input "0.00"
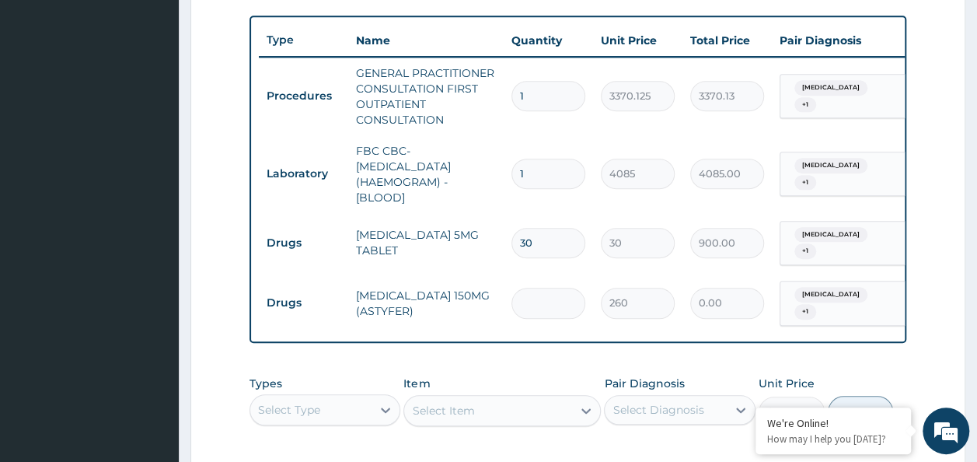
type input "3"
type input "780.00"
type input "30"
type input "7800.00"
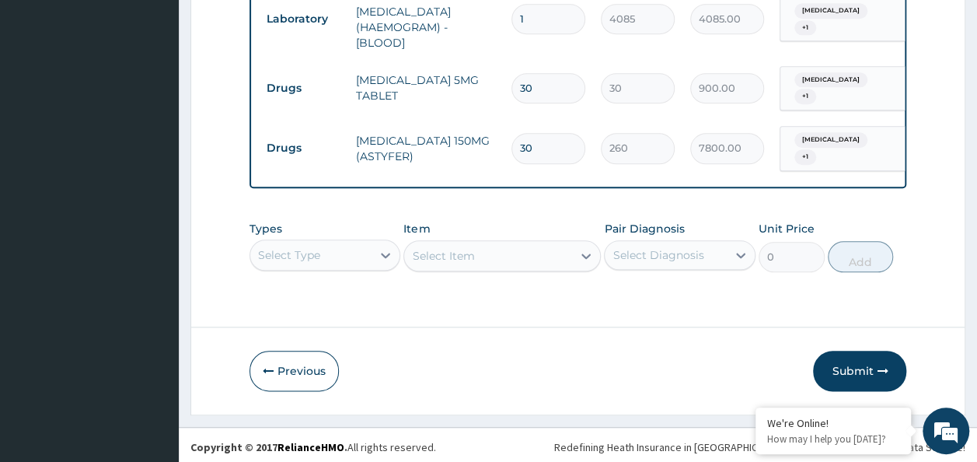
scroll to position [718, 0]
type input "30"
click at [858, 375] on button "Submit" at bounding box center [859, 370] width 93 height 40
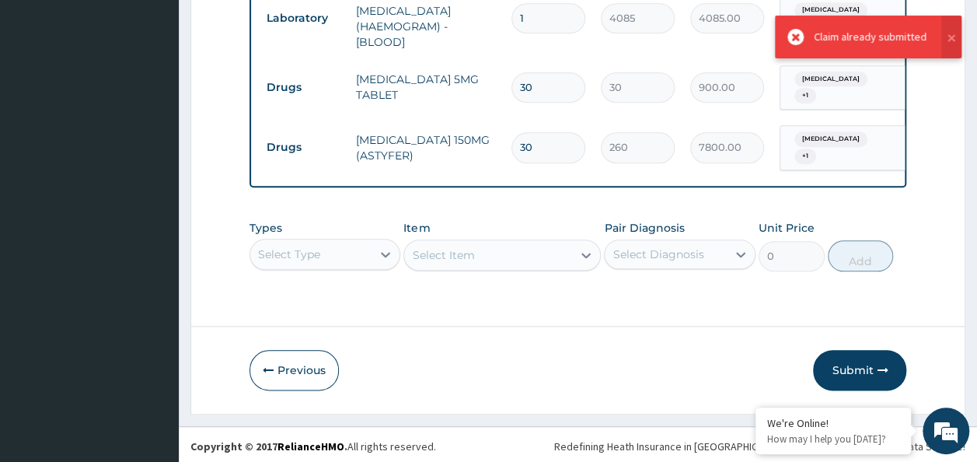
click at [854, 371] on button "Submit" at bounding box center [859, 370] width 93 height 40
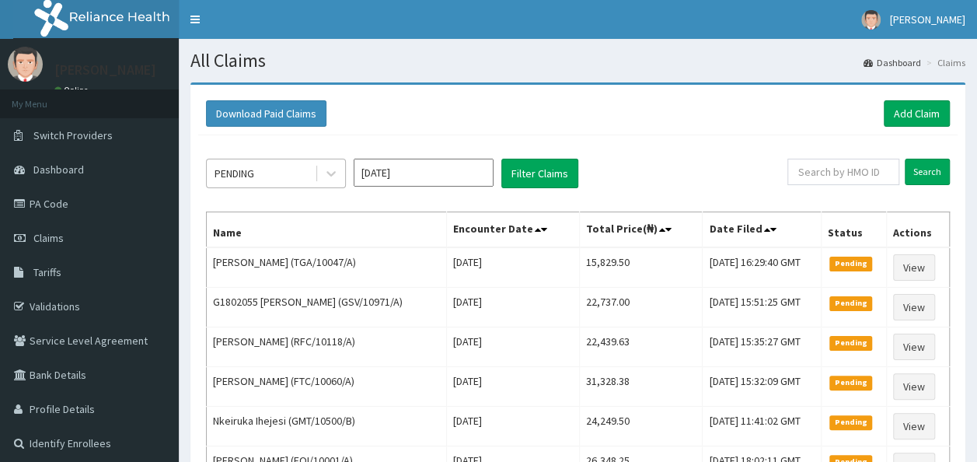
click at [310, 169] on div "PENDING" at bounding box center [261, 173] width 108 height 25
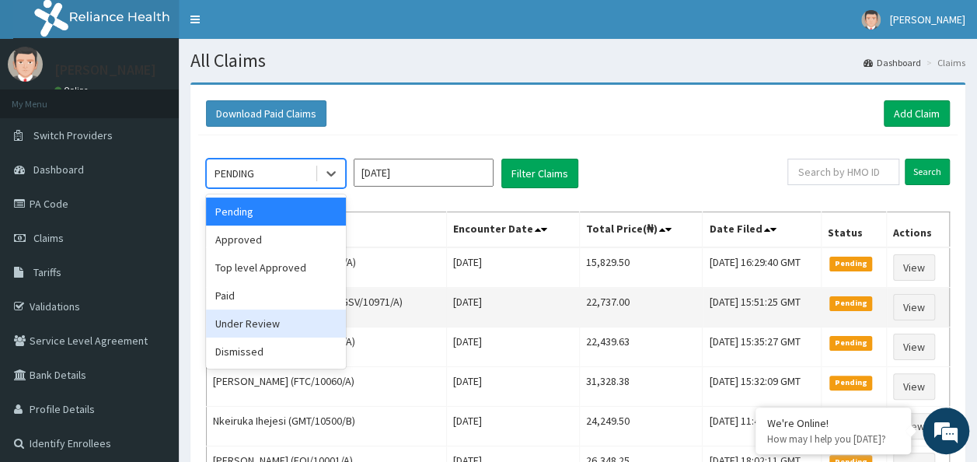
drag, startPoint x: 256, startPoint y: 313, endPoint x: 284, endPoint y: 306, distance: 29.6
click at [269, 309] on div "Under Review" at bounding box center [276, 323] width 140 height 28
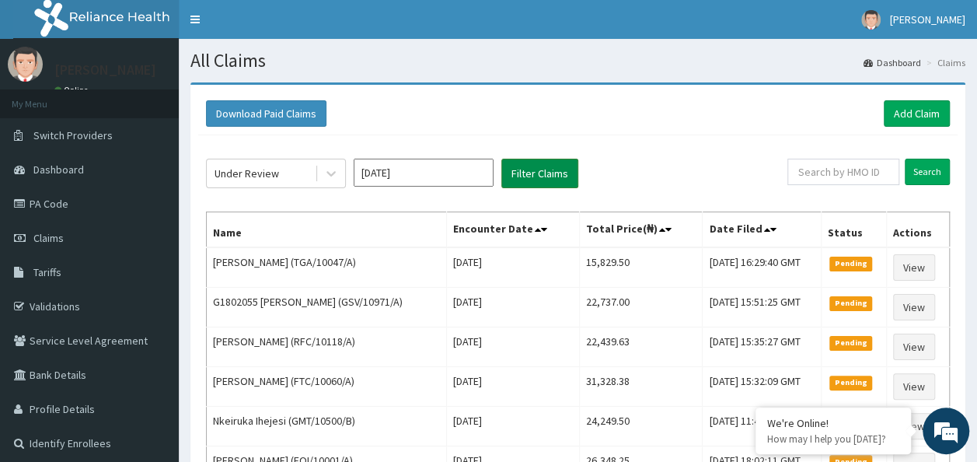
click at [500, 171] on div "Under Review Sep 2025 Filter Claims" at bounding box center [496, 174] width 581 height 30
click at [521, 175] on button "Filter Claims" at bounding box center [539, 174] width 77 height 30
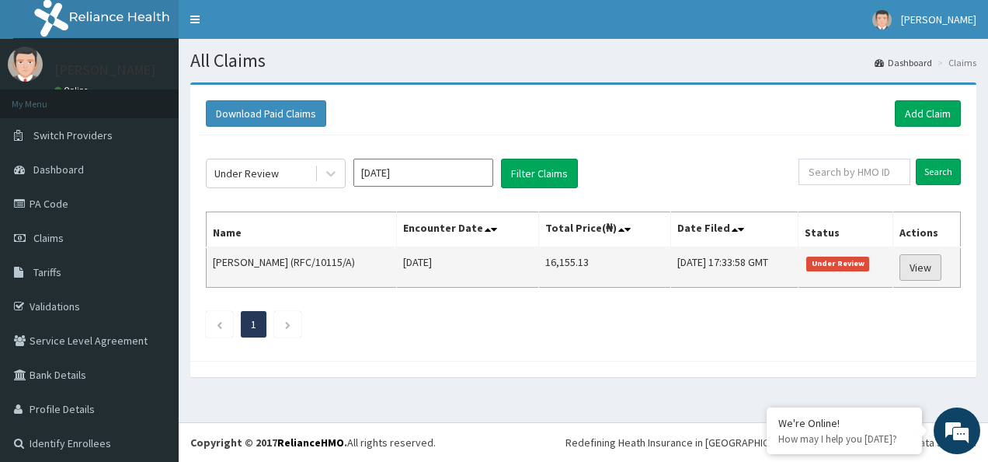
drag, startPoint x: 918, startPoint y: 266, endPoint x: 929, endPoint y: 267, distance: 11.0
click at [918, 265] on link "View" at bounding box center [921, 267] width 42 height 26
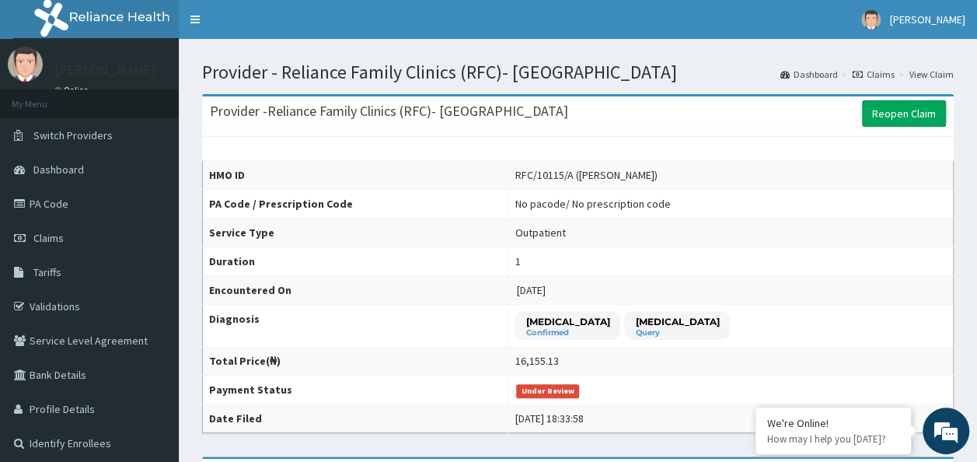
click at [870, 76] on link "Claims" at bounding box center [873, 74] width 42 height 13
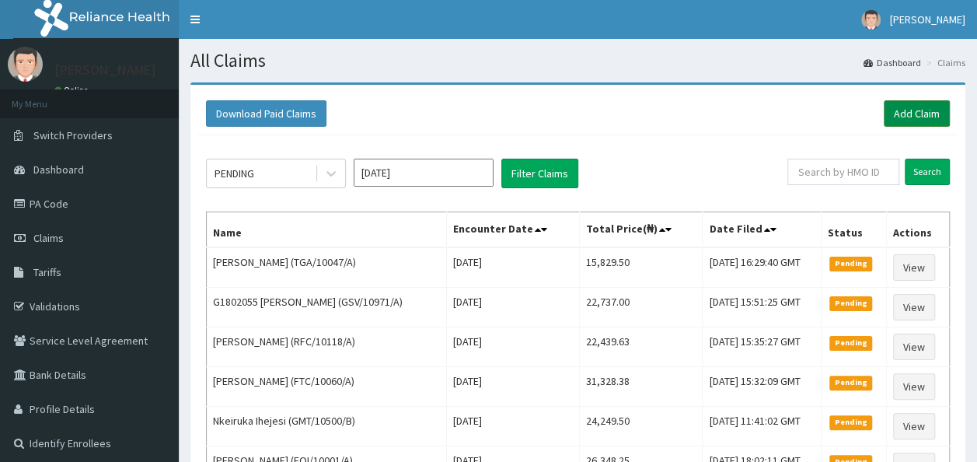
click at [909, 115] on link "Add Claim" at bounding box center [916, 113] width 66 height 26
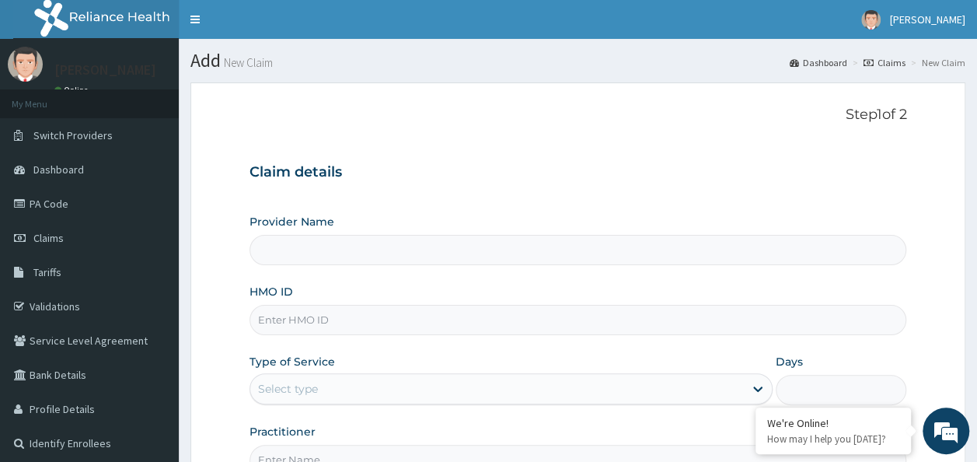
click at [358, 321] on input "HMO ID" at bounding box center [577, 320] width 657 height 30
paste input "RFC/10128/A"
type input "RFC/10128/A"
type input "Reliance Family Clinics (RFC)- [GEOGRAPHIC_DATA]"
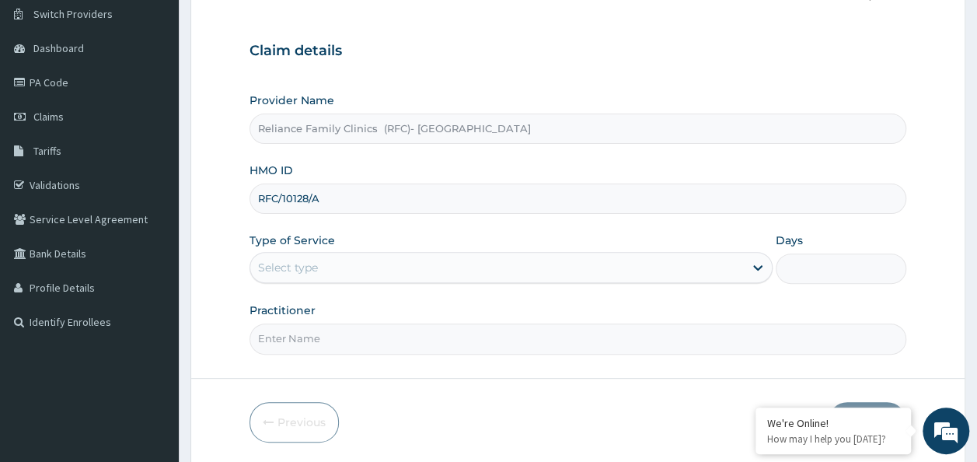
scroll to position [155, 0]
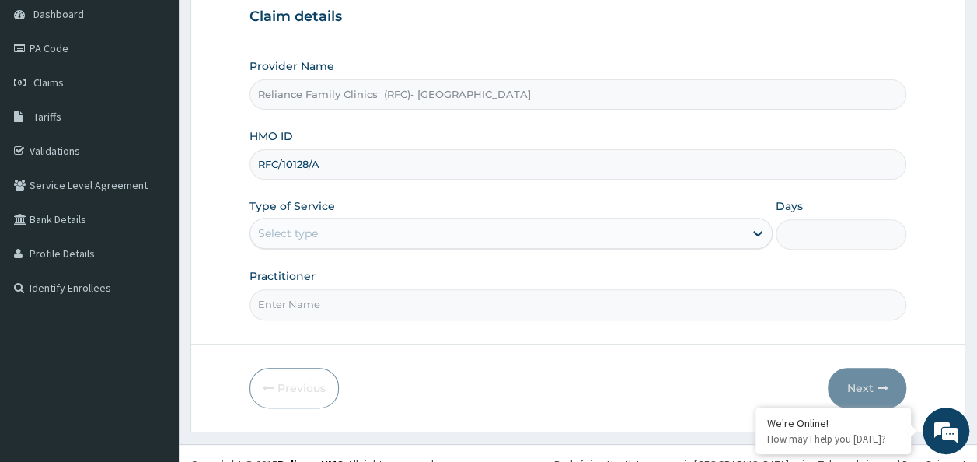
type input "RFC/10128/A"
click at [446, 248] on div "Provider Name Reliance Family Clinics (RFC)- Ejigbo HMO ID RFC/10128/A Type of …" at bounding box center [577, 188] width 657 height 261
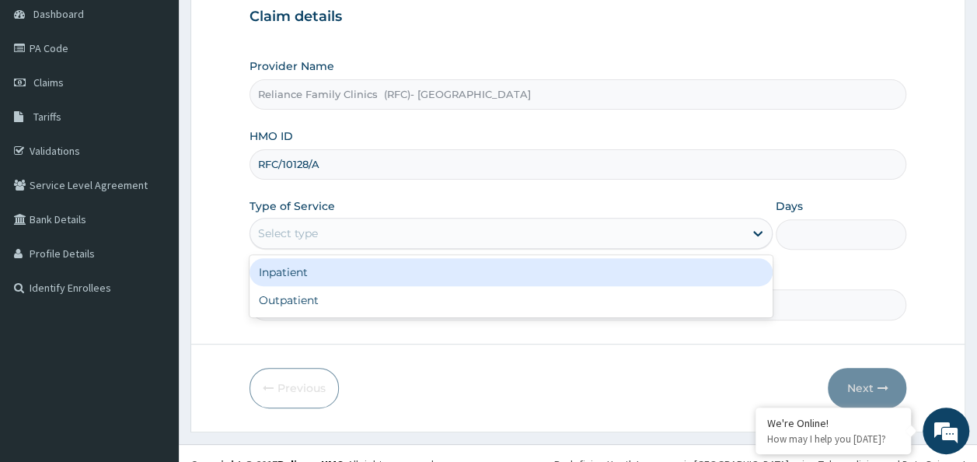
click at [445, 237] on div "Select type" at bounding box center [496, 233] width 493 height 25
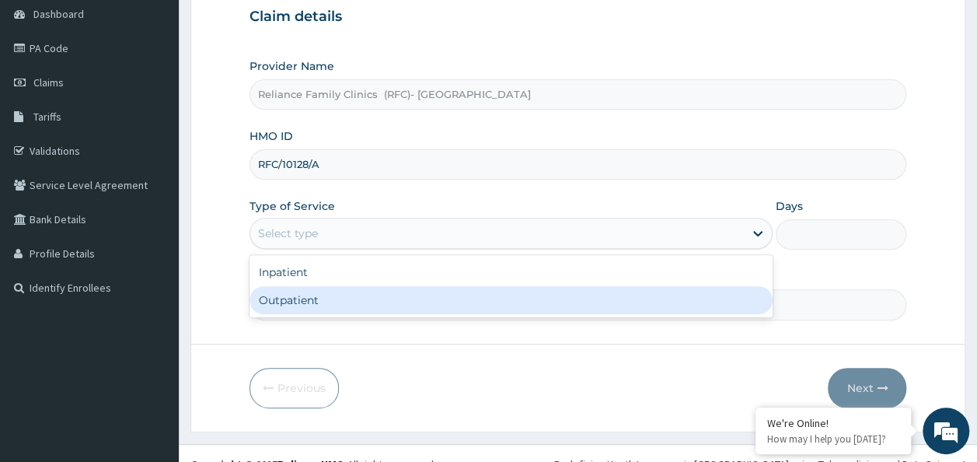
click at [398, 301] on div "Outpatient" at bounding box center [510, 300] width 523 height 28
type input "1"
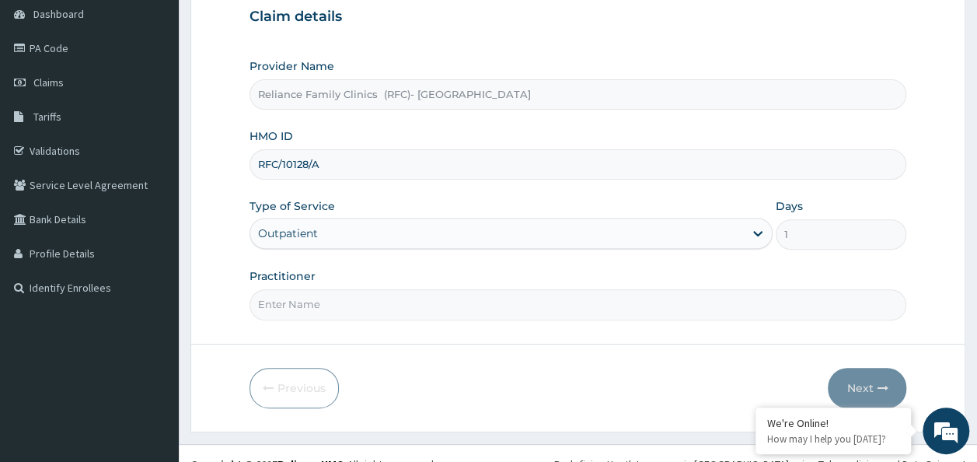
click at [396, 303] on input "Practitioner" at bounding box center [577, 304] width 657 height 30
type input "Dr [PERSON_NAME]"
click at [897, 386] on button "Next" at bounding box center [866, 388] width 78 height 40
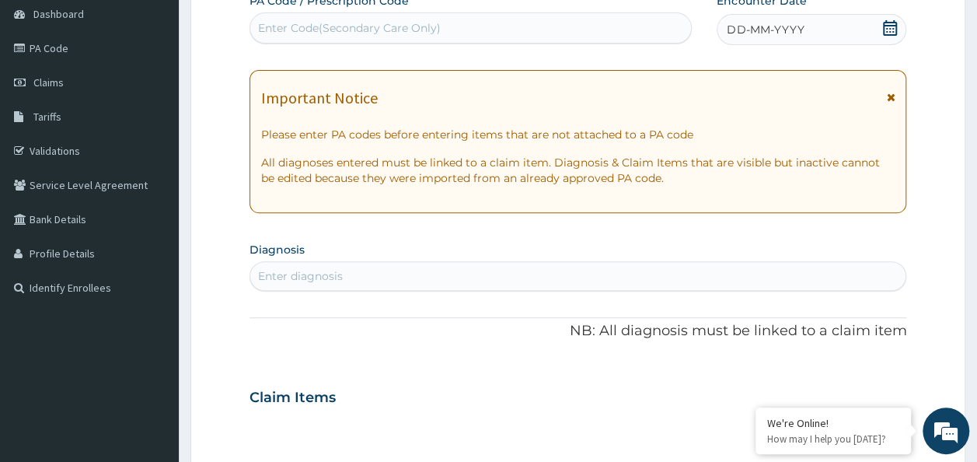
click at [898, 31] on div "DD-MM-YYYY" at bounding box center [811, 29] width 190 height 31
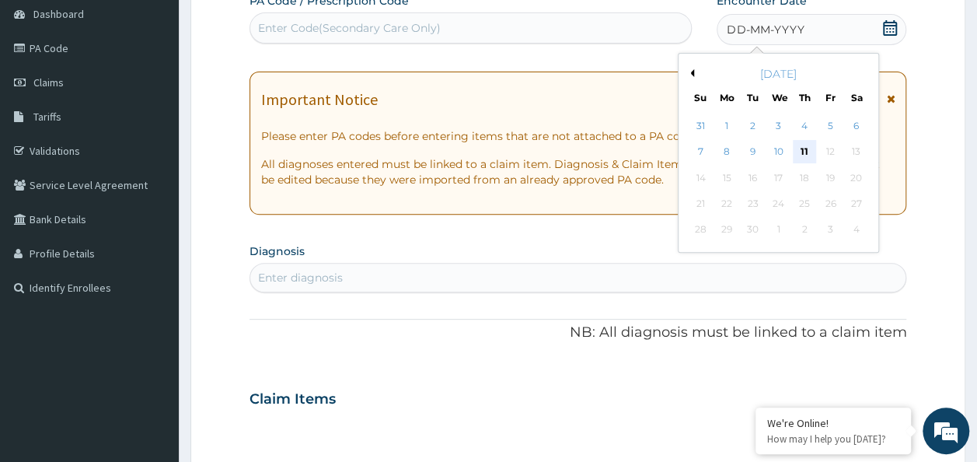
click at [796, 154] on div "11" at bounding box center [804, 152] width 23 height 23
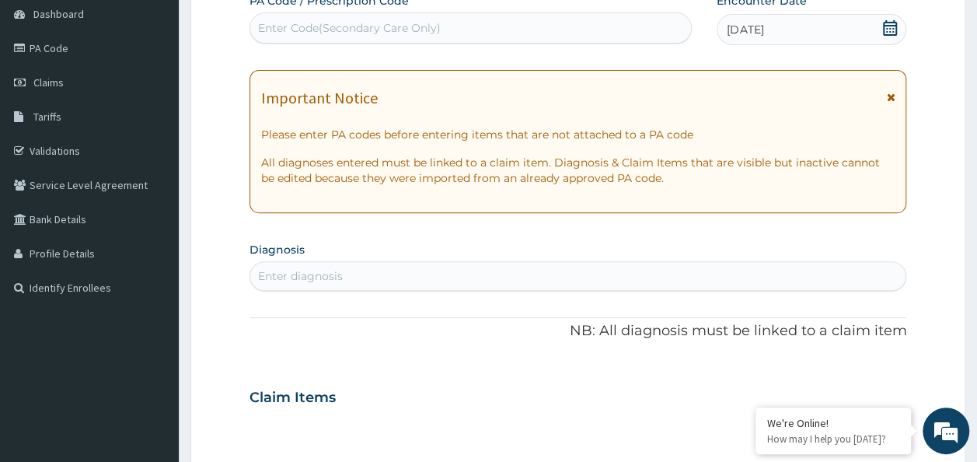
click at [309, 284] on div "Enter diagnosis" at bounding box center [578, 275] width 656 height 25
type input "adult"
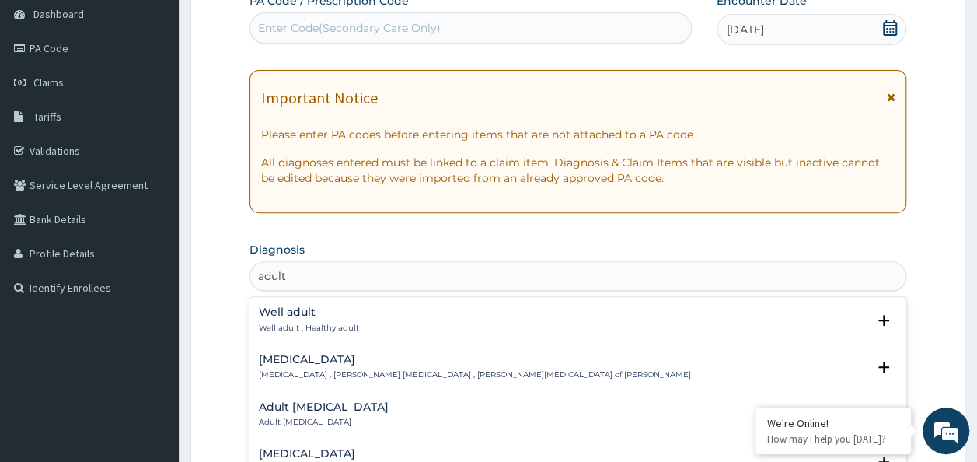
click at [382, 320] on div "Well adult Well adult , Healthy adult" at bounding box center [578, 319] width 639 height 27
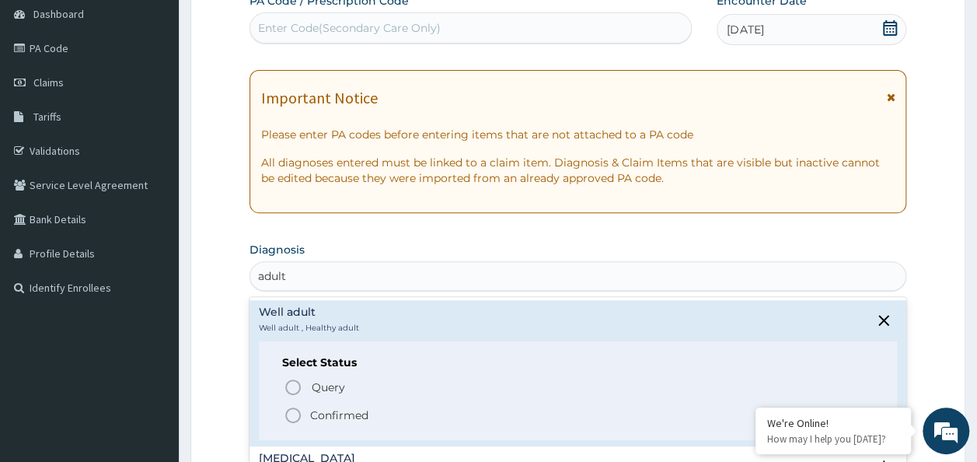
click at [347, 406] on span "Confirmed" at bounding box center [579, 415] width 591 height 19
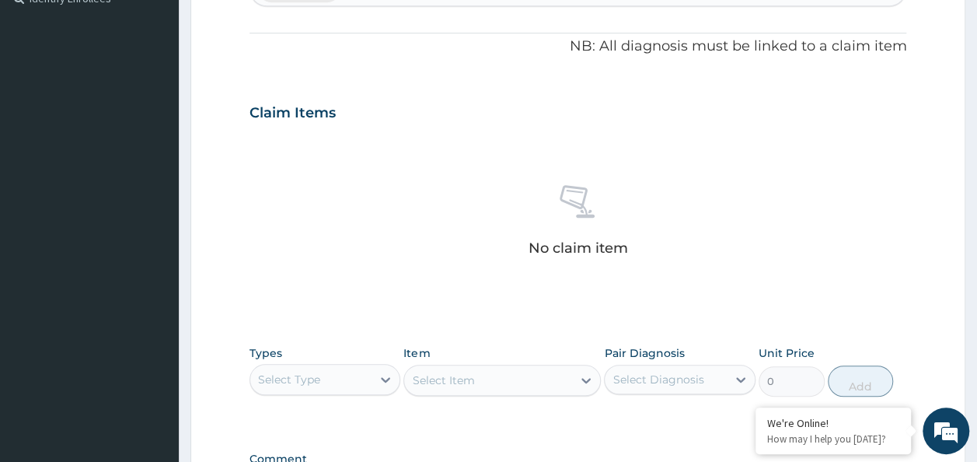
scroll to position [622, 0]
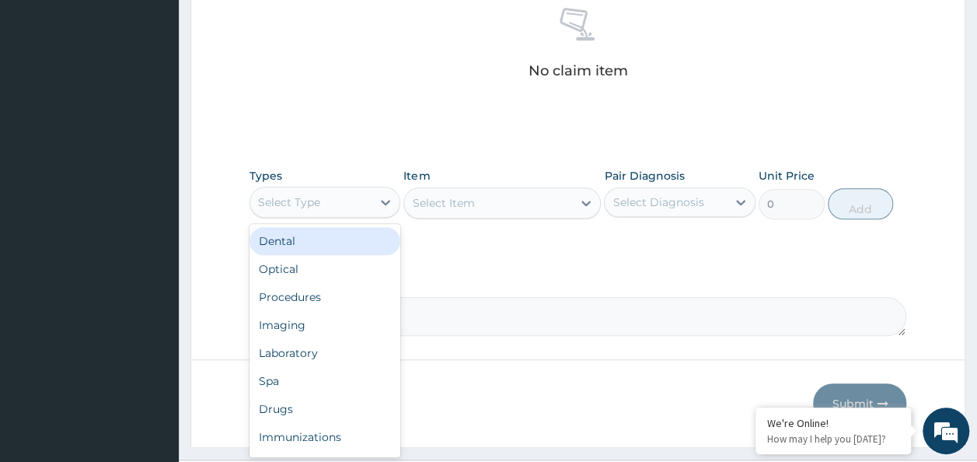
click at [339, 197] on div "Select Type" at bounding box center [311, 202] width 122 height 25
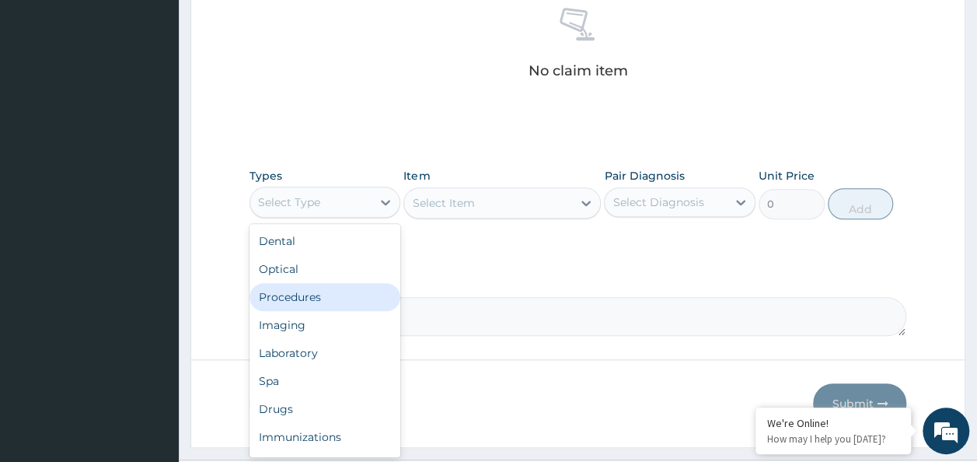
click at [353, 300] on div "Procedures" at bounding box center [325, 297] width 152 height 28
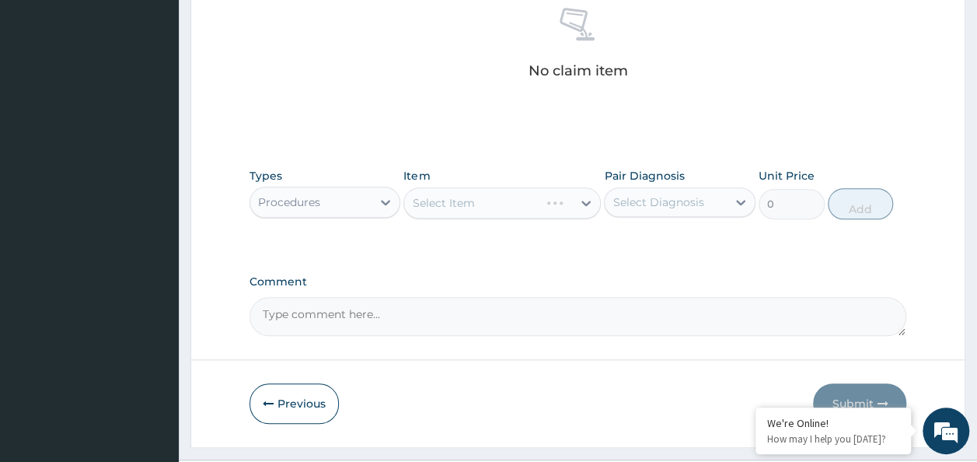
click at [672, 208] on div "Select Diagnosis" at bounding box center [665, 202] width 122 height 25
click at [662, 234] on label "Well adult" at bounding box center [657, 240] width 57 height 16
checkbox input "true"
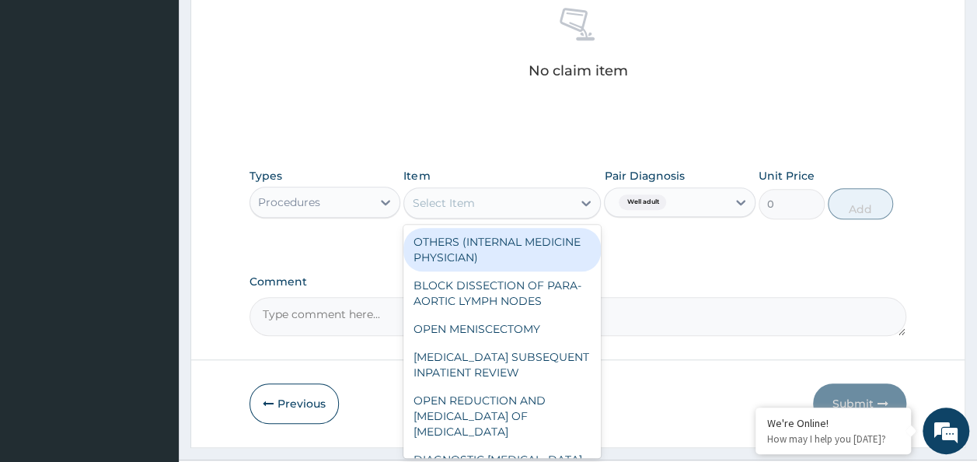
click at [527, 208] on div "Select Item" at bounding box center [488, 202] width 168 height 25
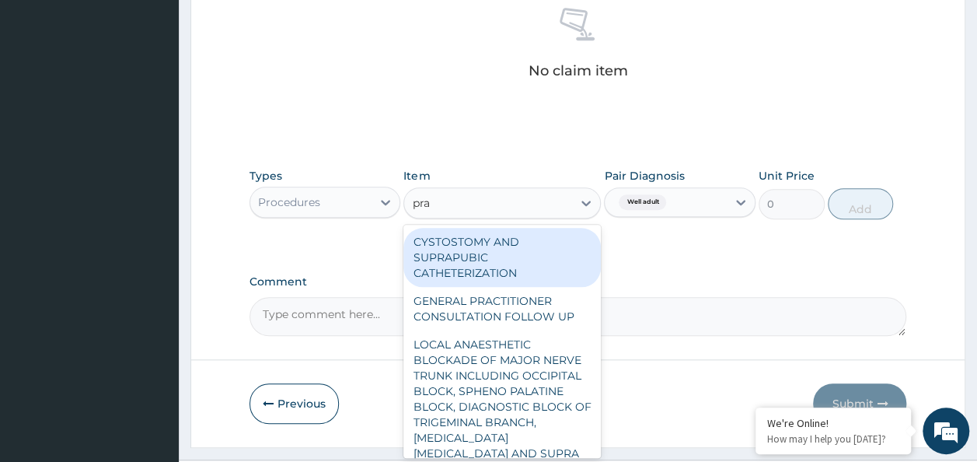
type input "prac"
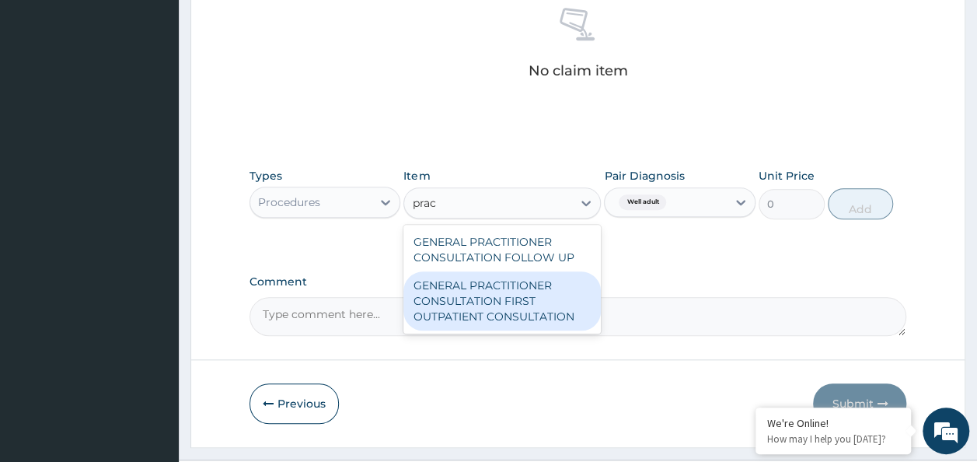
click at [521, 295] on div "GENERAL PRACTITIONER CONSULTATION FIRST OUTPATIENT CONSULTATION" at bounding box center [501, 300] width 197 height 59
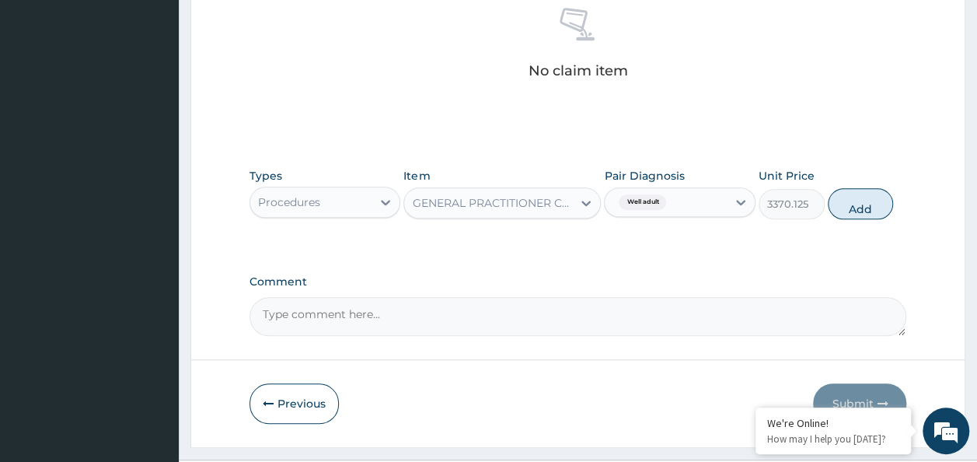
click at [838, 208] on button "Add" at bounding box center [860, 203] width 66 height 31
type input "0"
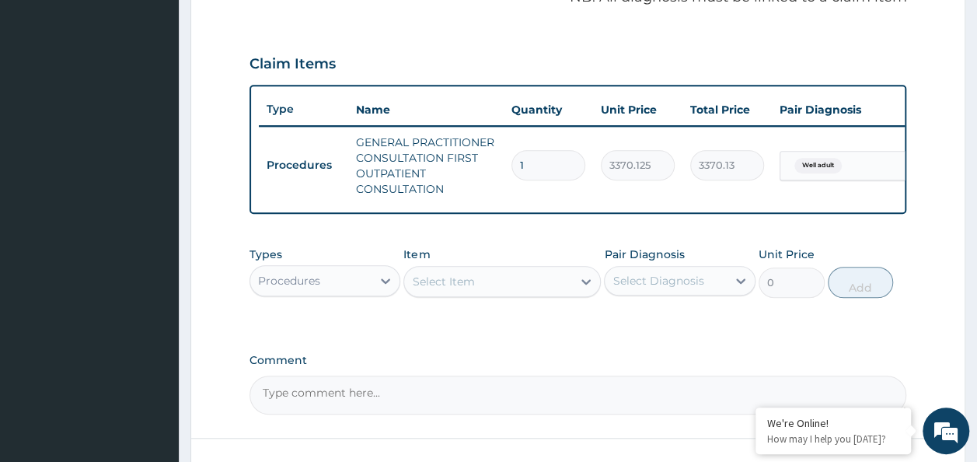
scroll to position [541, 0]
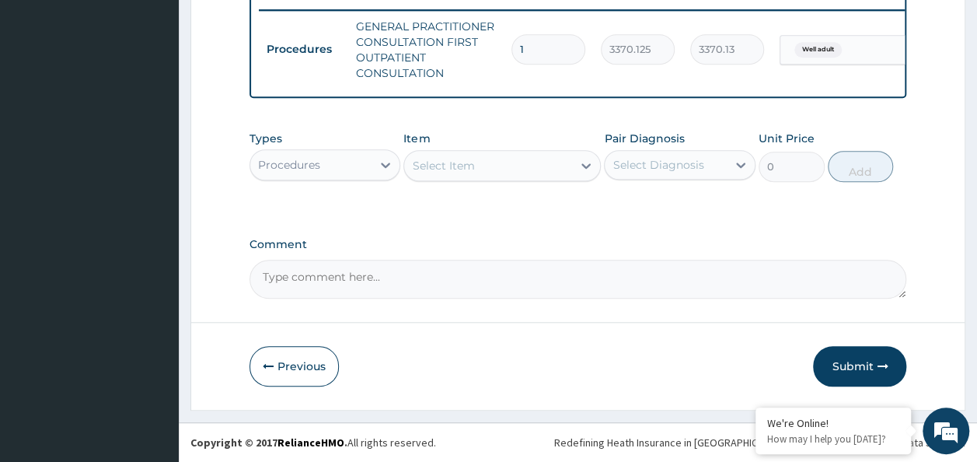
click at [877, 368] on icon "button" at bounding box center [881, 366] width 11 height 11
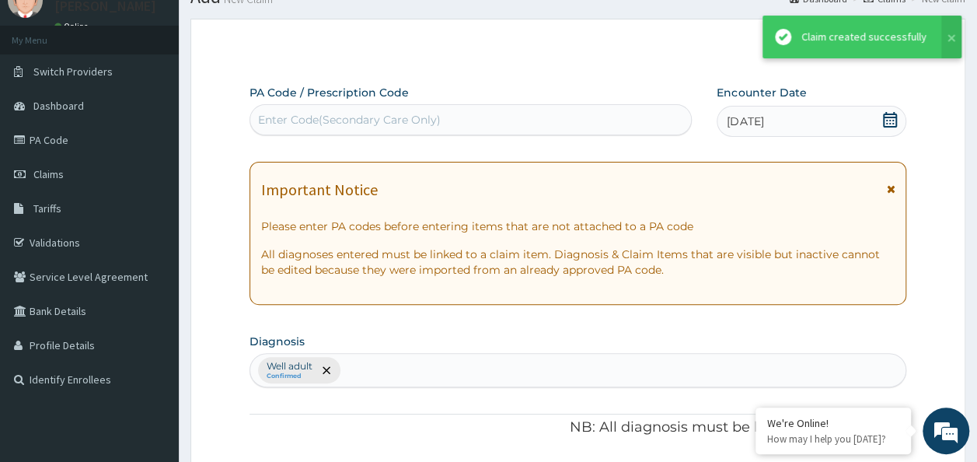
scroll to position [618, 0]
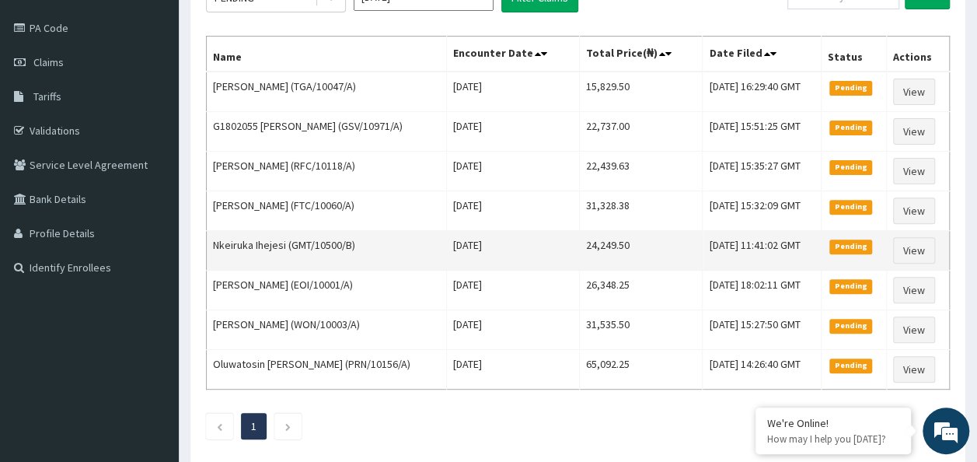
scroll to position [155, 0]
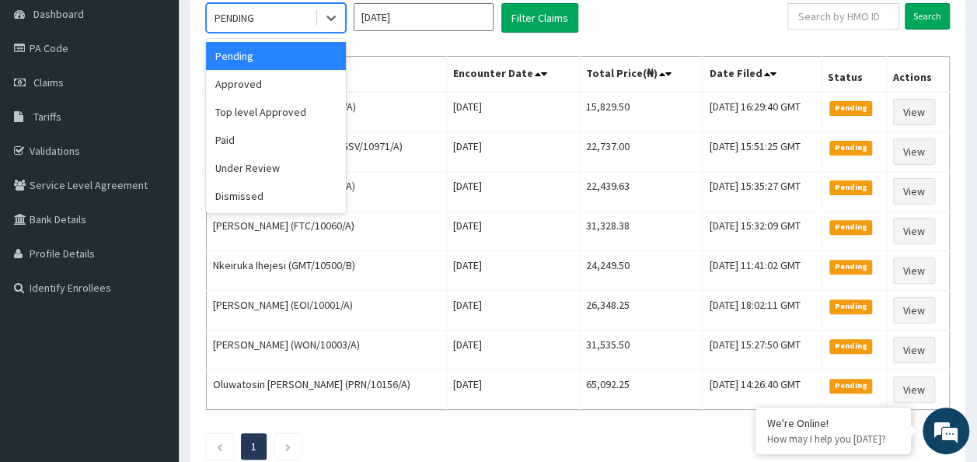
click at [263, 14] on div "PENDING" at bounding box center [261, 17] width 108 height 25
click at [297, 86] on div "Approved" at bounding box center [276, 84] width 140 height 28
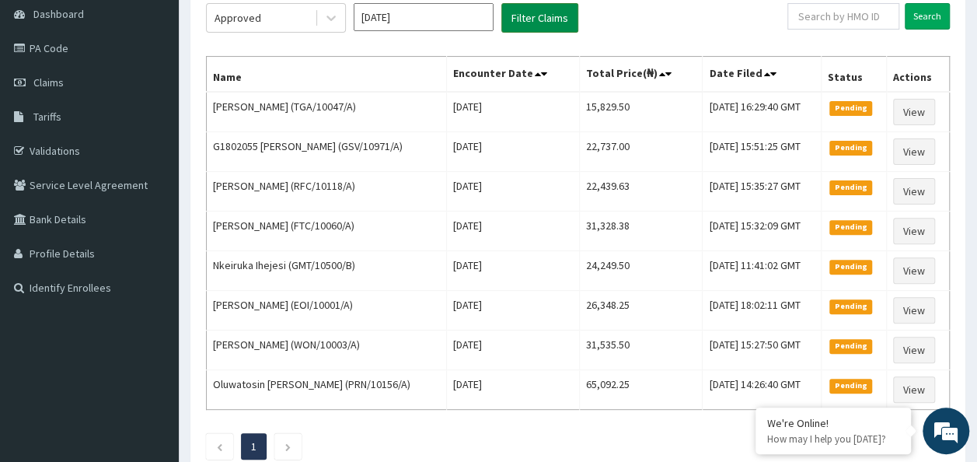
click at [563, 25] on button "Filter Claims" at bounding box center [539, 18] width 77 height 30
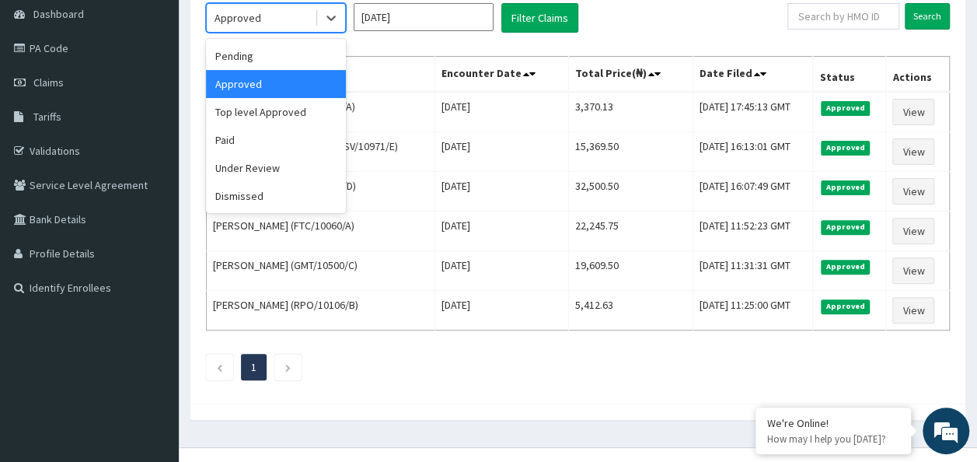
click at [292, 23] on div "Approved" at bounding box center [261, 17] width 108 height 25
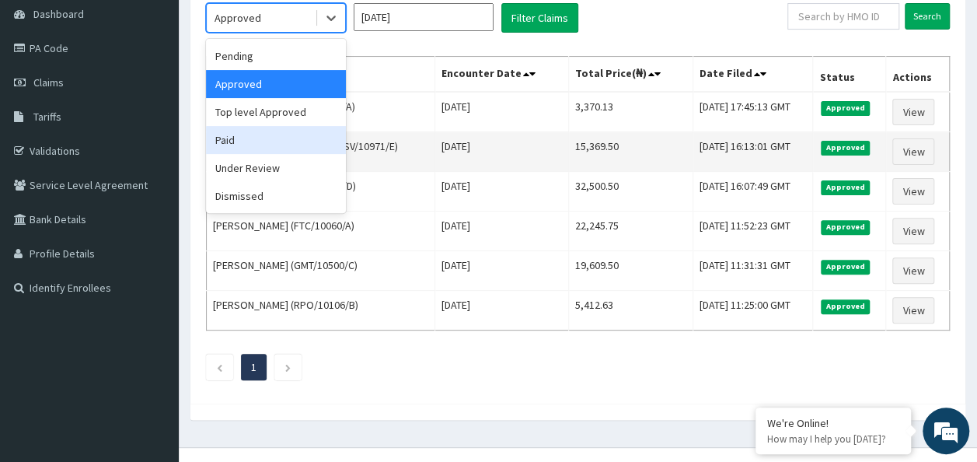
click at [280, 135] on div "Paid" at bounding box center [276, 140] width 140 height 28
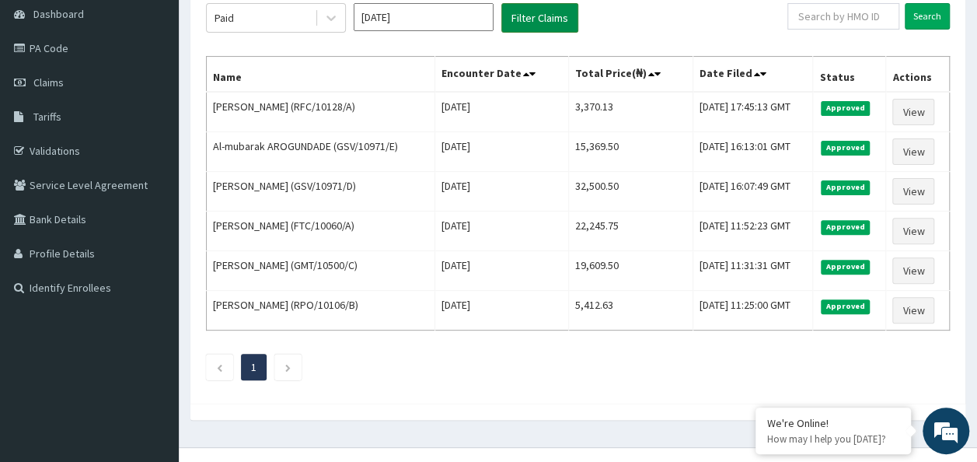
click at [524, 14] on button "Filter Claims" at bounding box center [539, 18] width 77 height 30
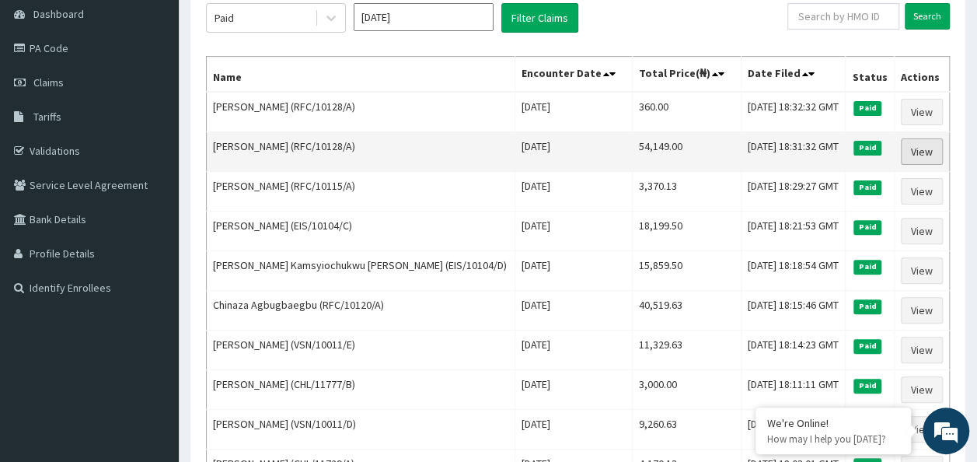
click at [917, 148] on link "View" at bounding box center [922, 151] width 42 height 26
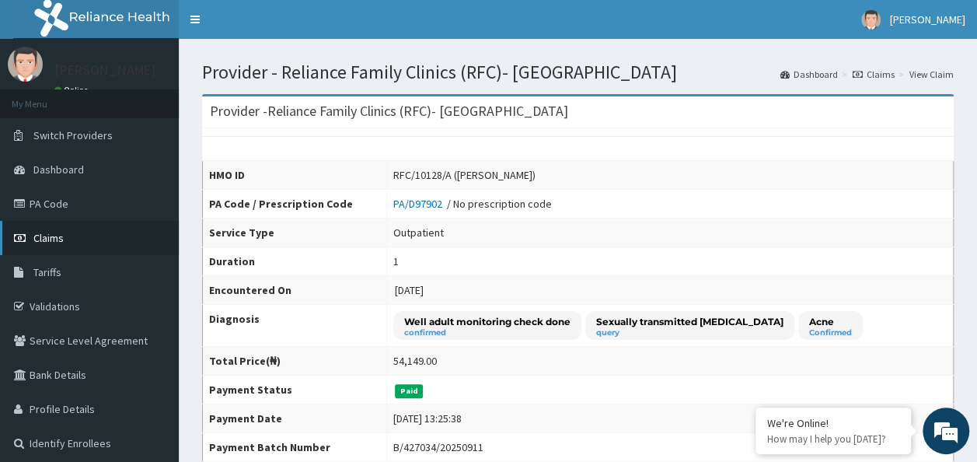
click at [96, 226] on link "Claims" at bounding box center [89, 238] width 179 height 34
